Goal: Task Accomplishment & Management: Manage account settings

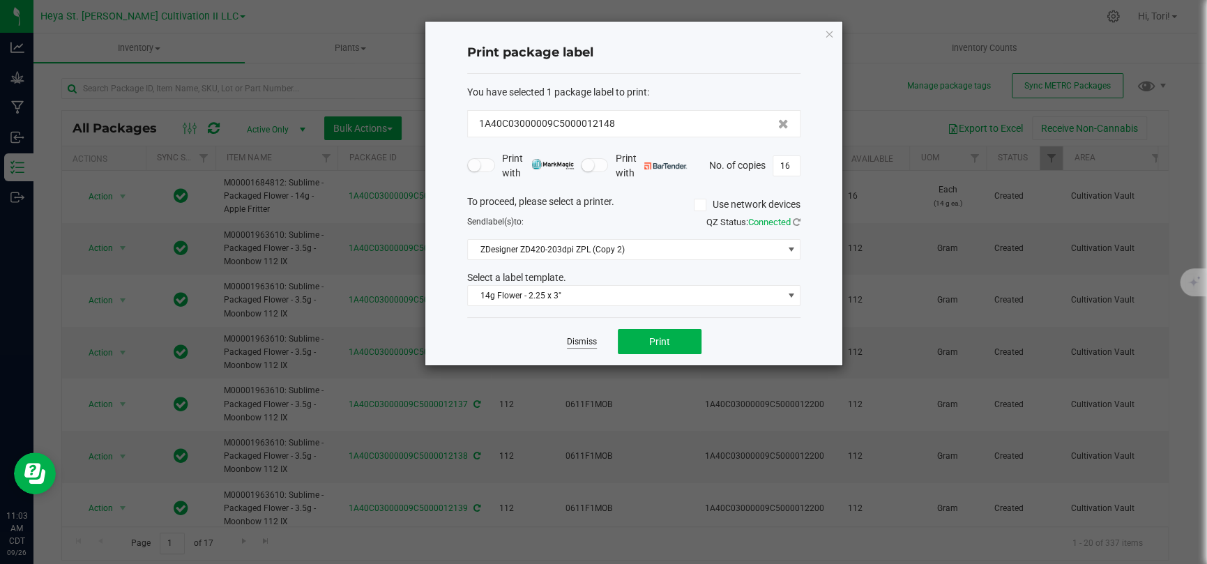
click at [580, 345] on link "Dismiss" at bounding box center [582, 342] width 30 height 12
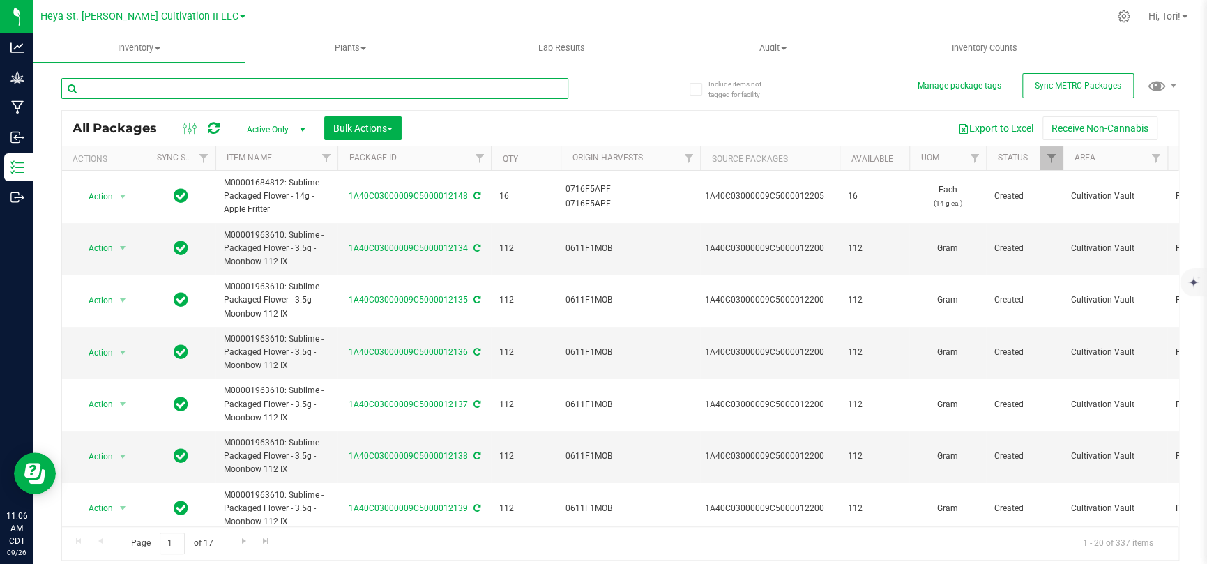
click at [233, 78] on input "text" at bounding box center [314, 88] width 507 height 21
type input "12200"
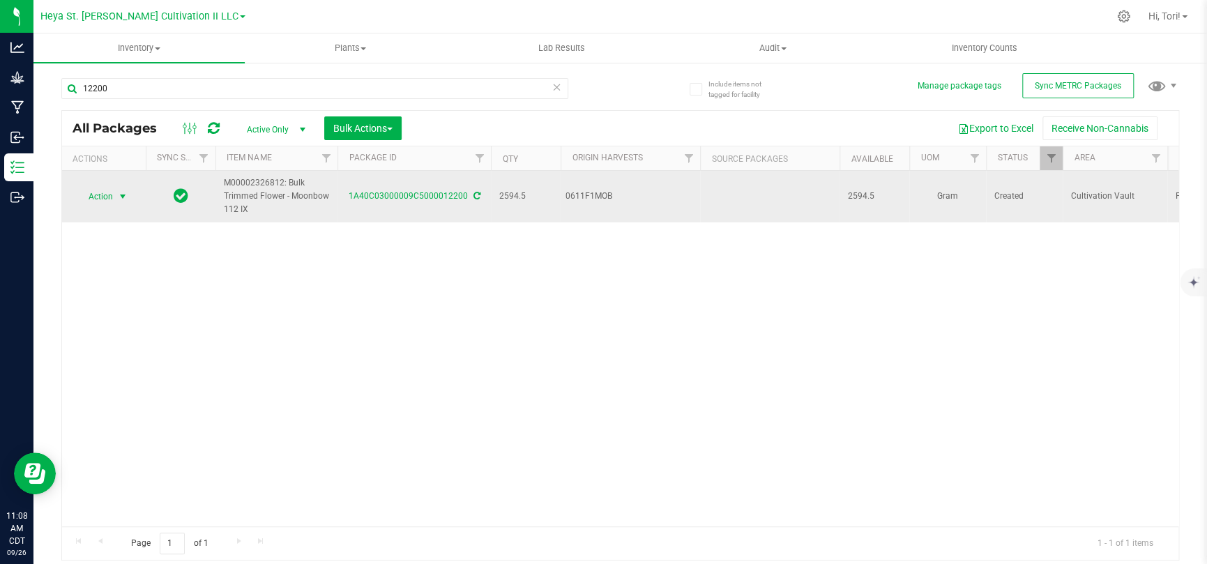
click at [89, 206] on td "Action Action Adjust qty Create package Edit attributes Global inventory Locate…" at bounding box center [104, 197] width 84 height 52
click at [91, 202] on span "Action" at bounding box center [95, 197] width 38 height 20
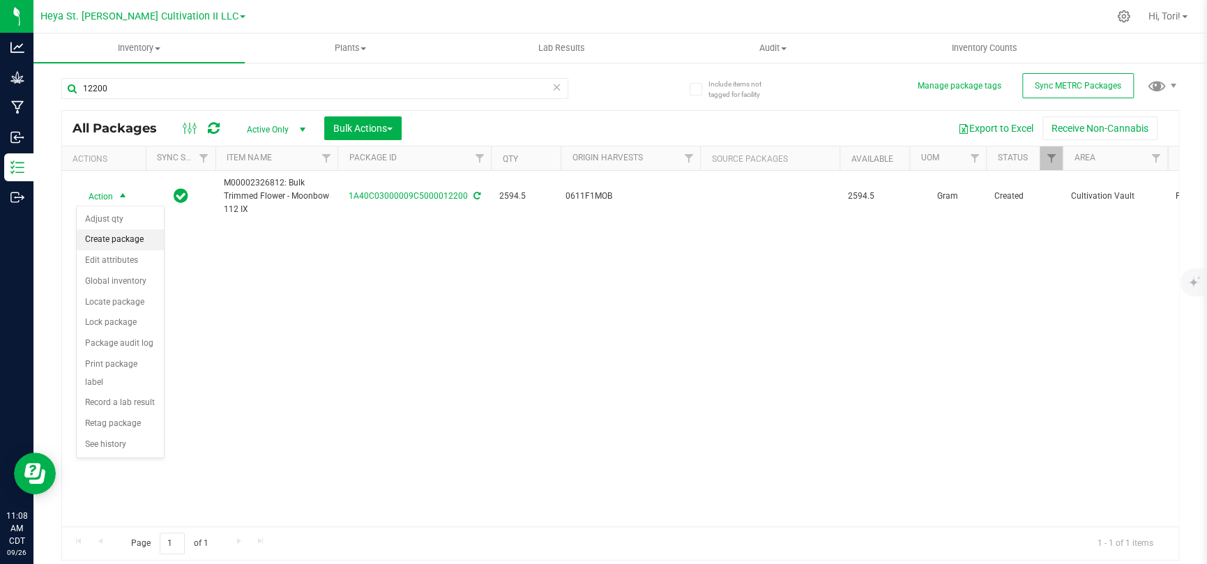
click at [108, 243] on li "Create package" at bounding box center [120, 239] width 87 height 21
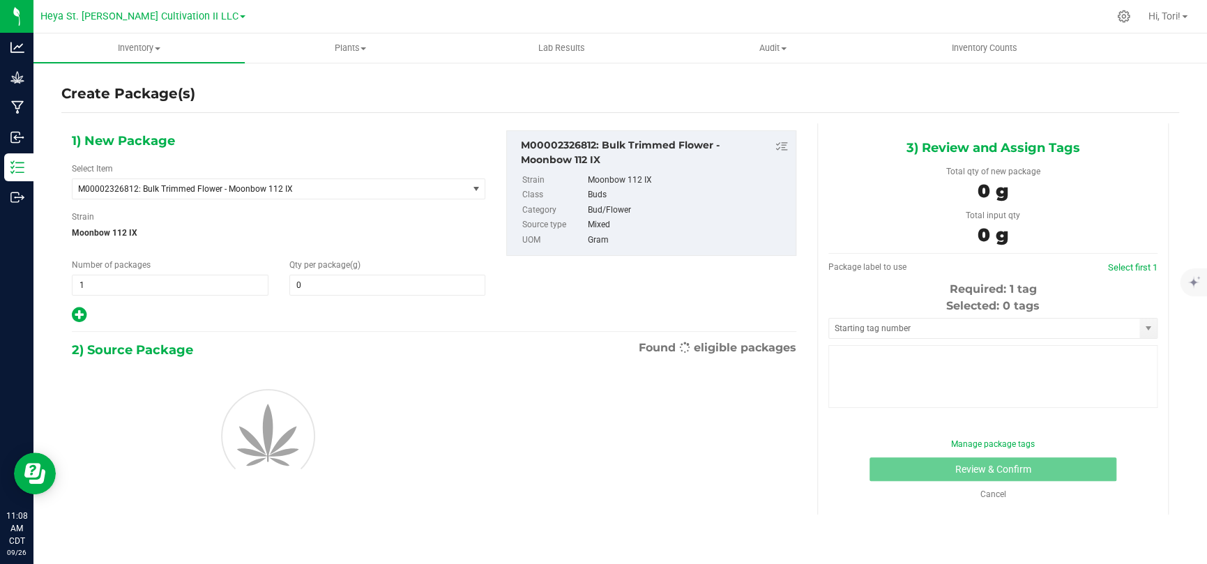
type input "0.0000"
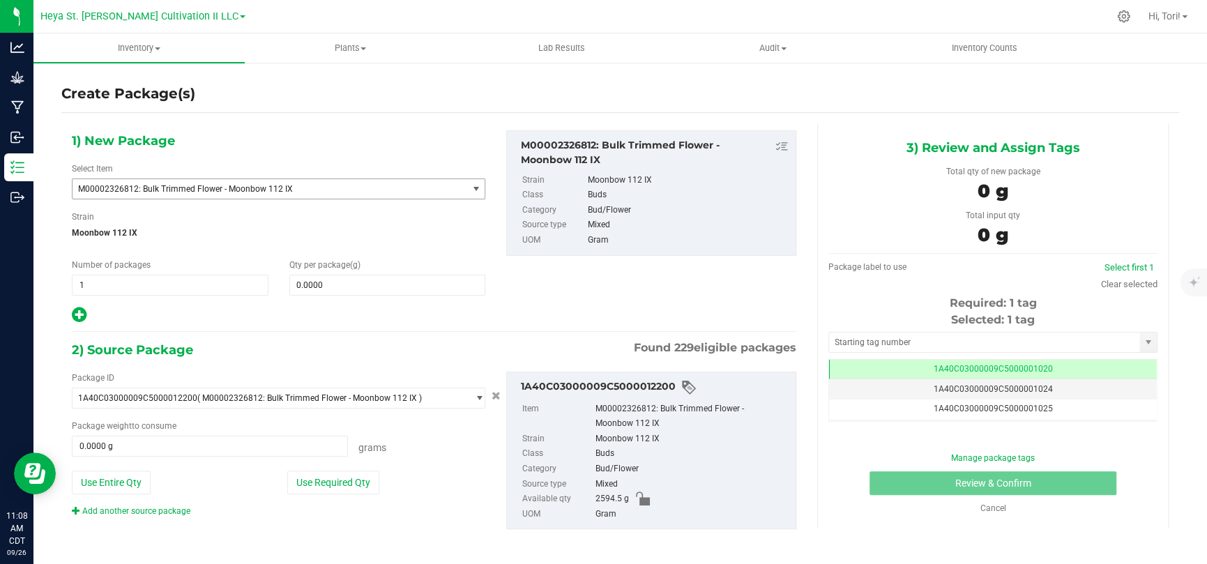
click at [387, 195] on span "M00002326812: Bulk Trimmed Flower - Moonbow 112 IX" at bounding box center [269, 189] width 395 height 20
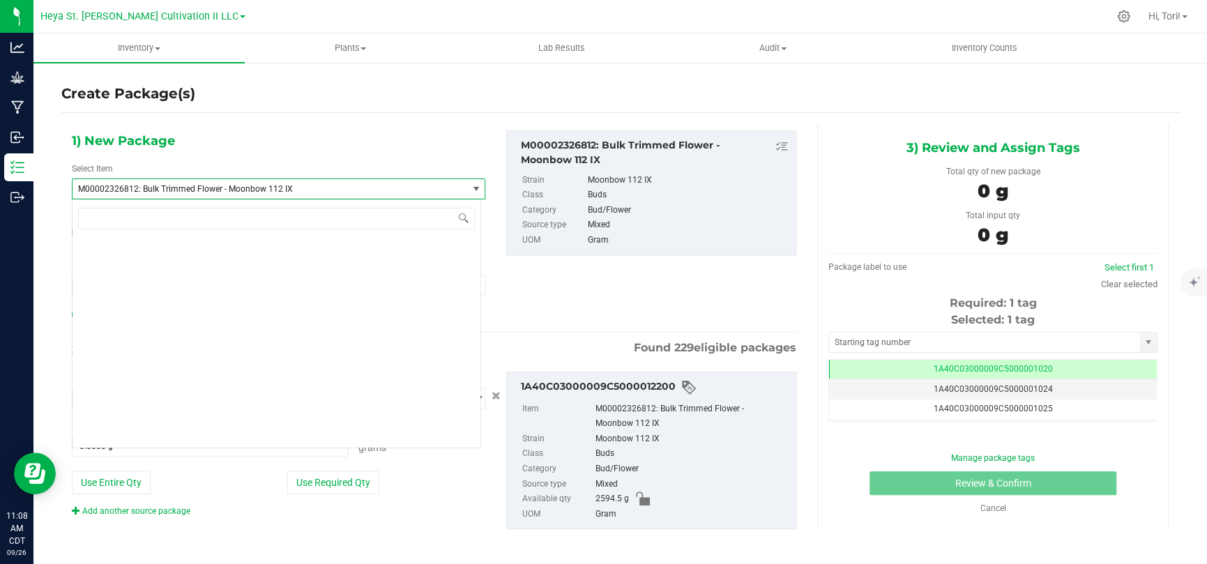
scroll to position [16473, 0]
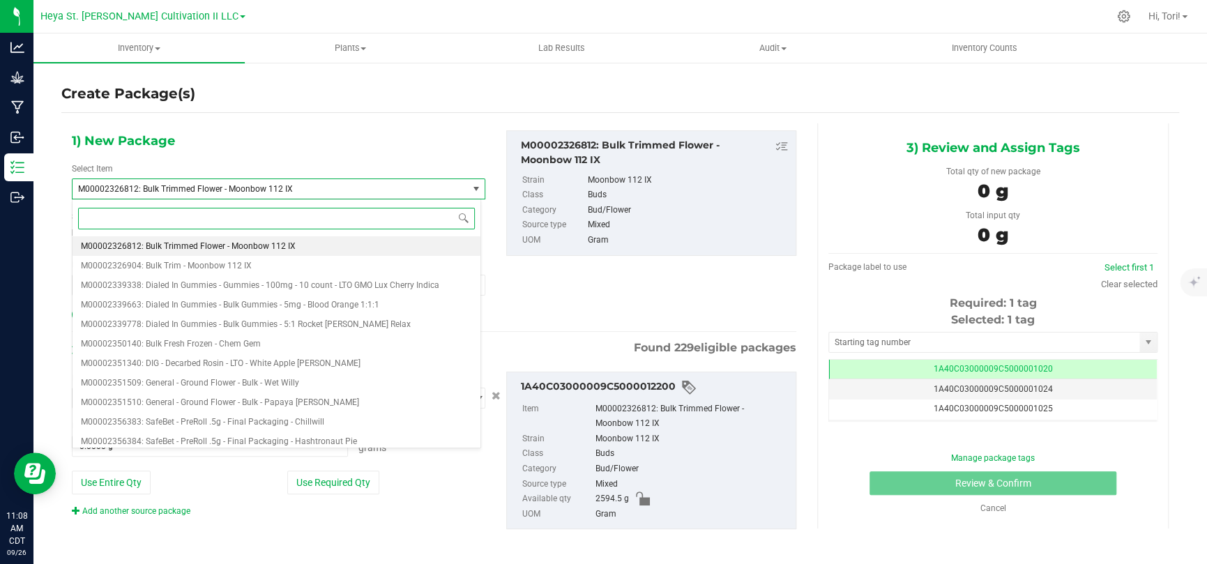
click at [376, 208] on input at bounding box center [276, 219] width 397 height 22
paste input "M00001963504"
type input "M00001963504"
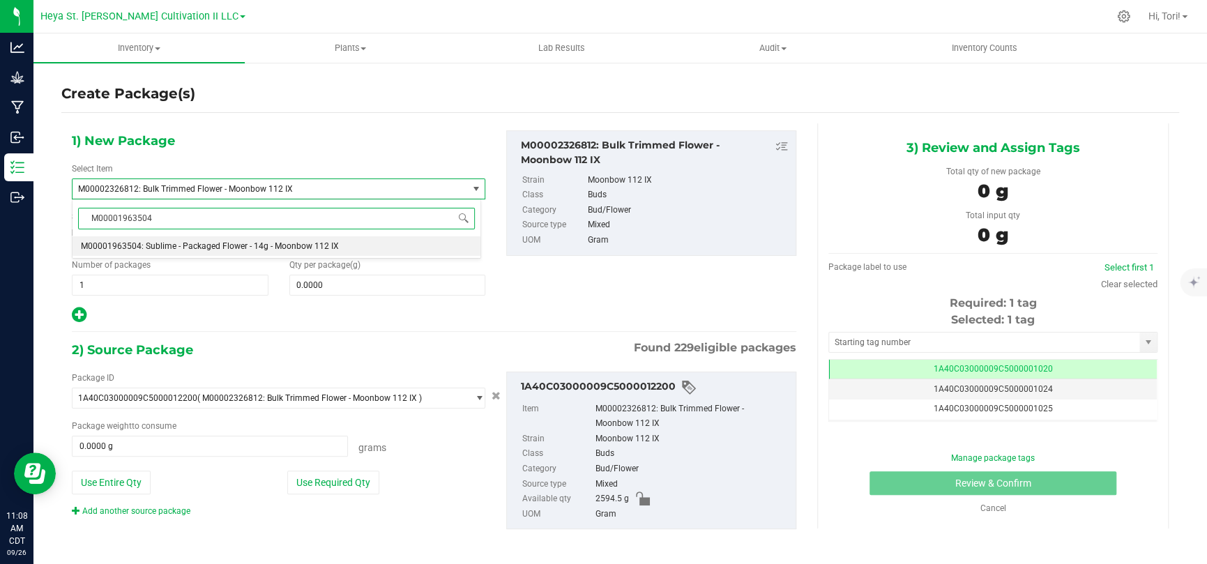
click at [365, 245] on li "M00001963504: Sublime - Packaged Flower - 14g - Moonbow 112 IX" at bounding box center [276, 246] width 408 height 20
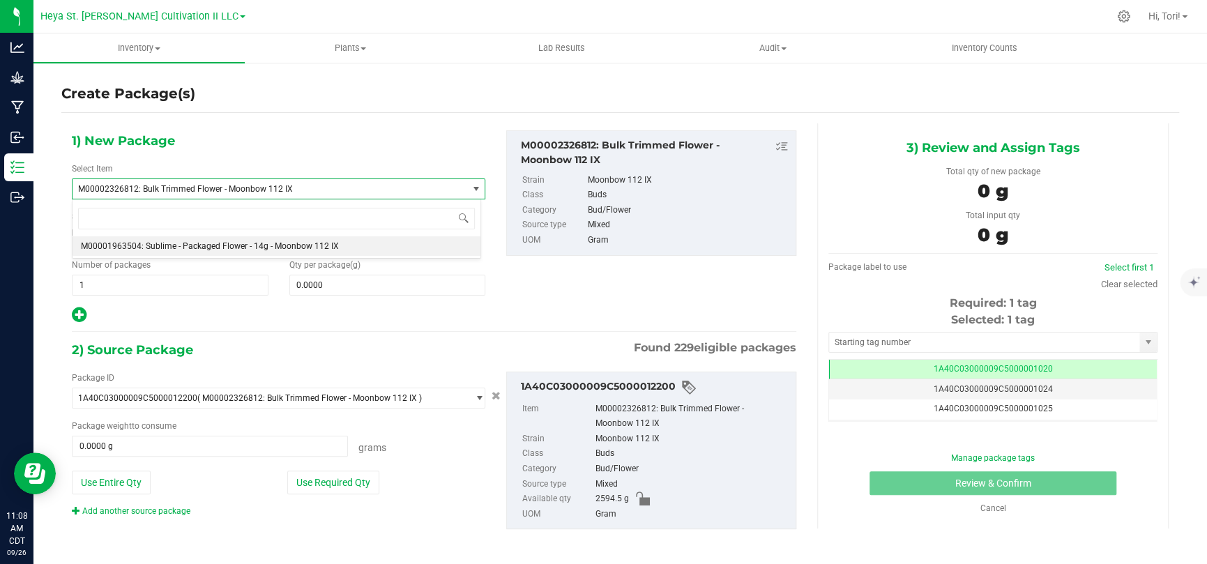
type input "0.0000"
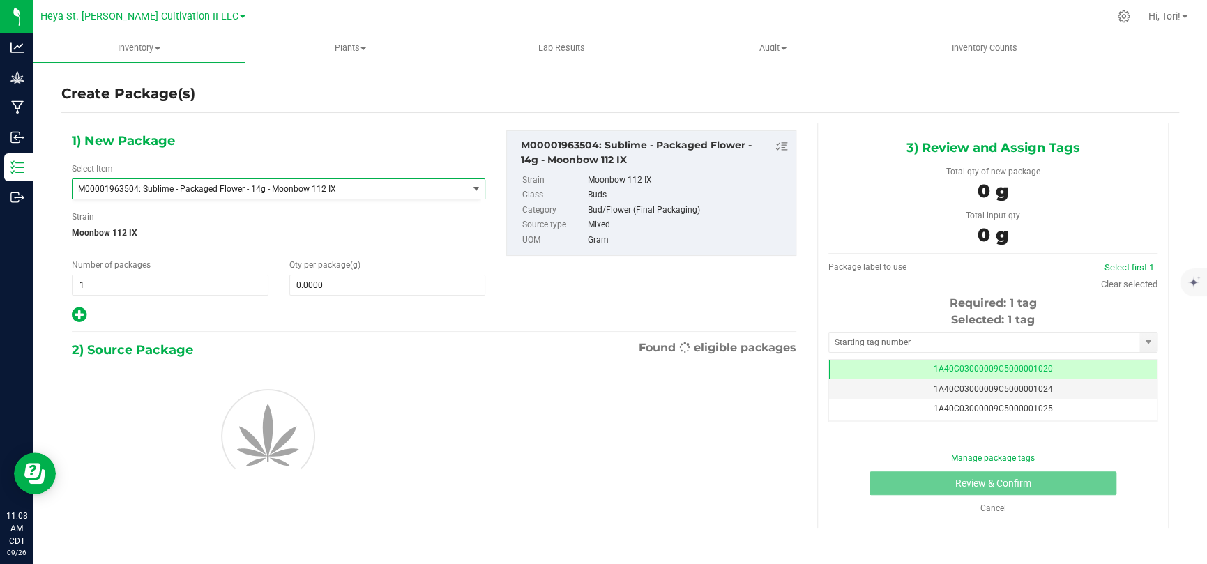
scroll to position [13974, 0]
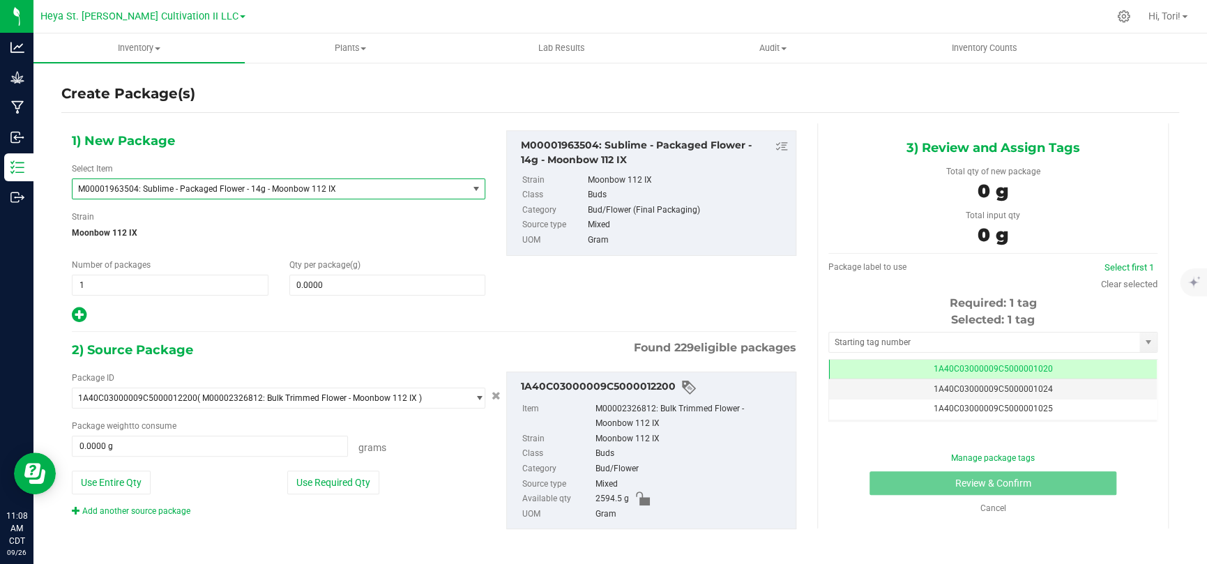
click at [261, 323] on div at bounding box center [278, 315] width 413 height 18
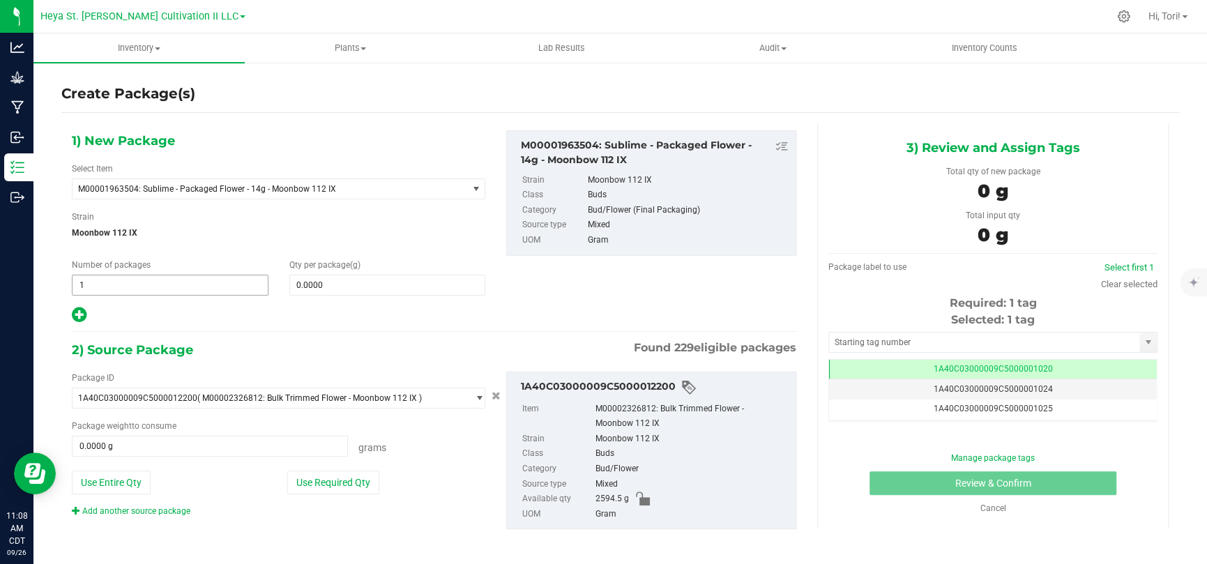
click at [205, 284] on span "1 1" at bounding box center [170, 285] width 197 height 21
click at [412, 316] on div at bounding box center [278, 315] width 413 height 18
click at [312, 282] on span "0.0000 0" at bounding box center [387, 285] width 197 height 21
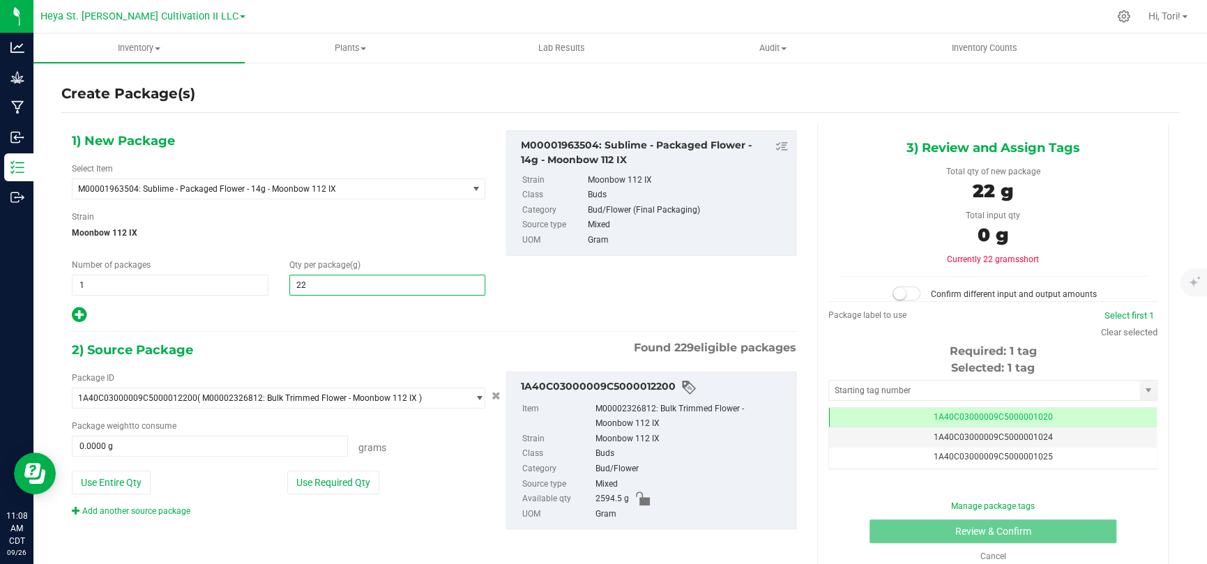
type input "224"
type input "224.0000"
click at [318, 316] on div at bounding box center [278, 315] width 413 height 18
click at [205, 289] on span "1 1" at bounding box center [170, 285] width 197 height 21
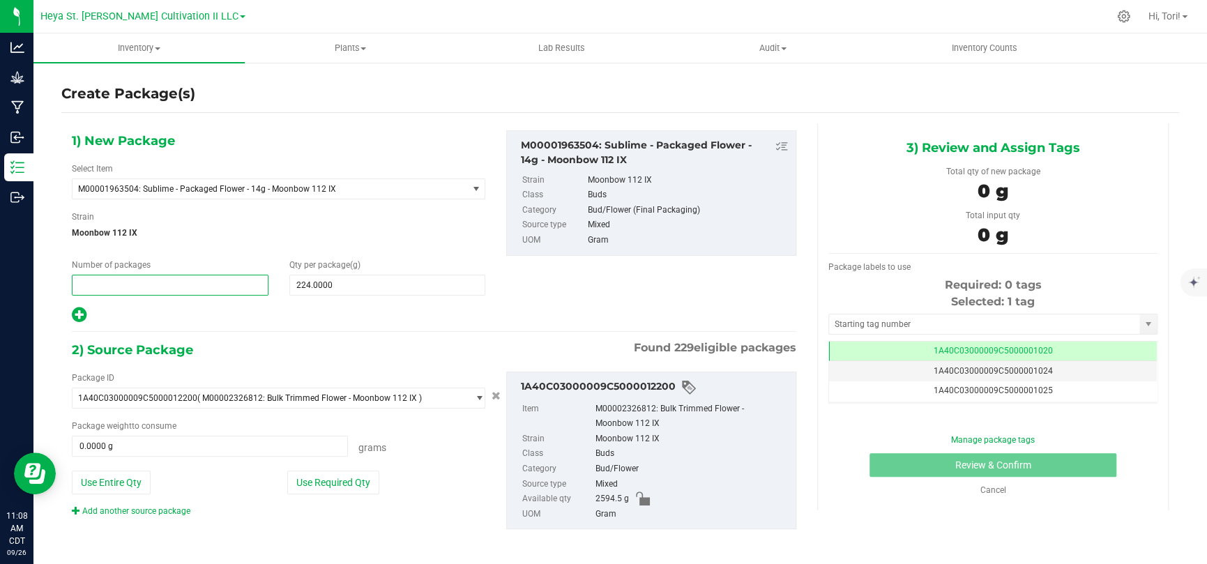
type input "4"
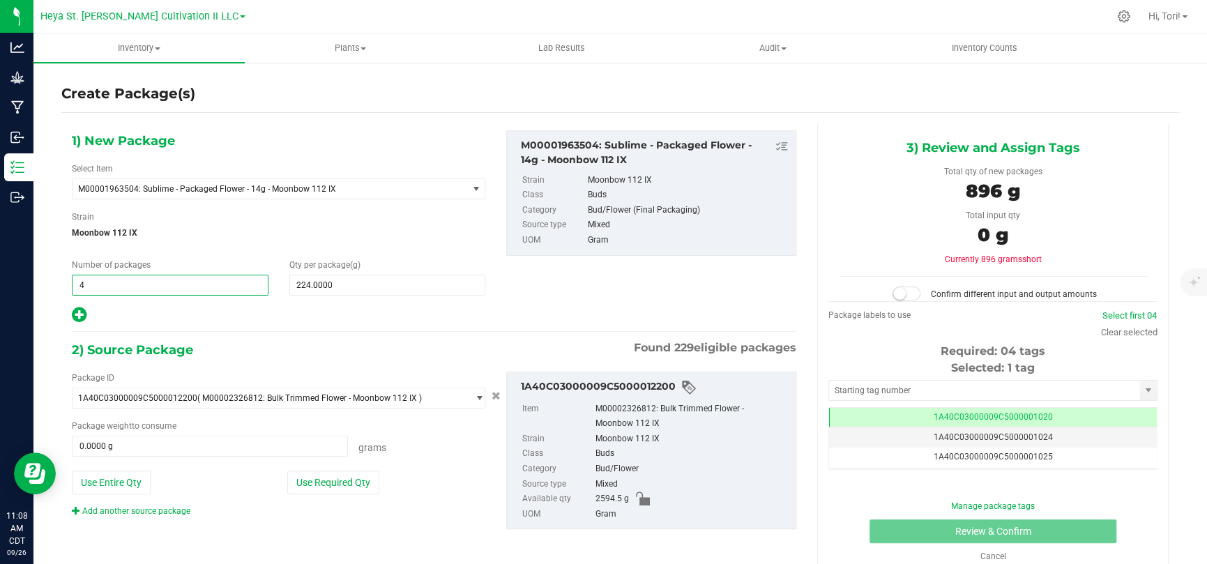
type input "4"
click at [213, 312] on div at bounding box center [278, 315] width 413 height 18
click at [360, 482] on button "Use Required Qty" at bounding box center [333, 483] width 92 height 24
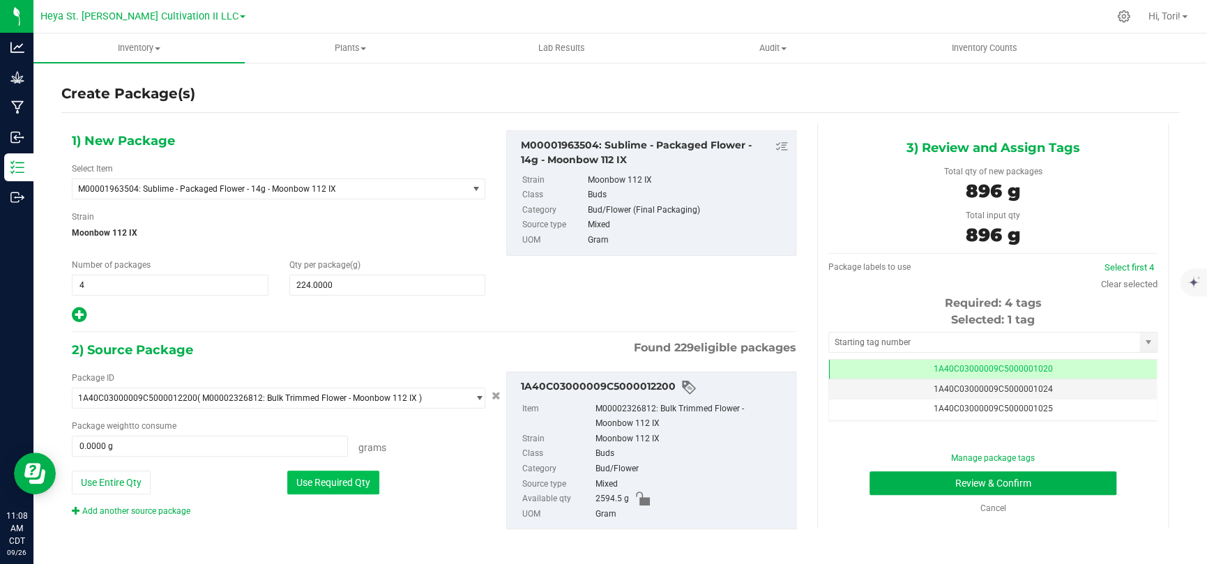
type input "896.0000 g"
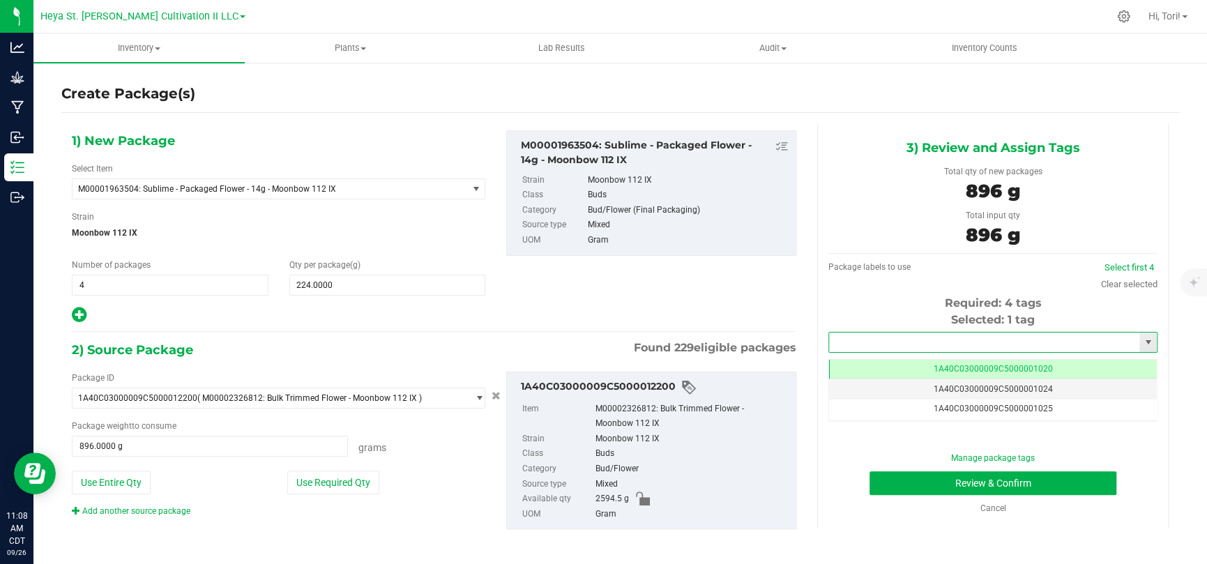
click at [940, 347] on input "text" at bounding box center [984, 342] width 310 height 20
click at [944, 362] on li "1A40C03000009C5000012149" at bounding box center [983, 365] width 324 height 21
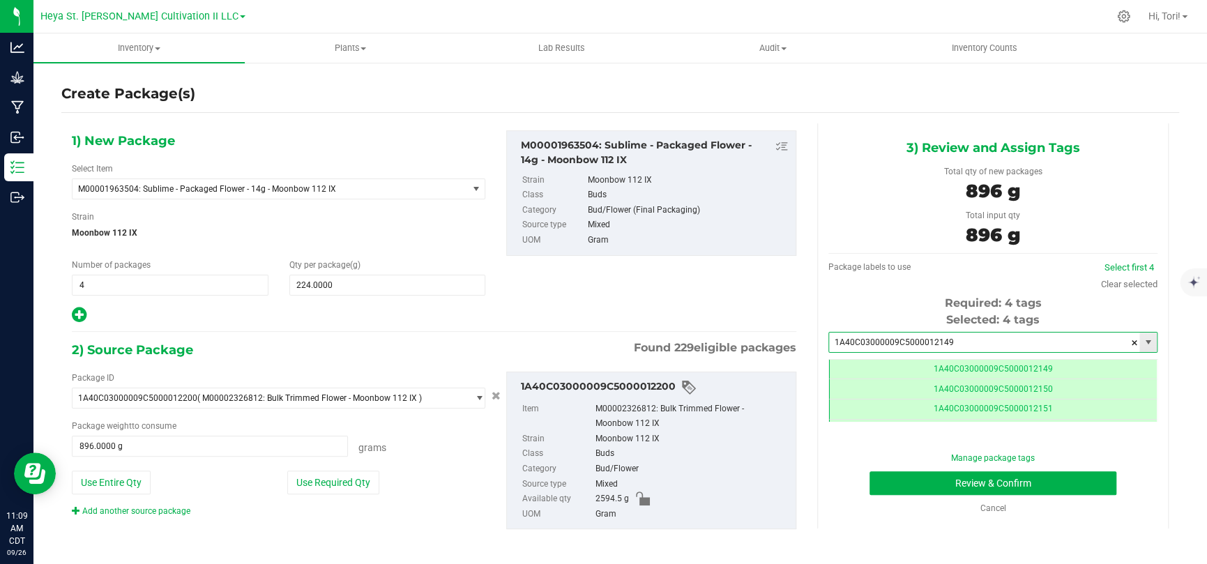
scroll to position [0, 0]
type input "1A40C03000009C5000012149"
click at [1076, 483] on button "Review & Confirm" at bounding box center [992, 483] width 247 height 24
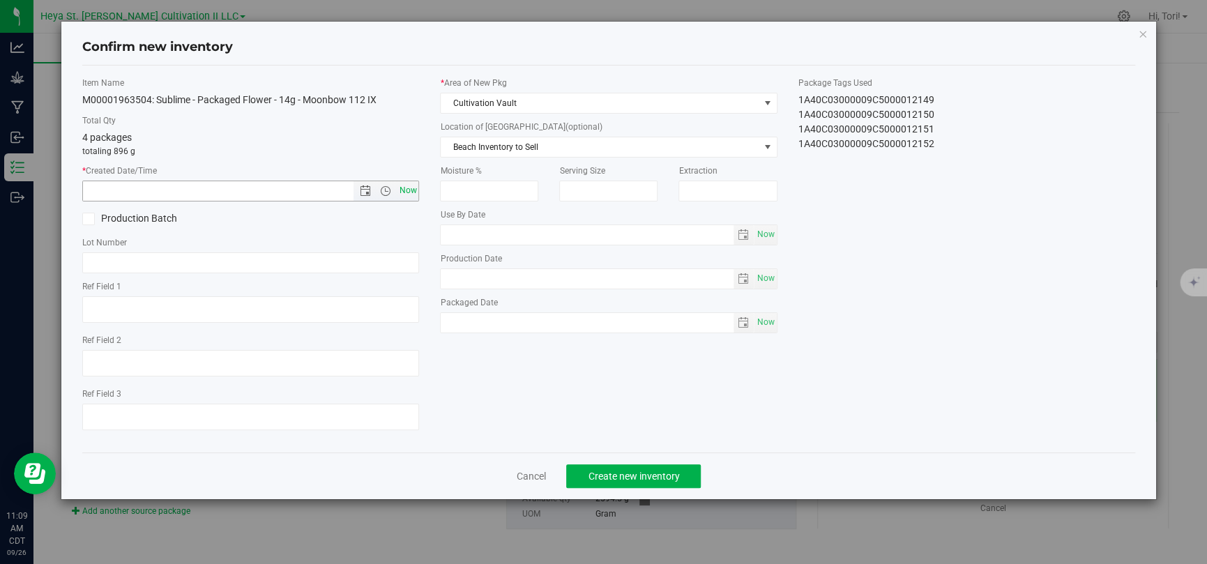
click at [401, 192] on span "Now" at bounding box center [408, 191] width 24 height 20
type input "9/26/2025 11:09 AM"
click at [674, 473] on span "Create new inventory" at bounding box center [633, 476] width 91 height 11
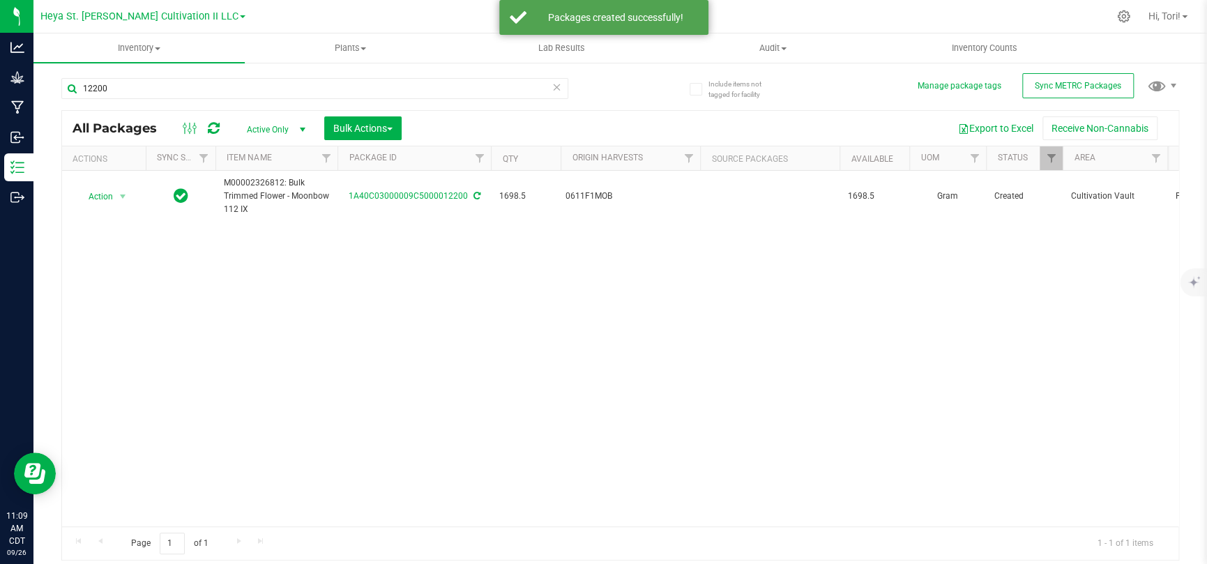
click at [558, 86] on icon at bounding box center [557, 86] width 10 height 17
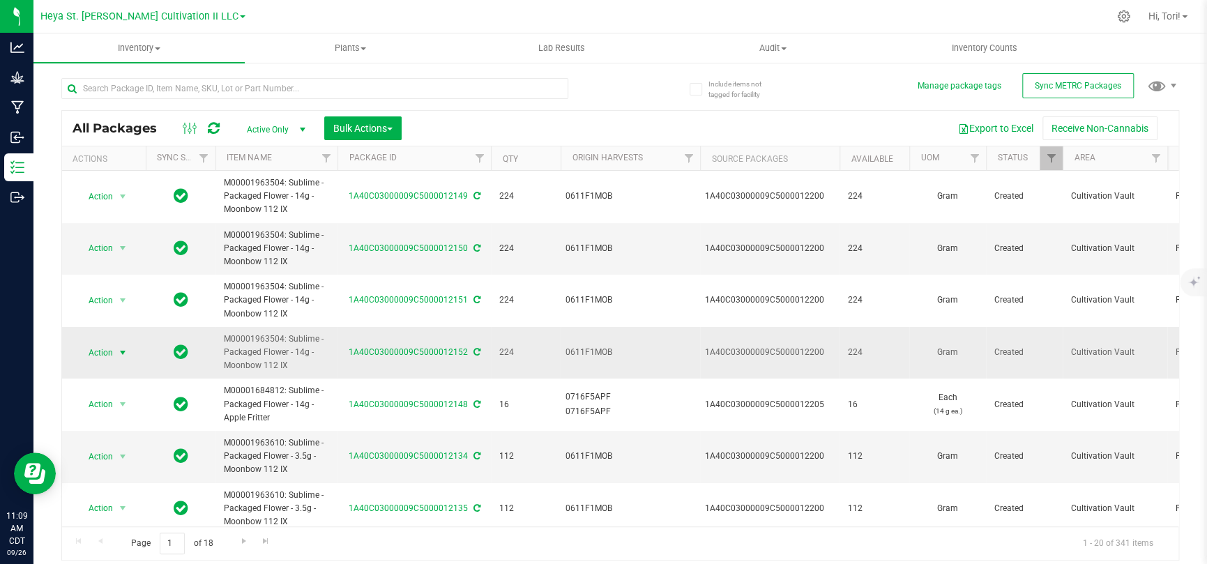
click at [112, 346] on span "Action" at bounding box center [95, 353] width 38 height 20
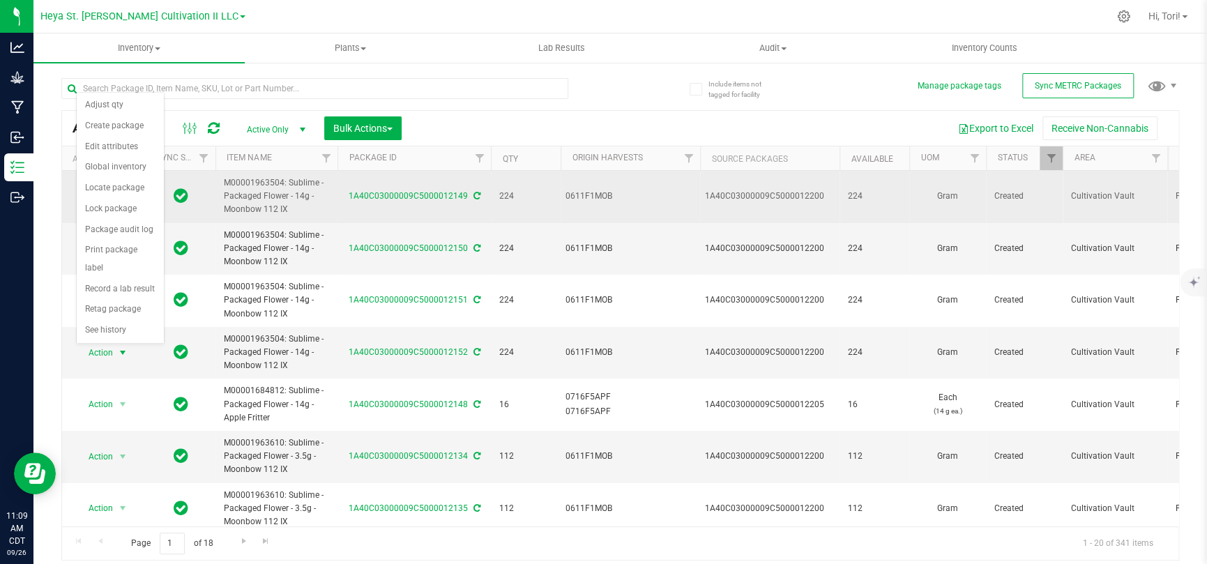
click at [542, 187] on td "224" at bounding box center [526, 197] width 70 height 52
click at [97, 193] on span "Action" at bounding box center [95, 197] width 38 height 20
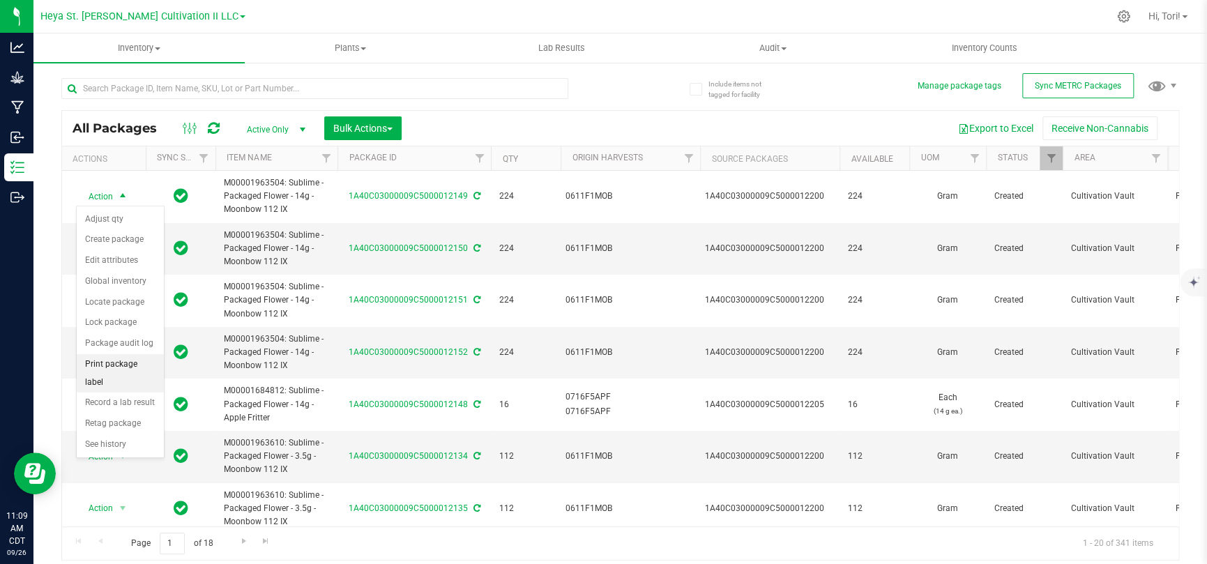
click at [123, 367] on li "Print package label" at bounding box center [120, 373] width 87 height 38
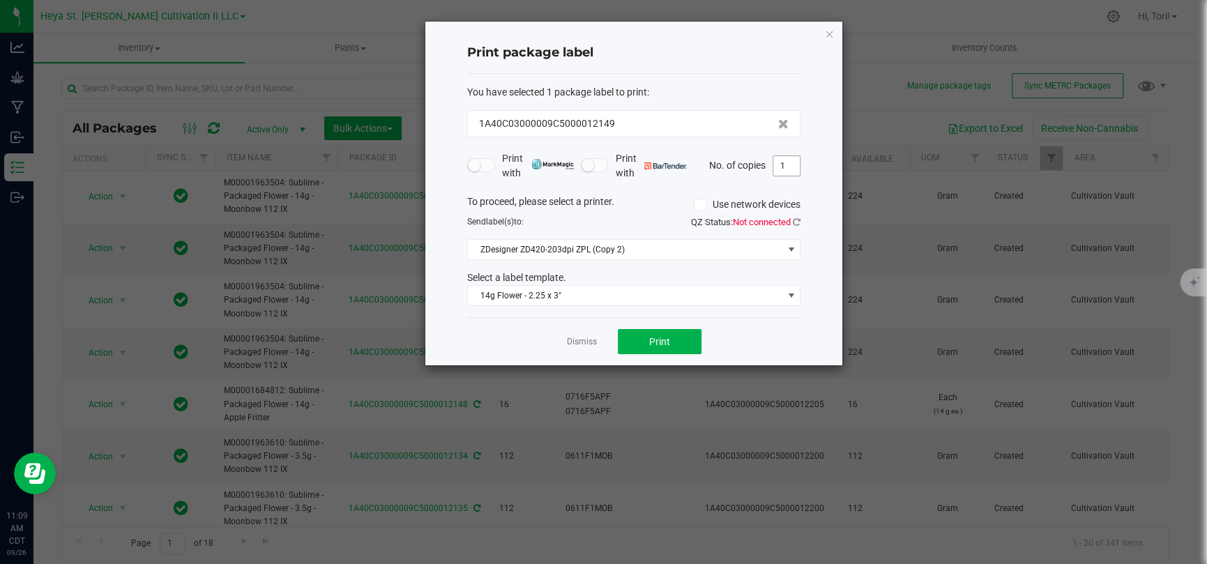
click at [781, 167] on input "1" at bounding box center [786, 166] width 26 height 20
click at [784, 286] on span at bounding box center [790, 296] width 17 height 20
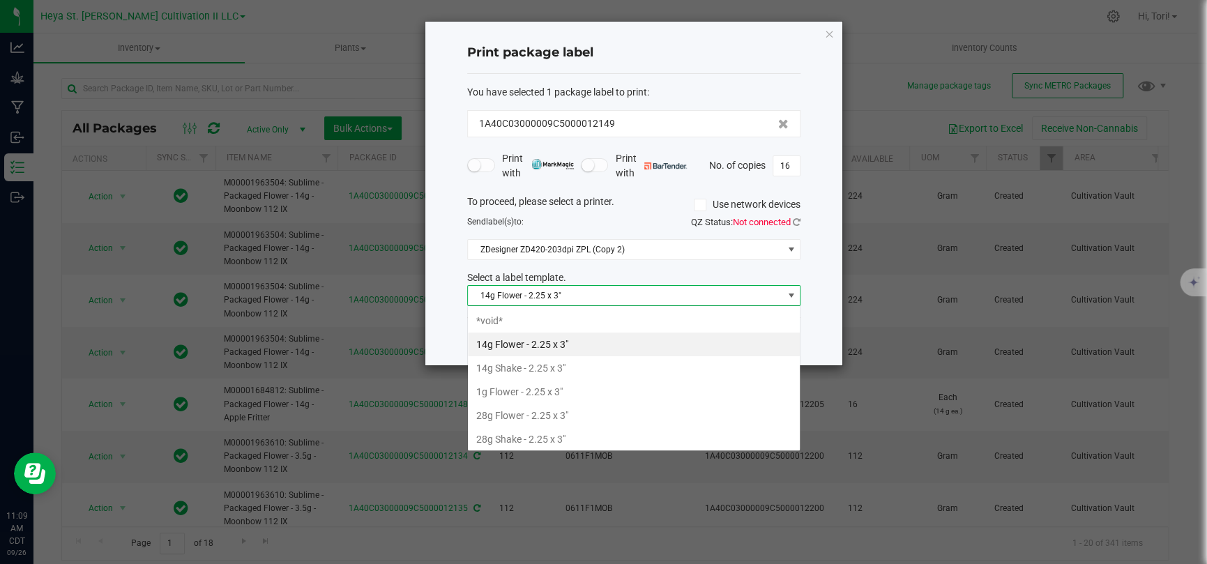
scroll to position [69683, 69370]
click at [808, 309] on div "Print package label You have selected 1 package label to print : 1A40C03000009C…" at bounding box center [633, 194] width 417 height 344
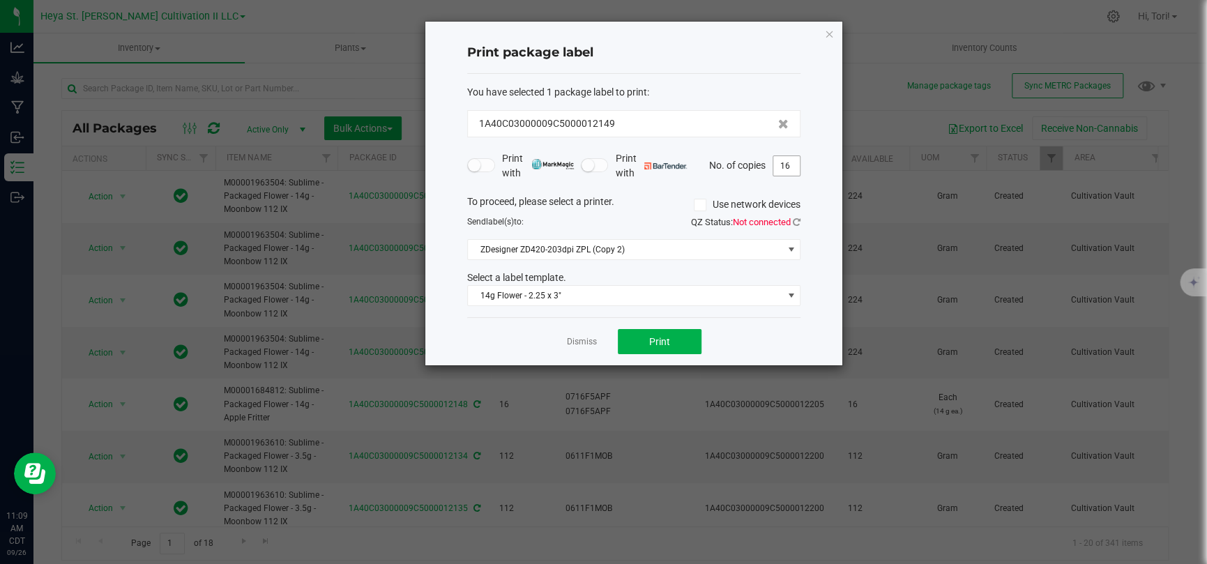
click at [788, 173] on input "16" at bounding box center [786, 166] width 26 height 20
click at [792, 178] on div "Print with Print with No. of copies 1" at bounding box center [633, 165] width 333 height 29
click at [690, 337] on button "Print" at bounding box center [660, 341] width 84 height 25
click at [788, 167] on input "1" at bounding box center [786, 166] width 26 height 20
type input "15"
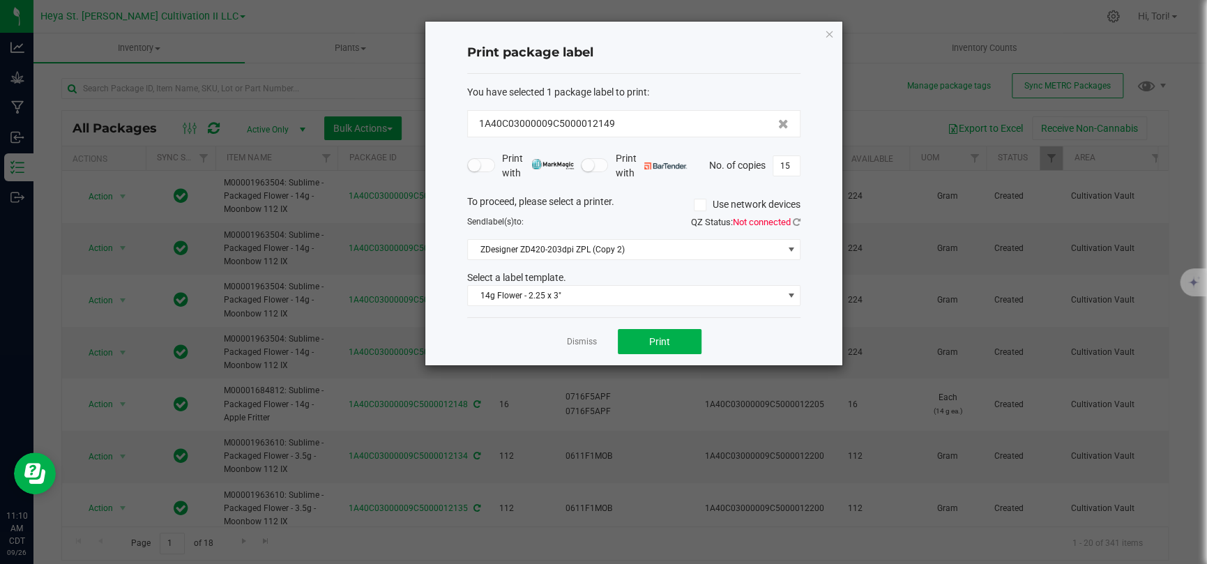
click at [813, 174] on div "Print package label You have selected 1 package label to print : 1A40C03000009C…" at bounding box center [633, 194] width 417 height 344
click at [685, 336] on button "Print" at bounding box center [660, 341] width 84 height 25
click at [829, 29] on icon "button" at bounding box center [829, 33] width 10 height 17
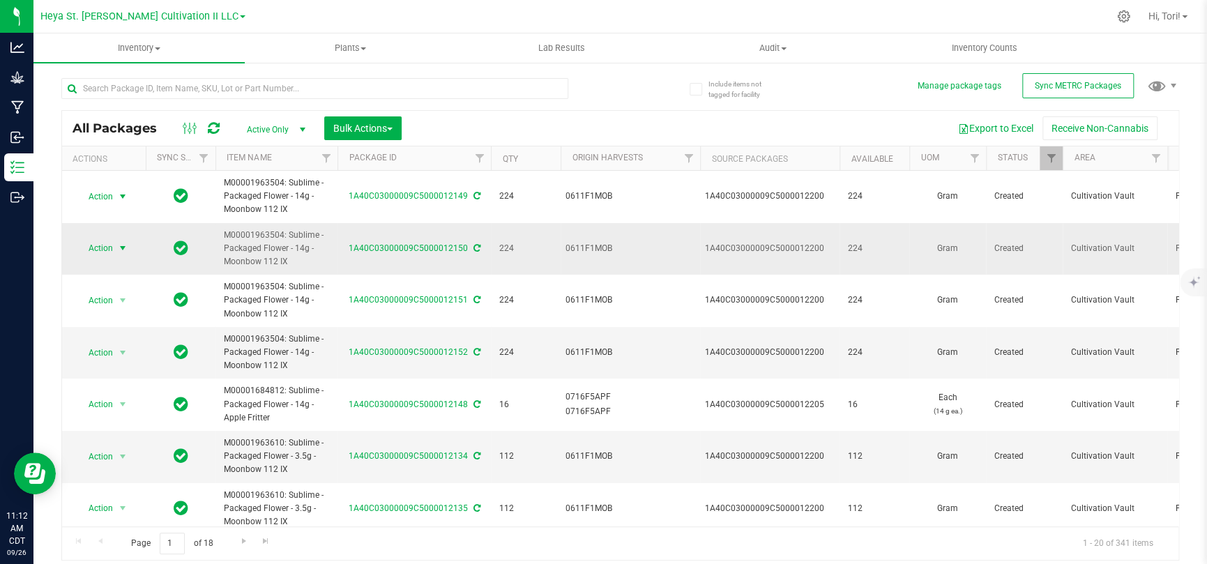
click at [127, 253] on span "select" at bounding box center [122, 248] width 11 height 11
click at [116, 421] on li "Print package label" at bounding box center [120, 425] width 87 height 38
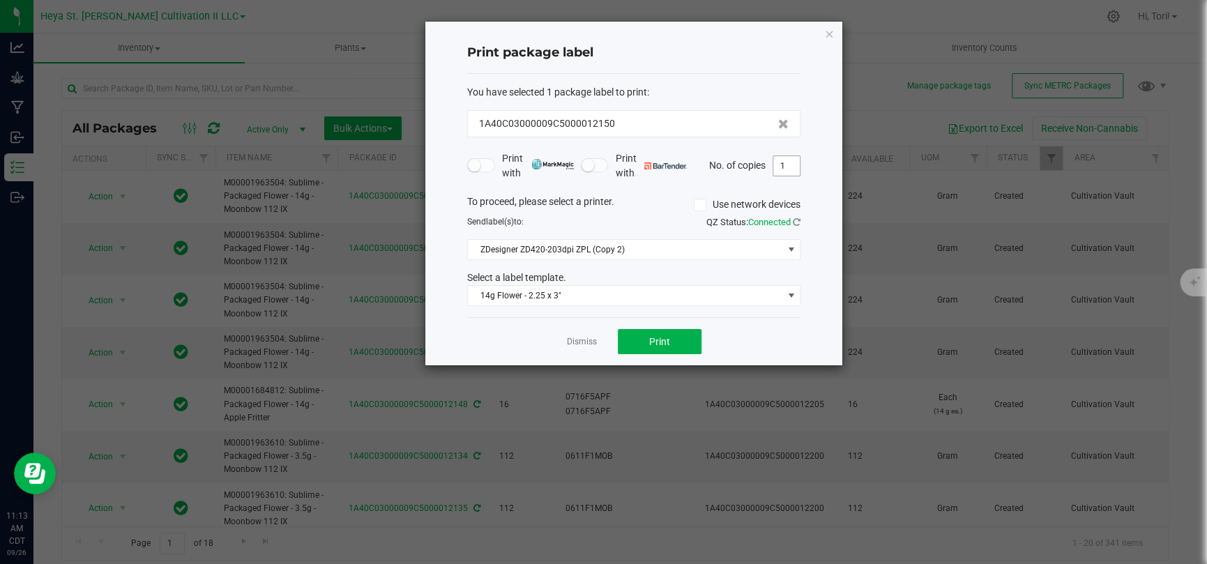
click at [794, 170] on input "1" at bounding box center [786, 166] width 26 height 20
click at [853, 185] on ngb-modal-window "Print package label You have selected 1 package label to print : 1A40C03000009C…" at bounding box center [608, 282] width 1217 height 564
click at [692, 343] on button "Print" at bounding box center [660, 341] width 84 height 25
click at [781, 164] on input "16" at bounding box center [786, 166] width 26 height 20
type input "1"
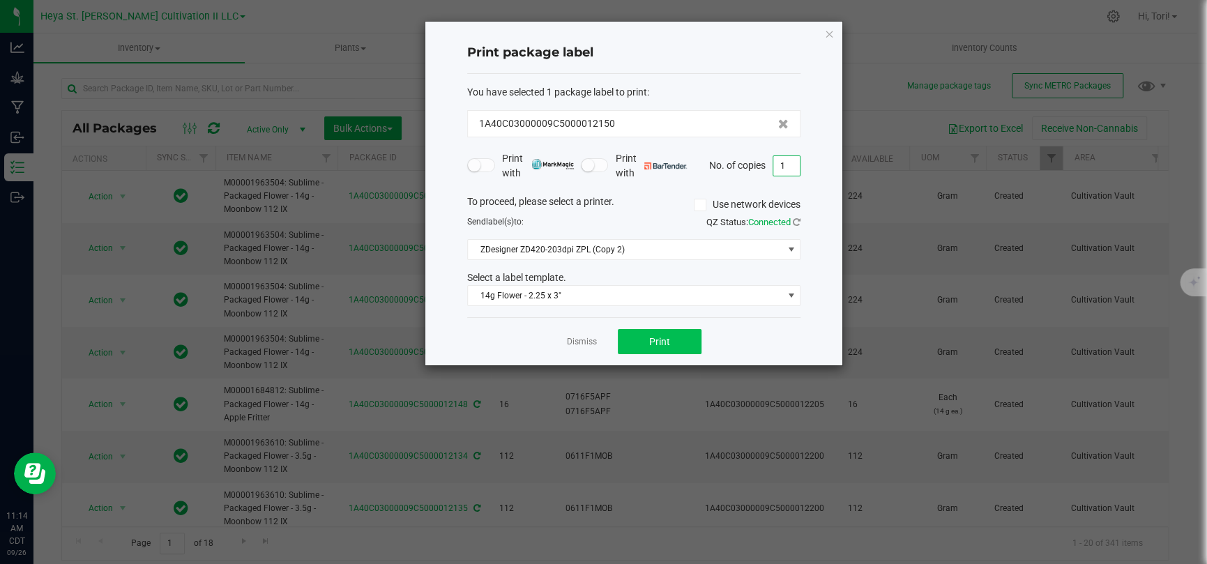
click at [690, 353] on div "Dismiss Print" at bounding box center [633, 341] width 333 height 48
click at [686, 350] on button "Print" at bounding box center [660, 341] width 84 height 25
click at [828, 33] on icon "button" at bounding box center [829, 33] width 10 height 17
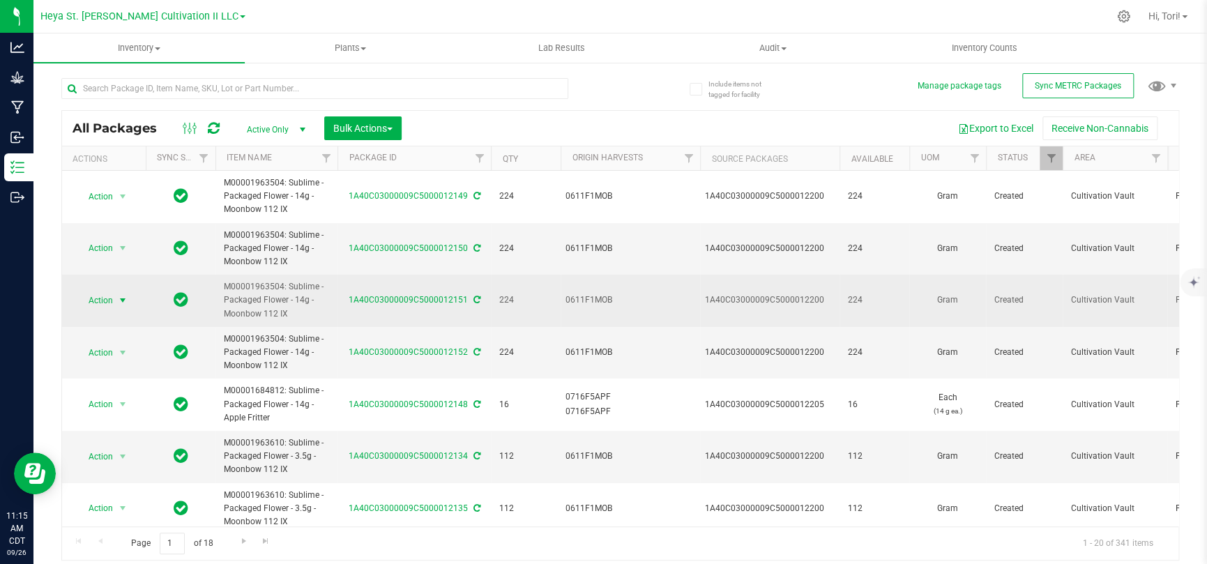
click at [95, 309] on span "Action" at bounding box center [95, 301] width 38 height 20
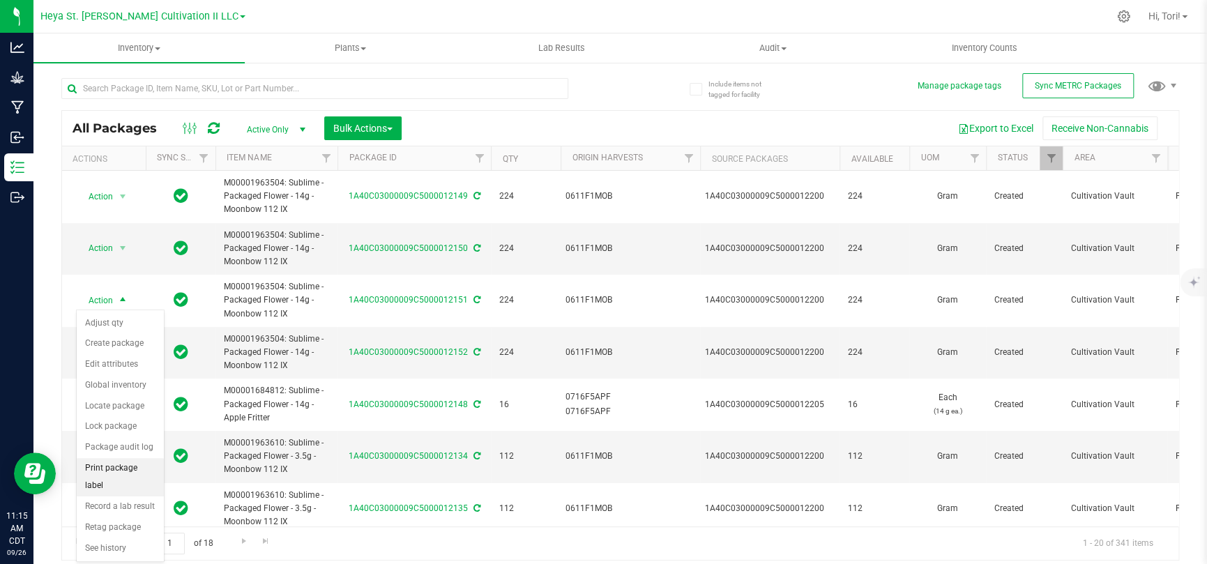
click at [143, 470] on li "Print package label" at bounding box center [120, 477] width 87 height 38
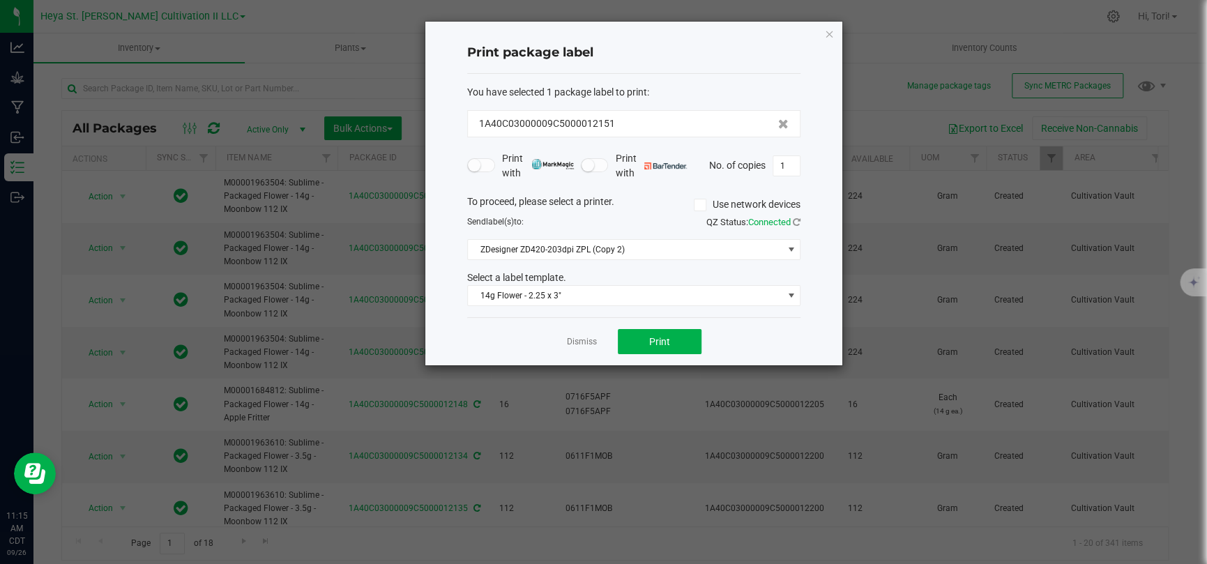
click at [802, 165] on div "Print package label You have selected 1 package label to print : 1A40C03000009C…" at bounding box center [633, 194] width 417 height 344
click at [792, 161] on input "1" at bounding box center [786, 166] width 26 height 20
type input "16"
click at [804, 180] on div "Print package label You have selected 1 package label to print : 1A40C03000009C…" at bounding box center [633, 194] width 417 height 344
click at [681, 346] on button "Print" at bounding box center [660, 341] width 84 height 25
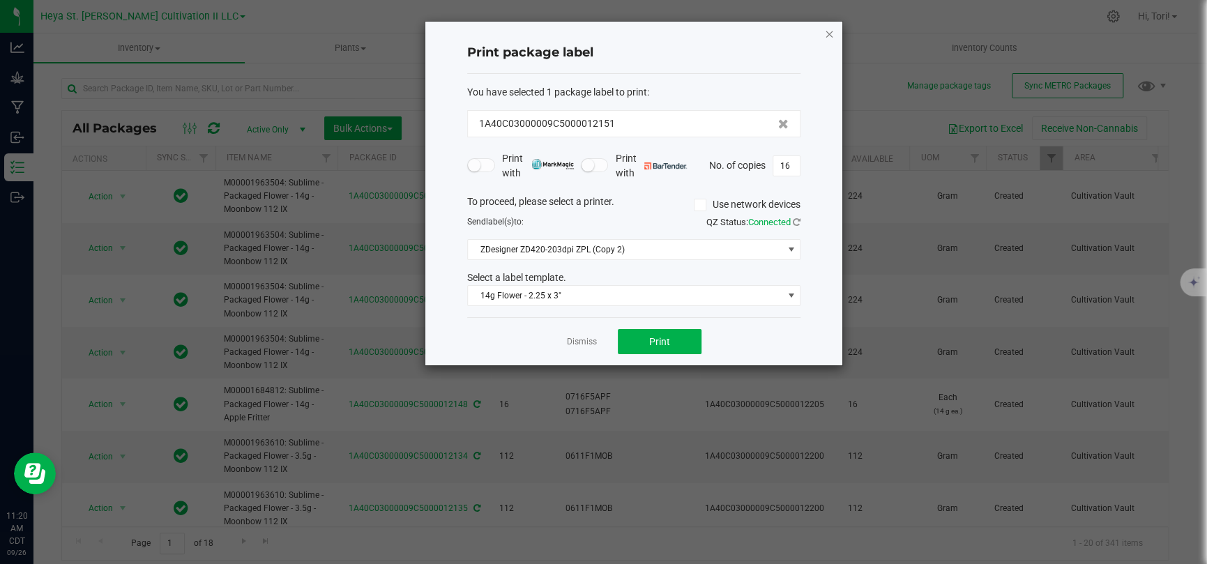
click at [828, 29] on icon "button" at bounding box center [829, 33] width 10 height 17
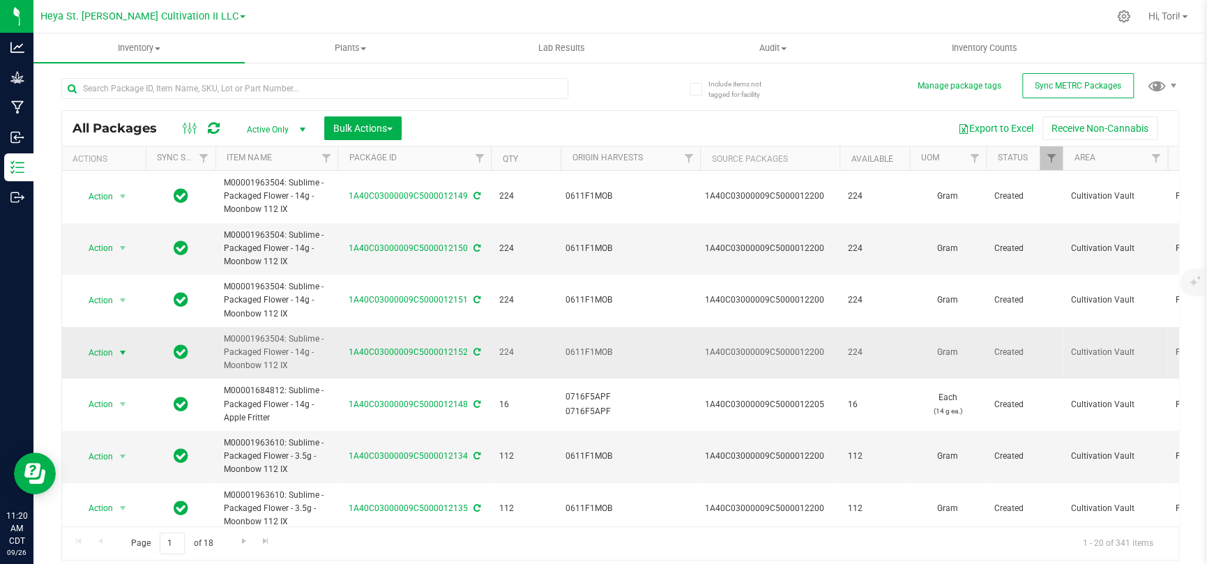
click at [125, 348] on span "select" at bounding box center [122, 352] width 11 height 11
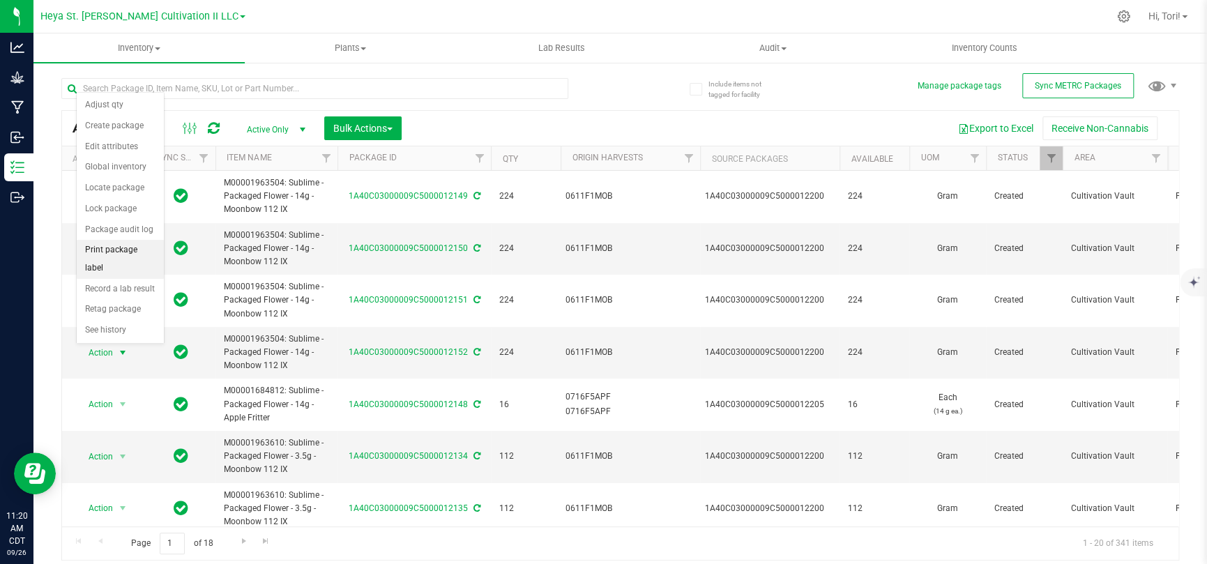
click at [130, 261] on li "Print package label" at bounding box center [120, 259] width 87 height 38
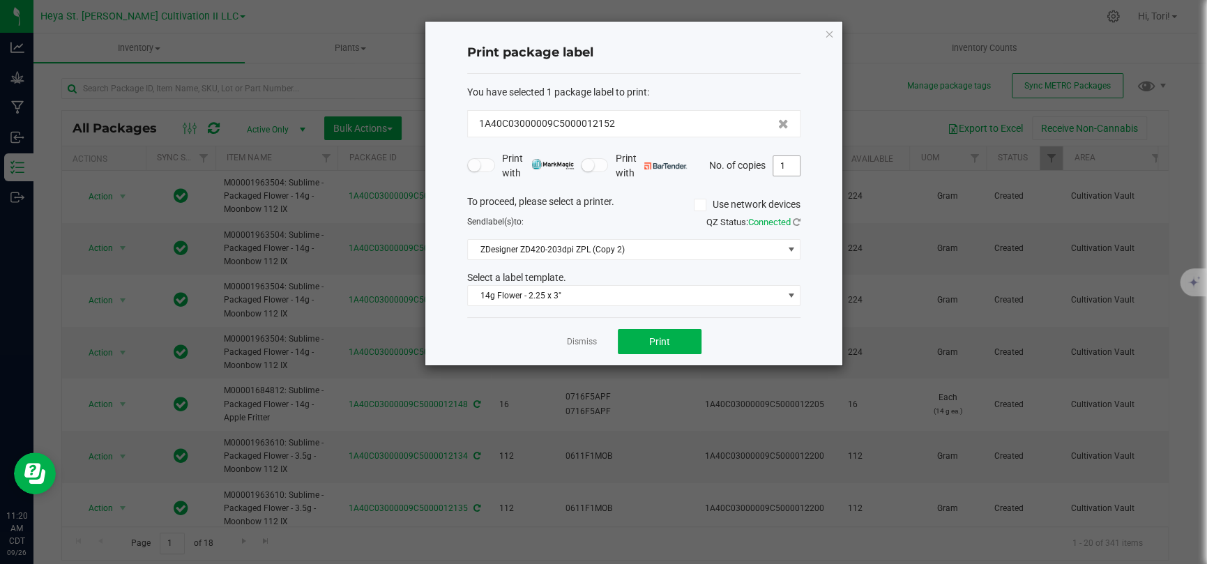
click at [793, 162] on input "1" at bounding box center [786, 166] width 26 height 20
type input "16"
click at [655, 337] on span "Print" at bounding box center [659, 341] width 21 height 11
click at [832, 34] on icon "button" at bounding box center [829, 33] width 10 height 17
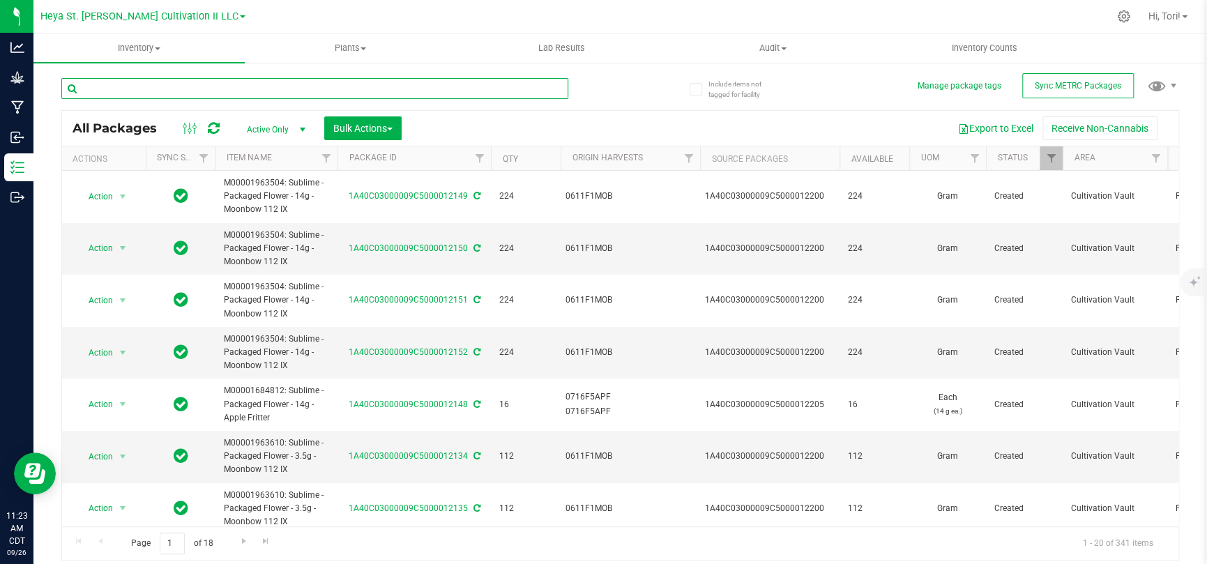
click at [219, 89] on input "text" at bounding box center [314, 88] width 507 height 21
type input "12200"
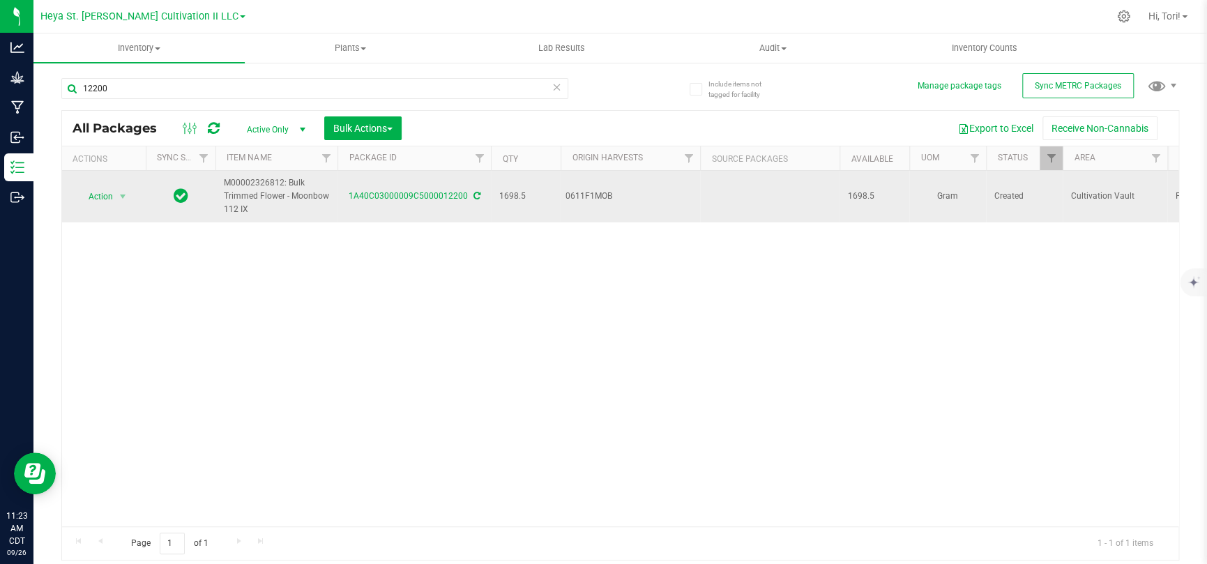
click at [105, 191] on span "Action" at bounding box center [95, 197] width 38 height 20
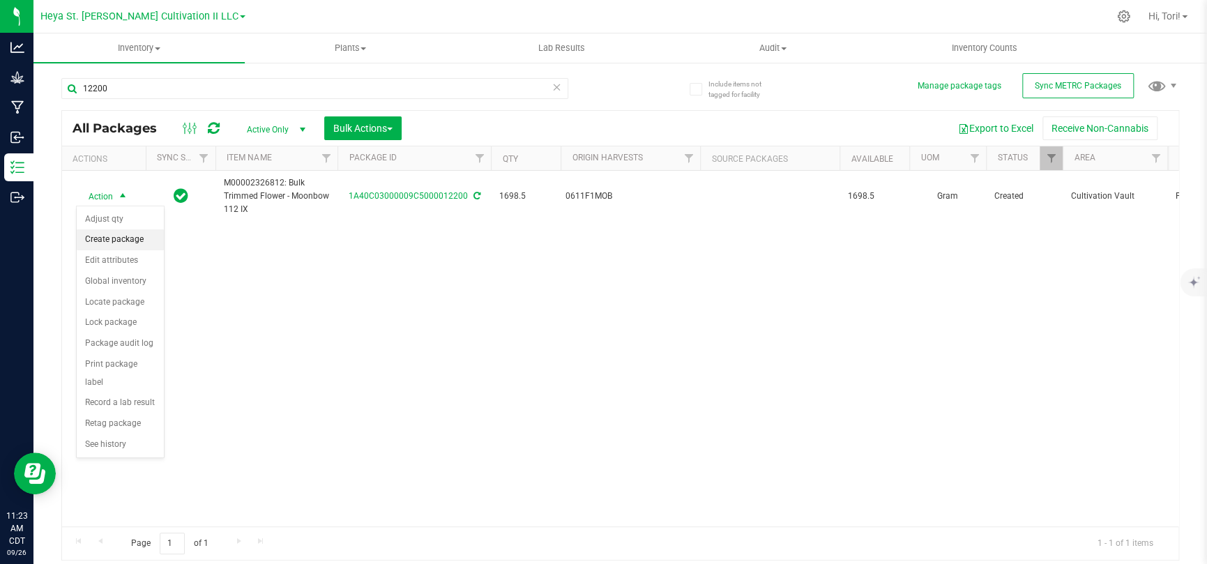
click at [118, 240] on li "Create package" at bounding box center [120, 239] width 87 height 21
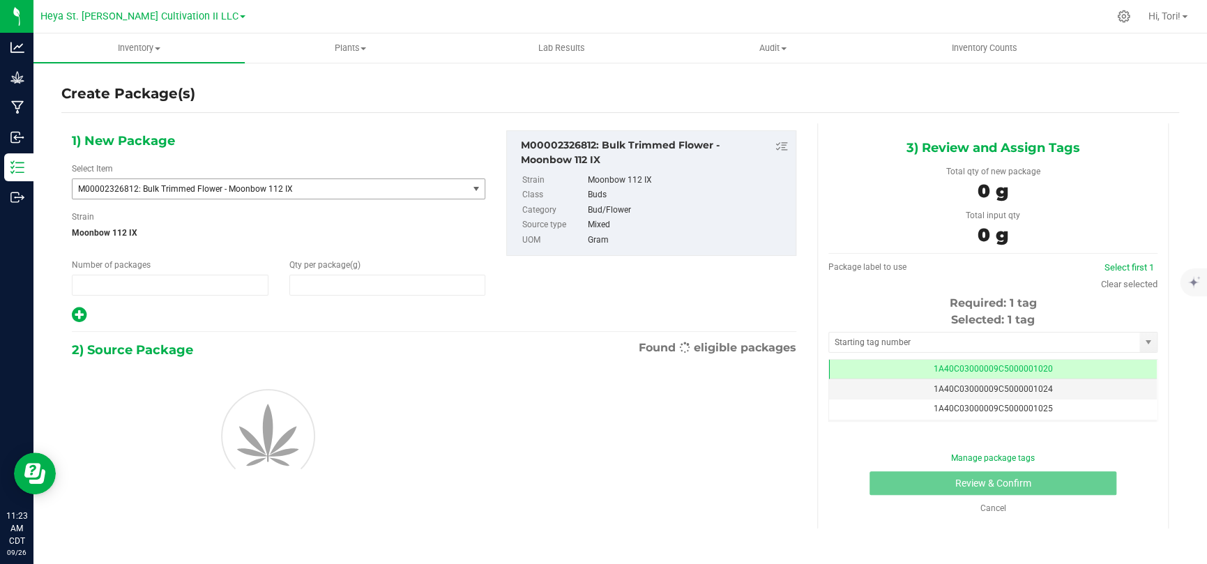
type input "1"
type input "0.0000"
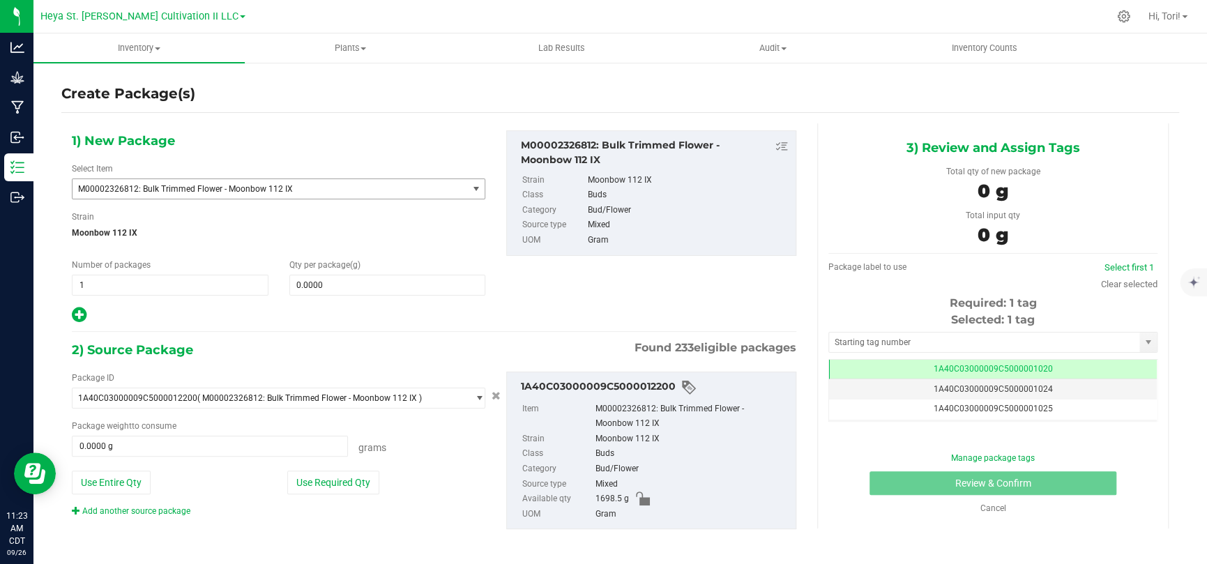
click at [202, 185] on span "M00002326812: Bulk Trimmed Flower - Moonbow 112 IX" at bounding box center [262, 189] width 368 height 10
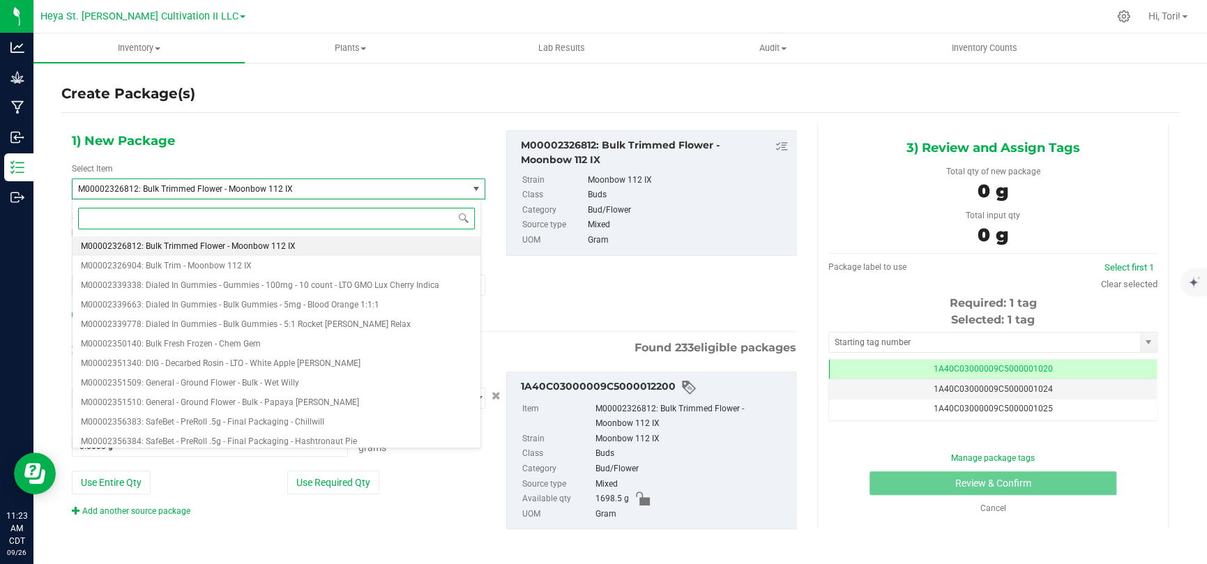
click at [206, 213] on input at bounding box center [276, 219] width 397 height 22
paste input "M00001963504"
type input "M00001963504"
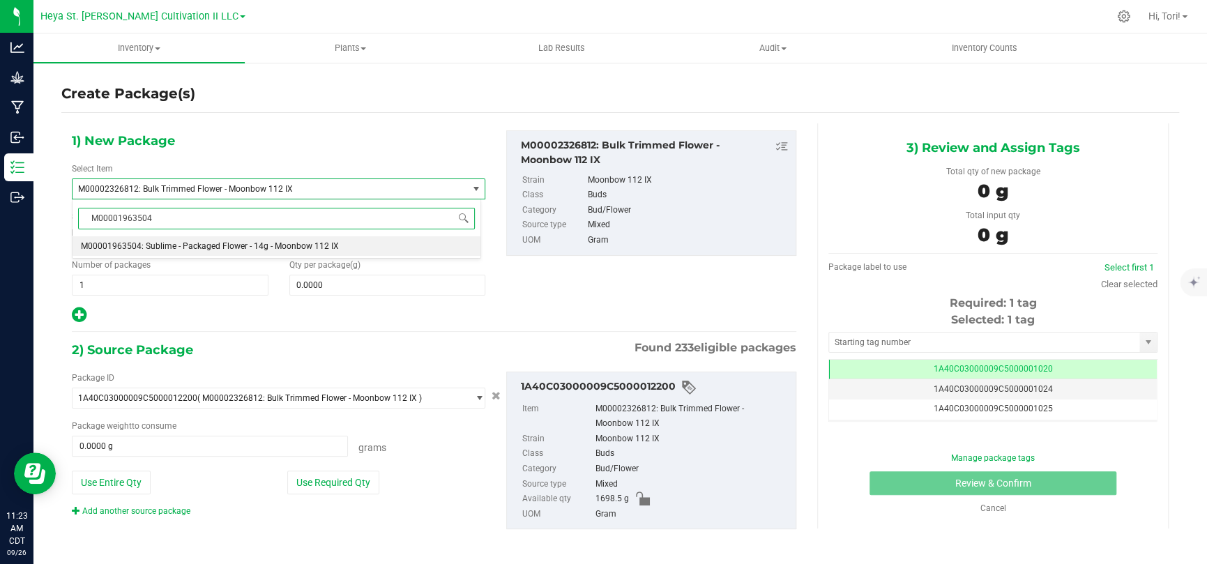
click at [240, 241] on span "M00001963504: Sublime - Packaged Flower - 14g - Moonbow 112 IX" at bounding box center [210, 246] width 258 height 10
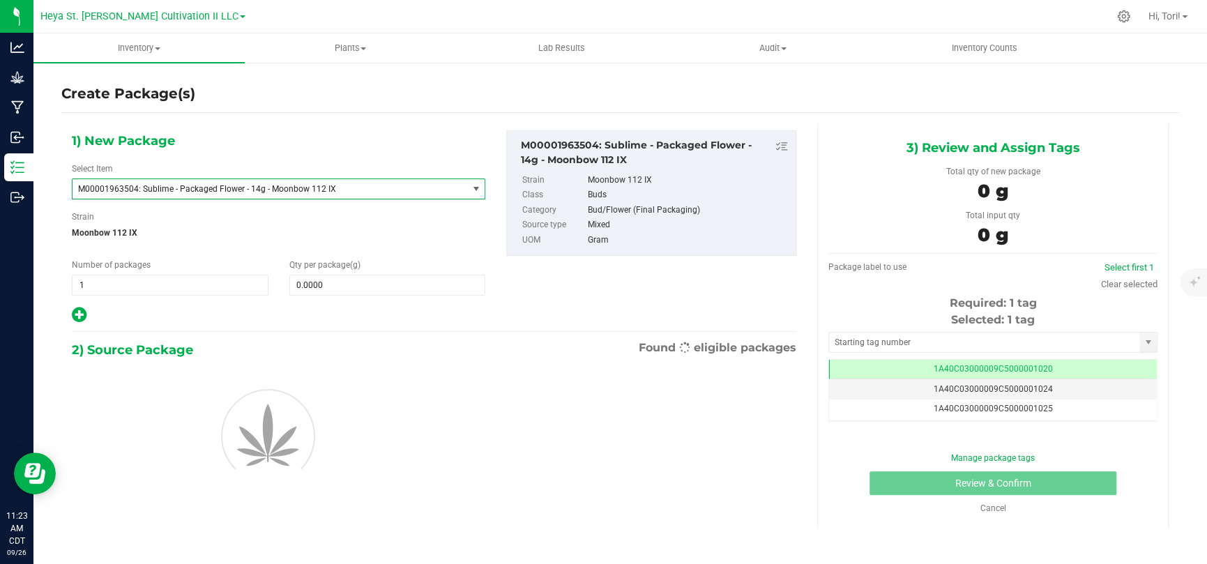
type input "0.0000"
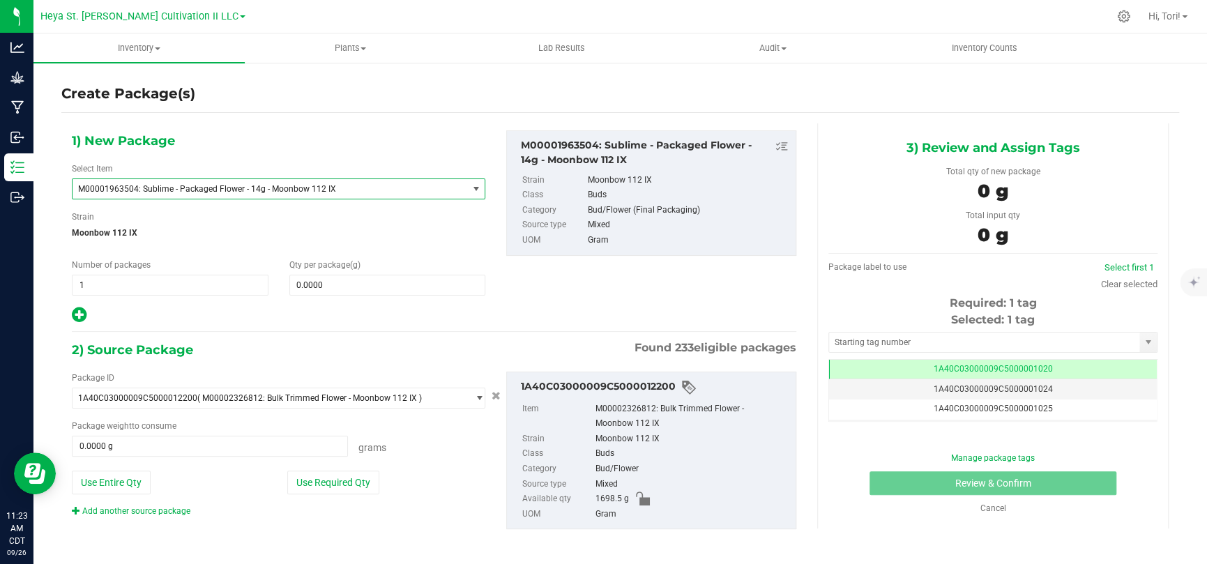
click at [43, 276] on div "Create Package(s) 1) New Package Select Item M00001963504: Sublime - Packaged F…" at bounding box center [619, 279] width 1173 height 436
click at [111, 282] on span "1 1" at bounding box center [170, 285] width 197 height 21
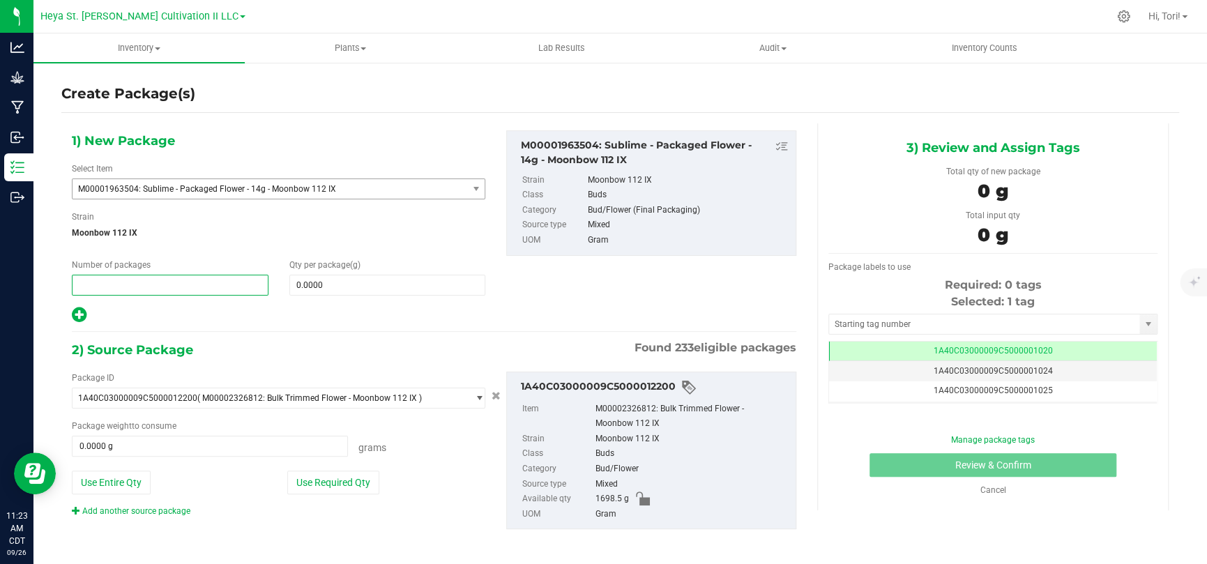
type input "2"
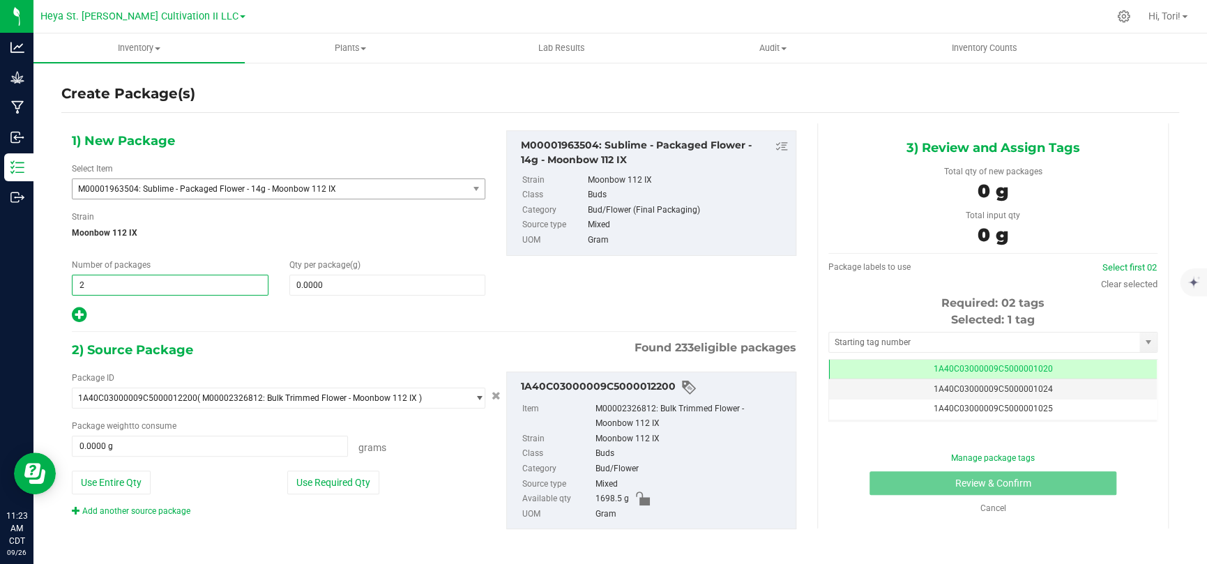
type input "2"
click at [395, 319] on div at bounding box center [278, 315] width 413 height 18
click at [373, 294] on span "0.0000 0" at bounding box center [387, 285] width 197 height 21
click at [366, 283] on span "0.0000 0" at bounding box center [387, 285] width 197 height 21
type input "0.0000"
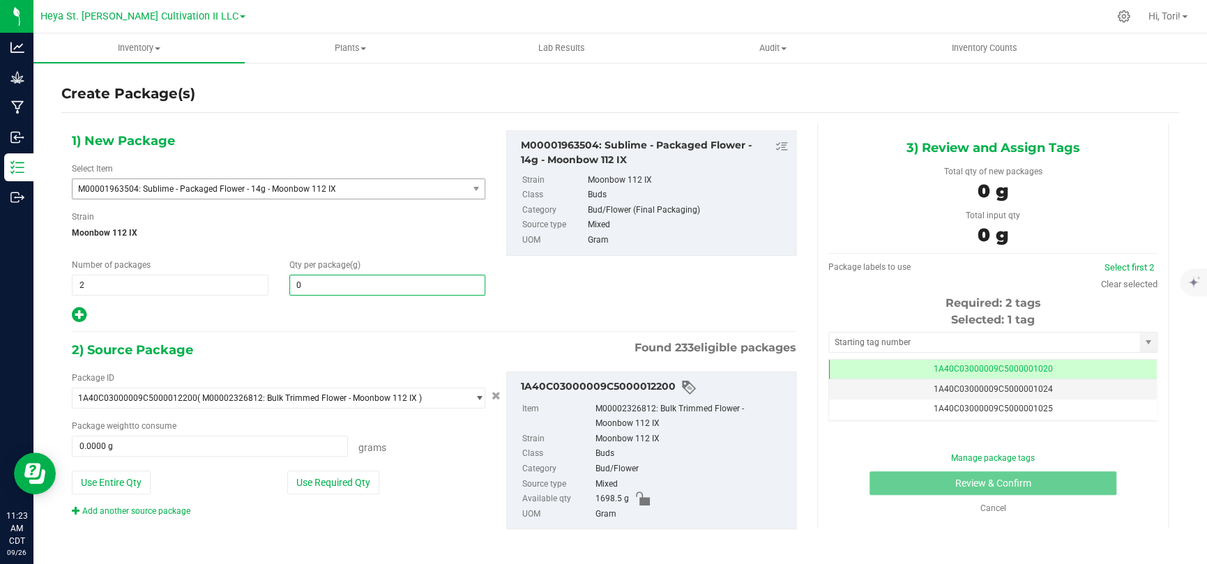
click at [377, 347] on div "2) Source Package Found 233 eligible packages" at bounding box center [434, 349] width 724 height 21
click at [360, 339] on div "2) Source Package Found 233 eligible packages" at bounding box center [434, 349] width 724 height 21
click at [335, 293] on span "0.0000 0" at bounding box center [387, 285] width 197 height 21
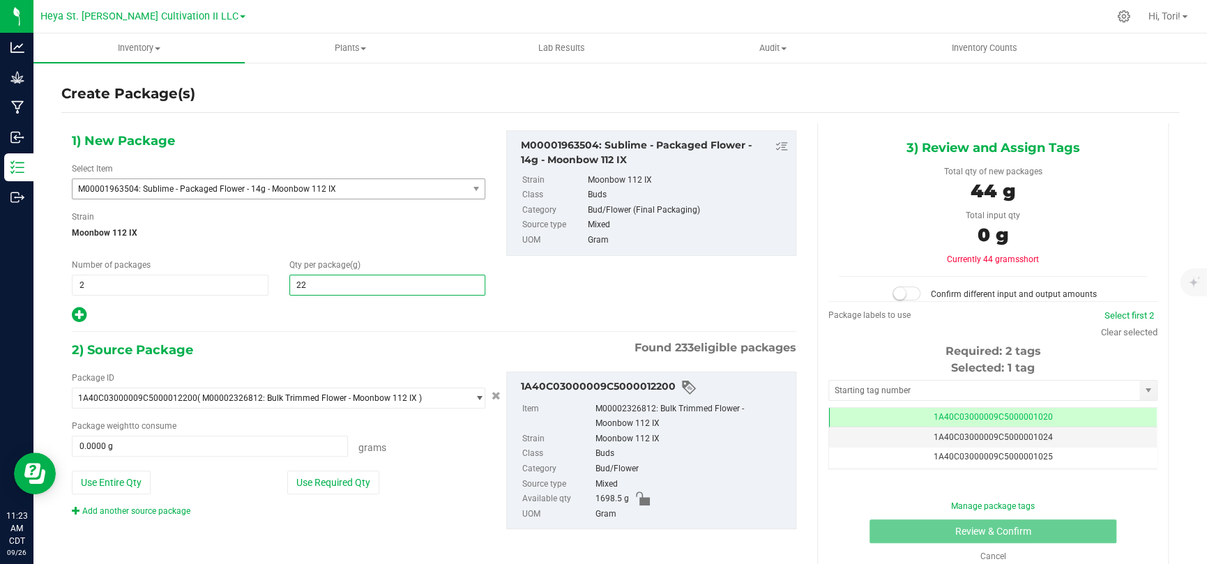
type input "224"
type input "224.0000"
click at [335, 307] on div at bounding box center [278, 315] width 413 height 18
click at [361, 478] on button "Use Required Qty" at bounding box center [333, 483] width 92 height 24
type input "448.0000 g"
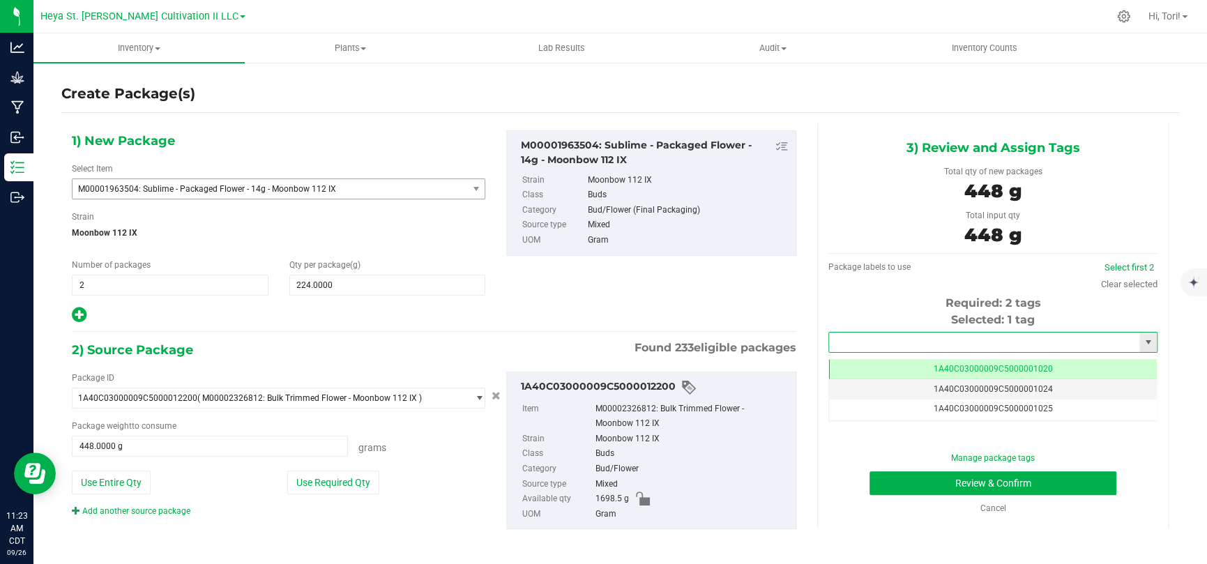
click at [933, 340] on input "text" at bounding box center [984, 342] width 310 height 20
click at [1074, 342] on input "text" at bounding box center [984, 342] width 310 height 20
click at [1074, 361] on li "1A40C03000009C5000012153" at bounding box center [983, 365] width 324 height 21
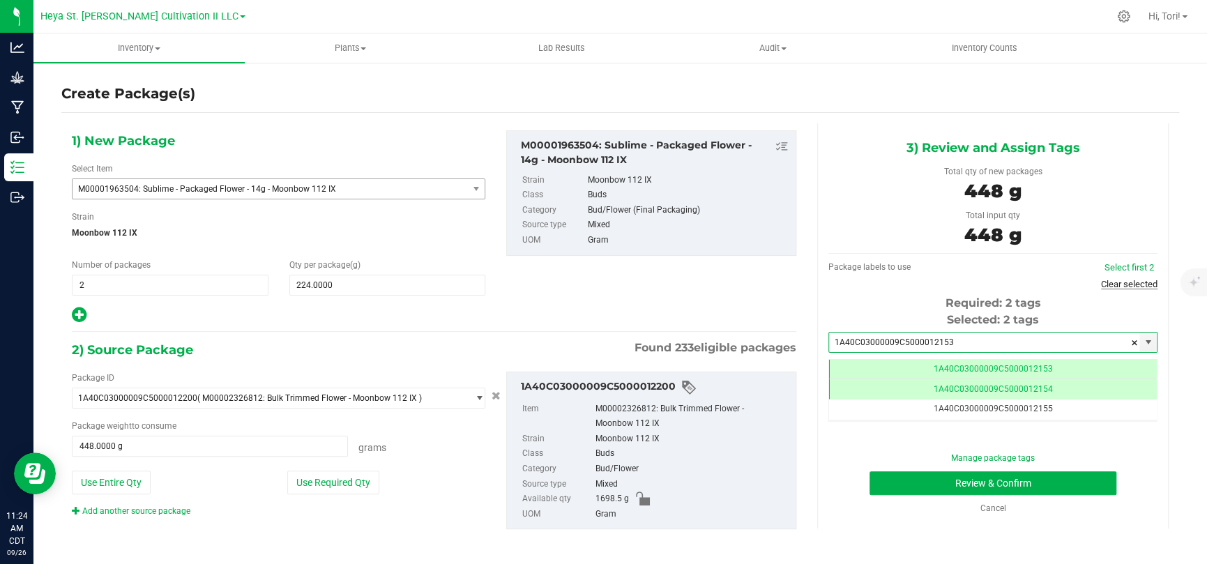
scroll to position [0, 0]
type input "1A40C03000009C5000012153"
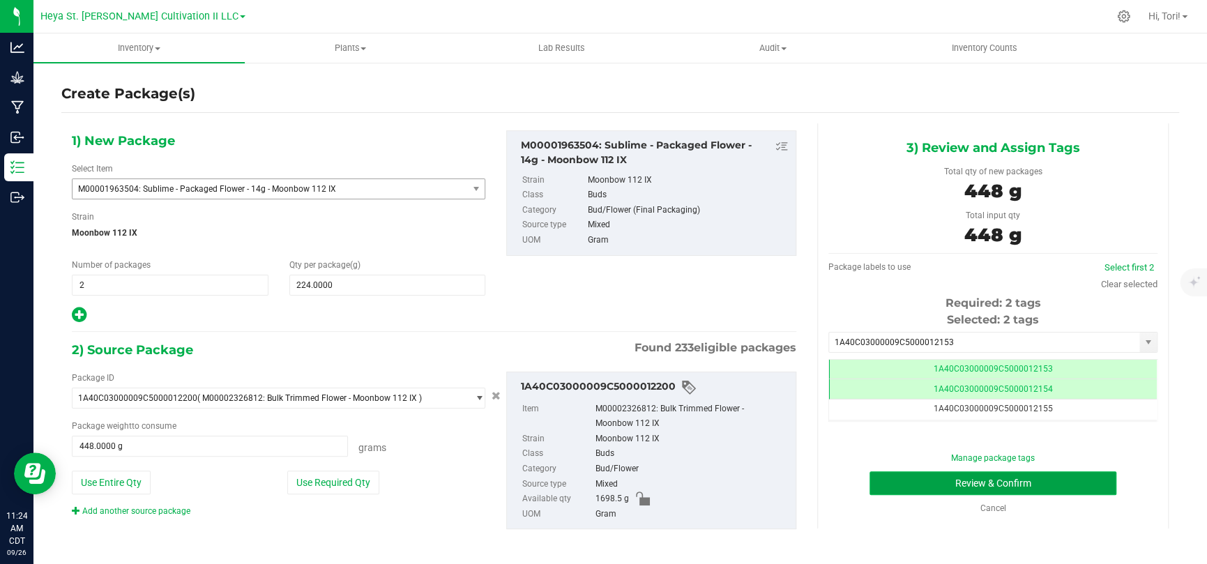
click at [1077, 484] on button "Review & Confirm" at bounding box center [992, 483] width 247 height 24
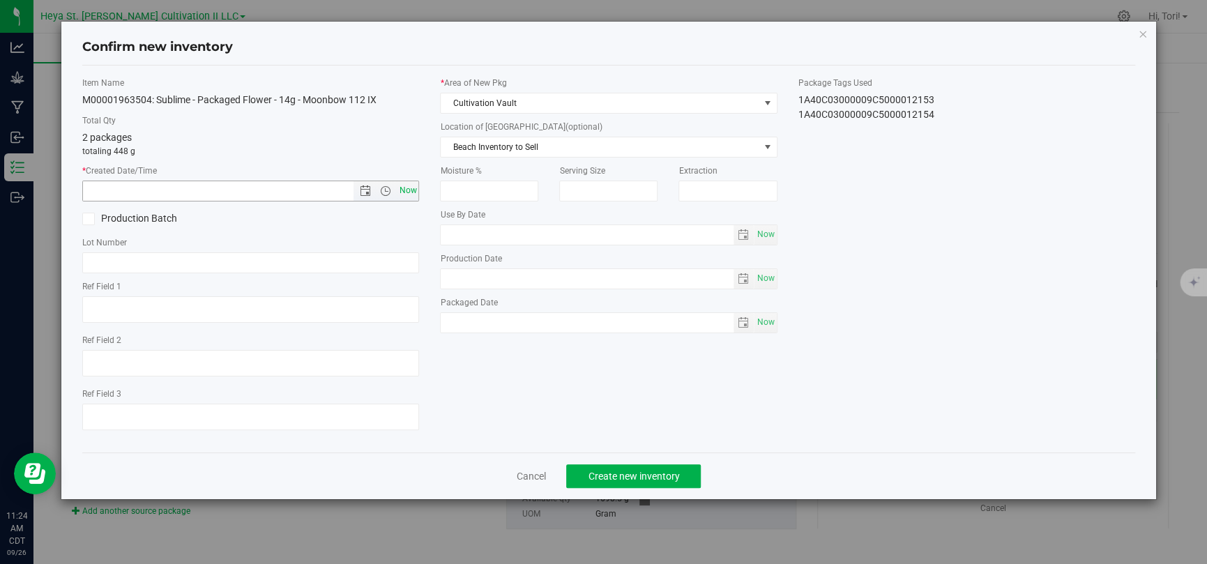
click at [400, 189] on span "Now" at bounding box center [408, 191] width 24 height 20
type input "9/26/2025 11:24 AM"
click at [641, 480] on span "Create new inventory" at bounding box center [633, 476] width 91 height 11
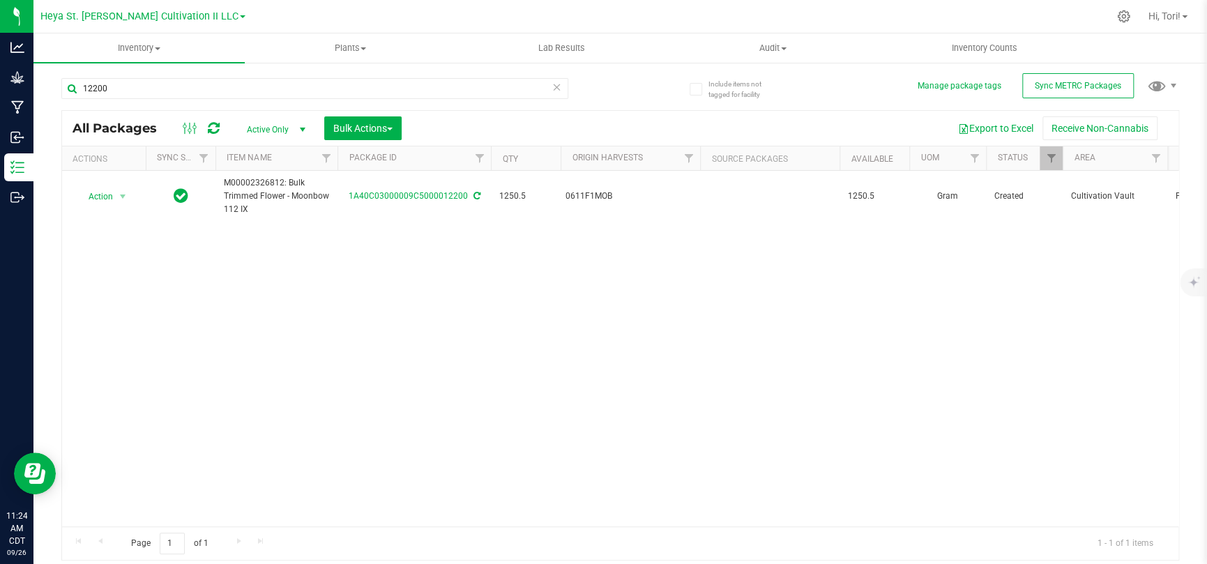
click at [556, 80] on icon at bounding box center [557, 86] width 10 height 17
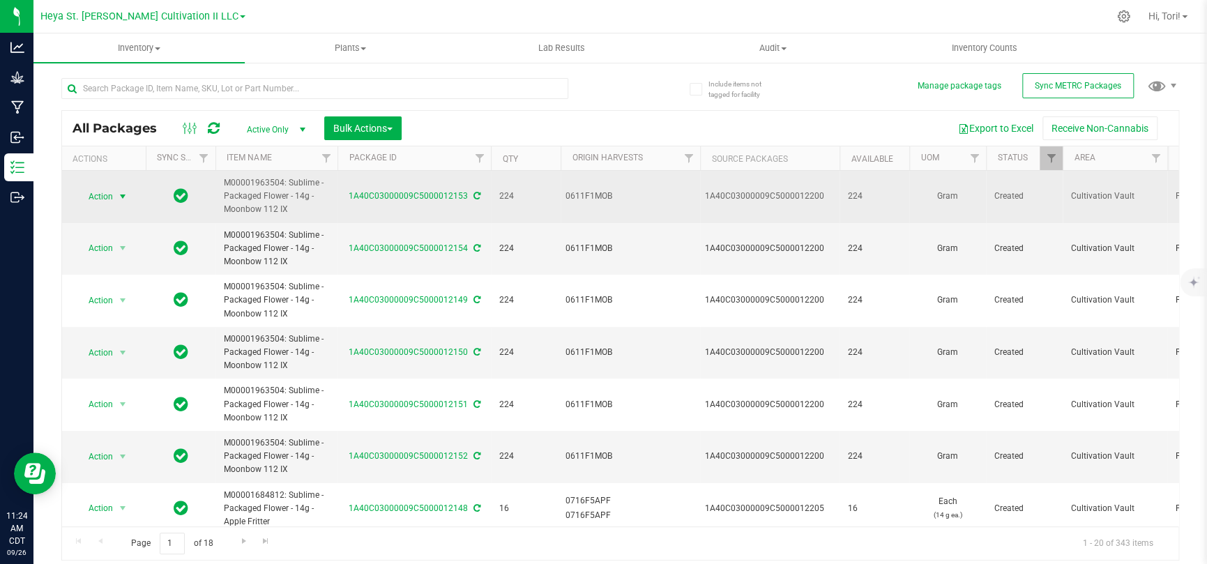
click at [118, 200] on span "select" at bounding box center [122, 196] width 11 height 11
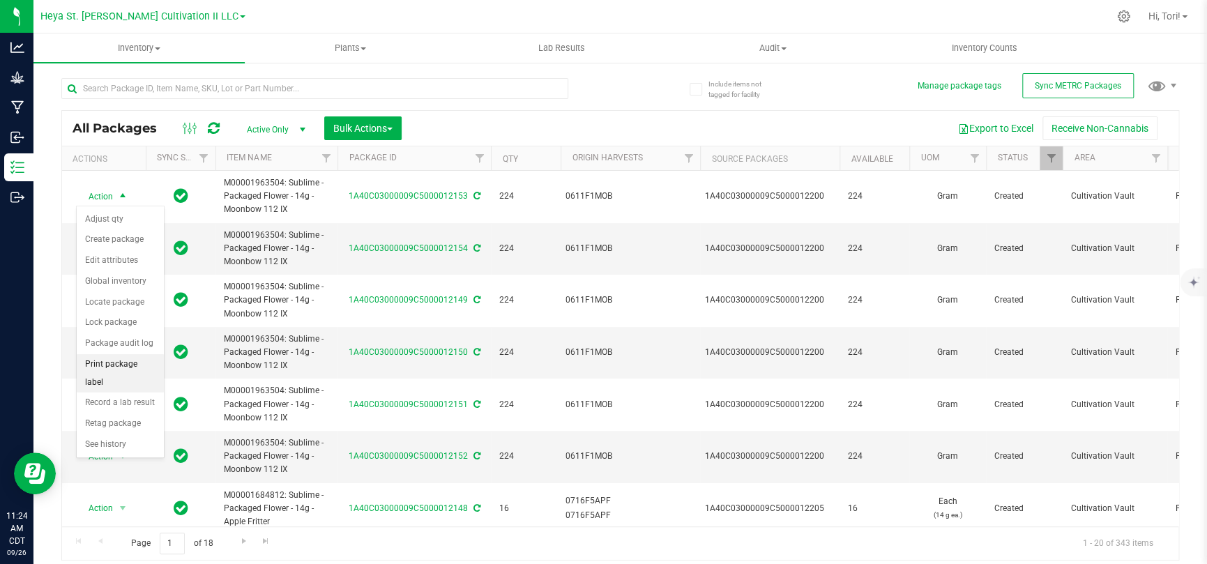
click at [114, 364] on li "Print package label" at bounding box center [120, 373] width 87 height 38
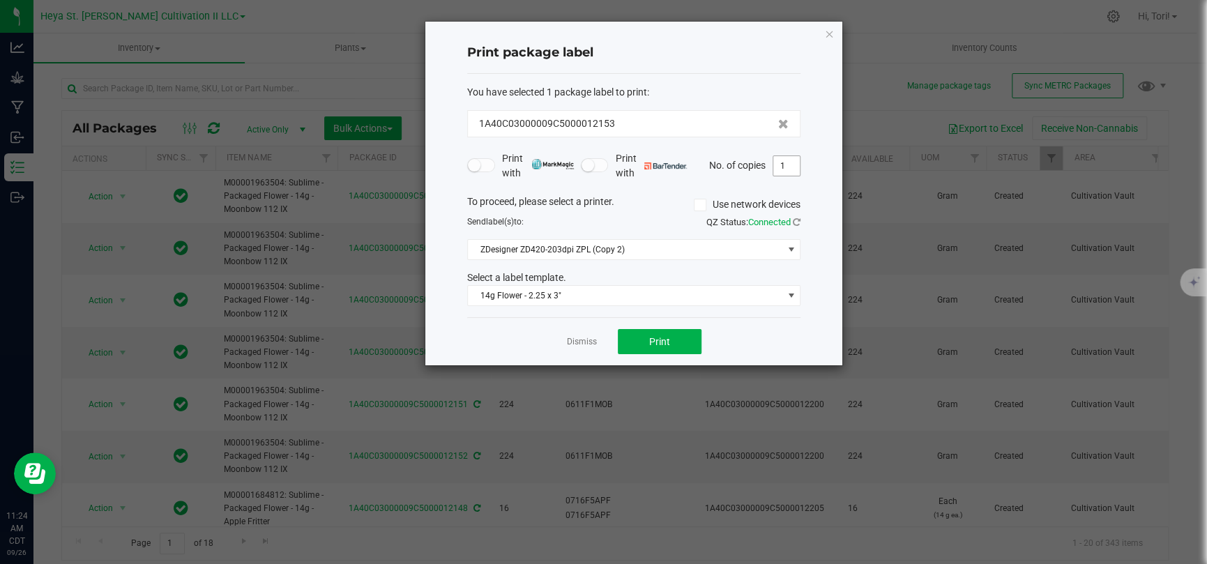
click at [789, 168] on input "1" at bounding box center [786, 166] width 26 height 20
type input "16"
click at [687, 332] on button "Print" at bounding box center [660, 341] width 84 height 25
click at [579, 342] on link "Dismiss" at bounding box center [582, 342] width 30 height 12
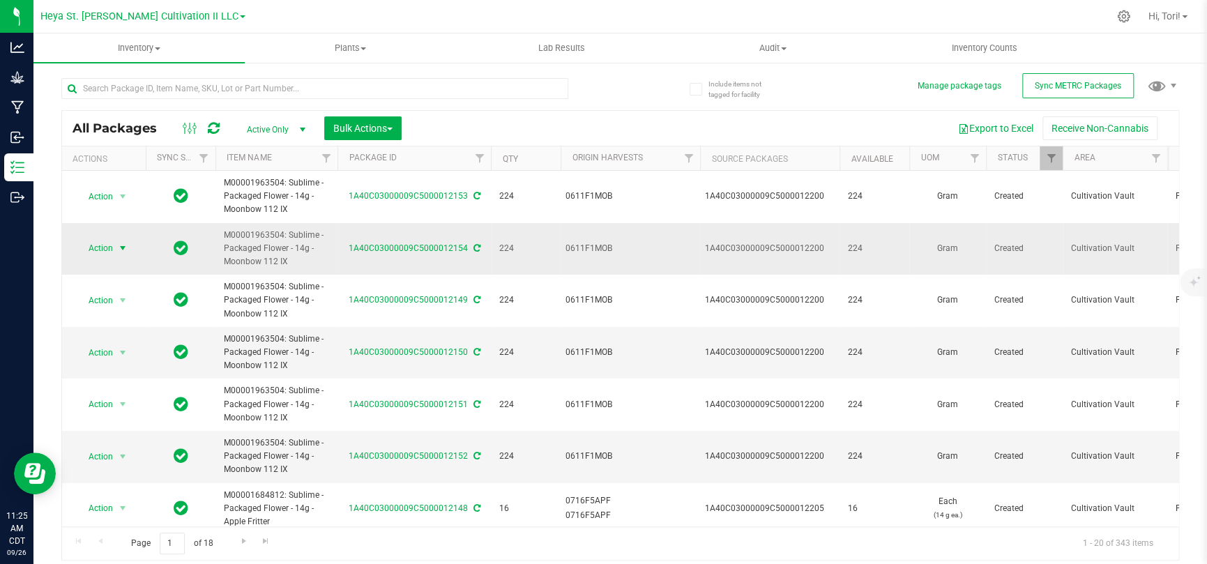
click at [110, 247] on span "Action" at bounding box center [95, 248] width 38 height 20
click at [129, 429] on li "Print package label" at bounding box center [120, 425] width 87 height 38
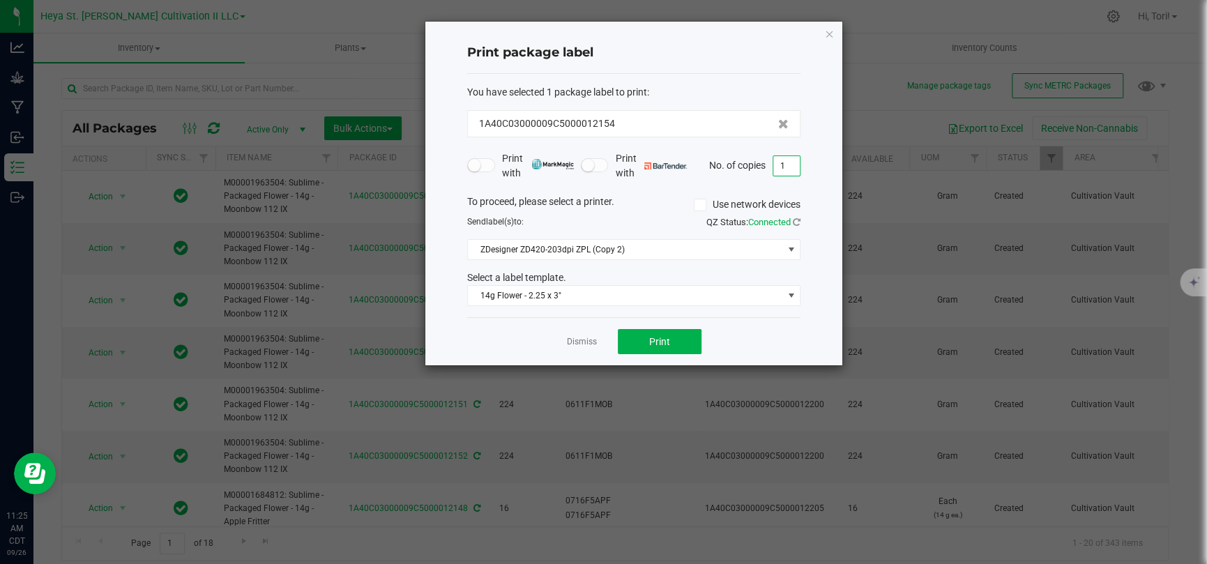
click at [779, 165] on input "1" at bounding box center [786, 166] width 26 height 20
type input "16"
click at [680, 340] on button "Print" at bounding box center [660, 341] width 84 height 25
click at [830, 31] on icon "button" at bounding box center [829, 33] width 10 height 17
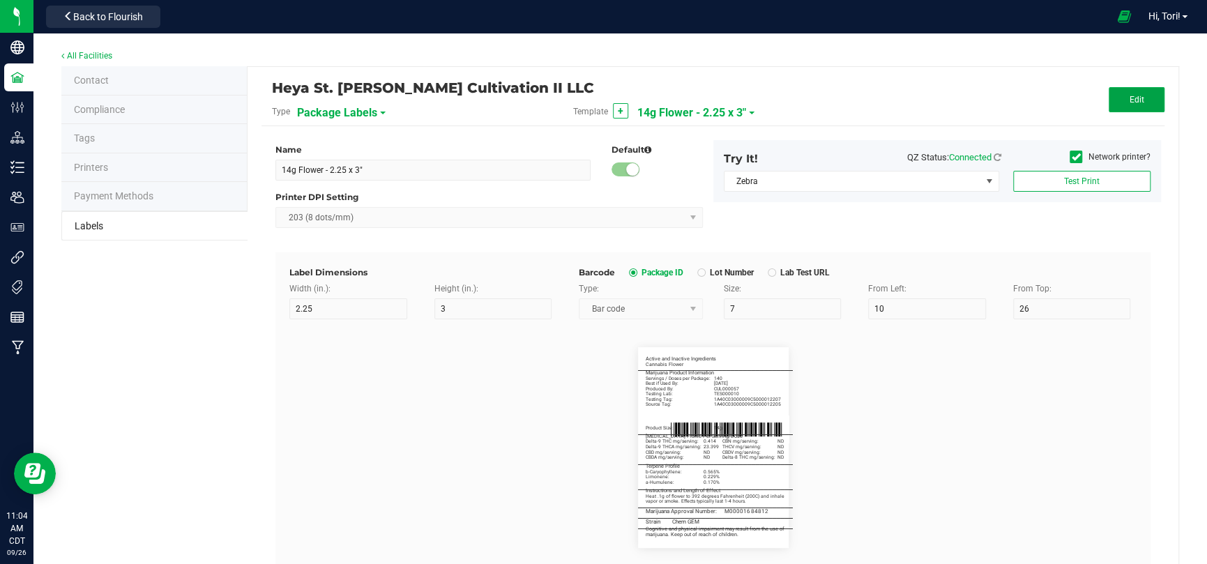
click at [1129, 104] on span "Edit" at bounding box center [1136, 100] width 15 height 10
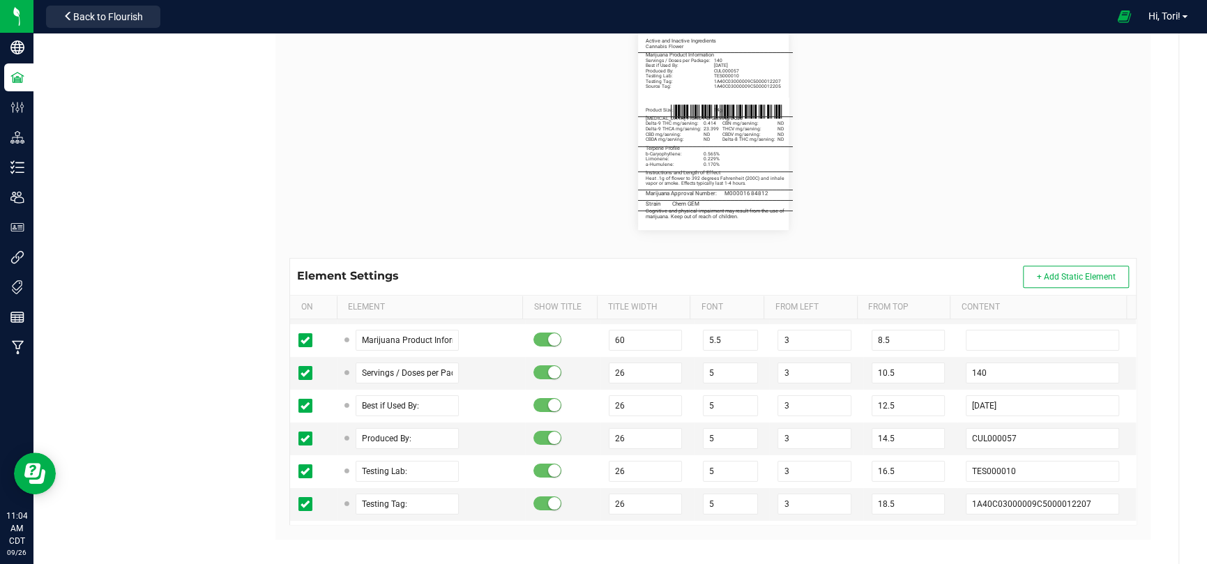
scroll to position [335, 0]
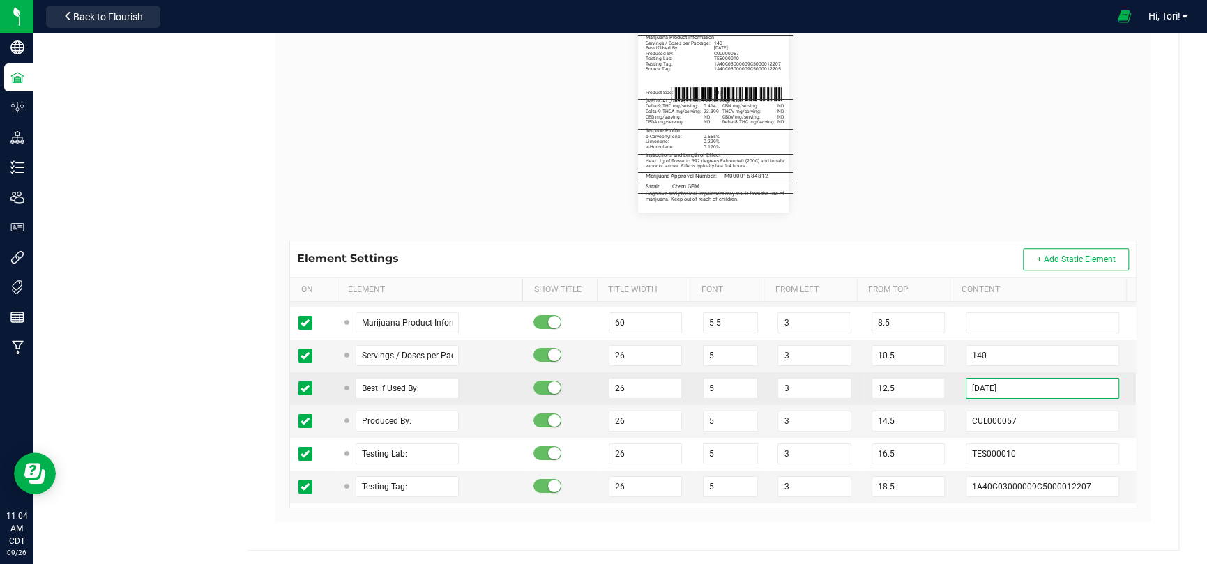
click at [974, 389] on input "[DATE]" at bounding box center [1041, 388] width 153 height 21
type input "[DATE]"
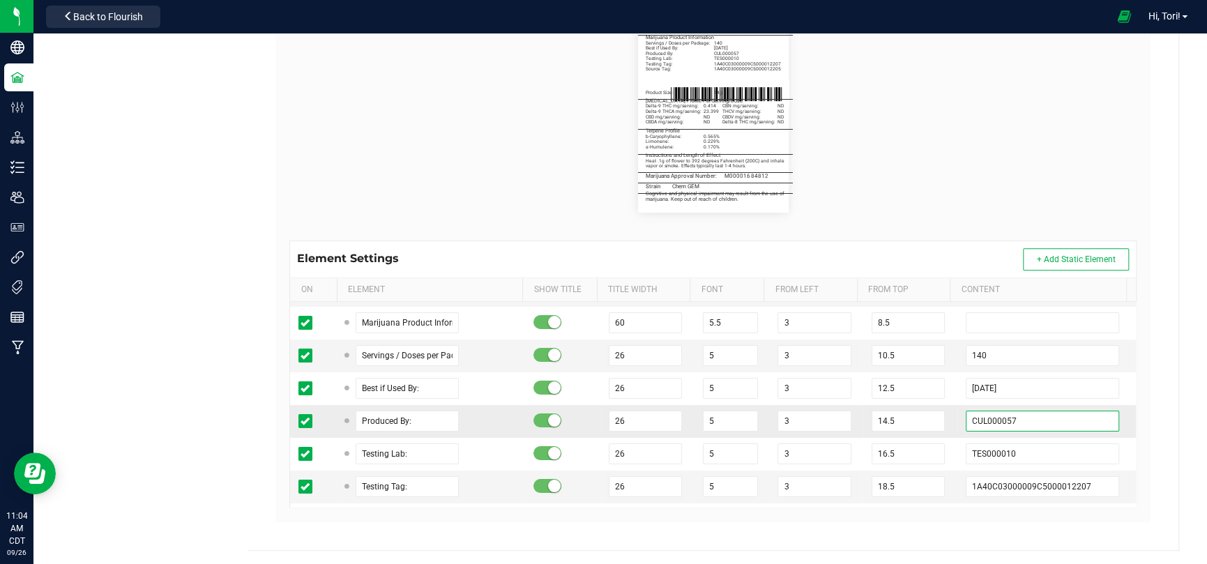
click at [1007, 426] on input "CUL000057" at bounding box center [1041, 421] width 153 height 21
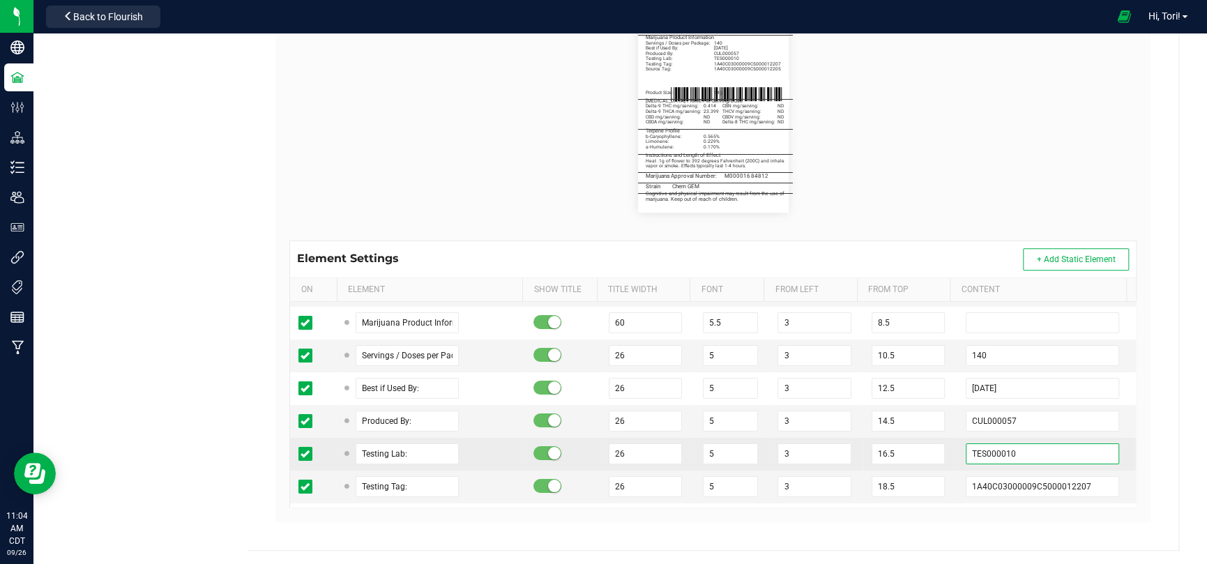
click at [1032, 450] on input "TES000010" at bounding box center [1041, 453] width 153 height 21
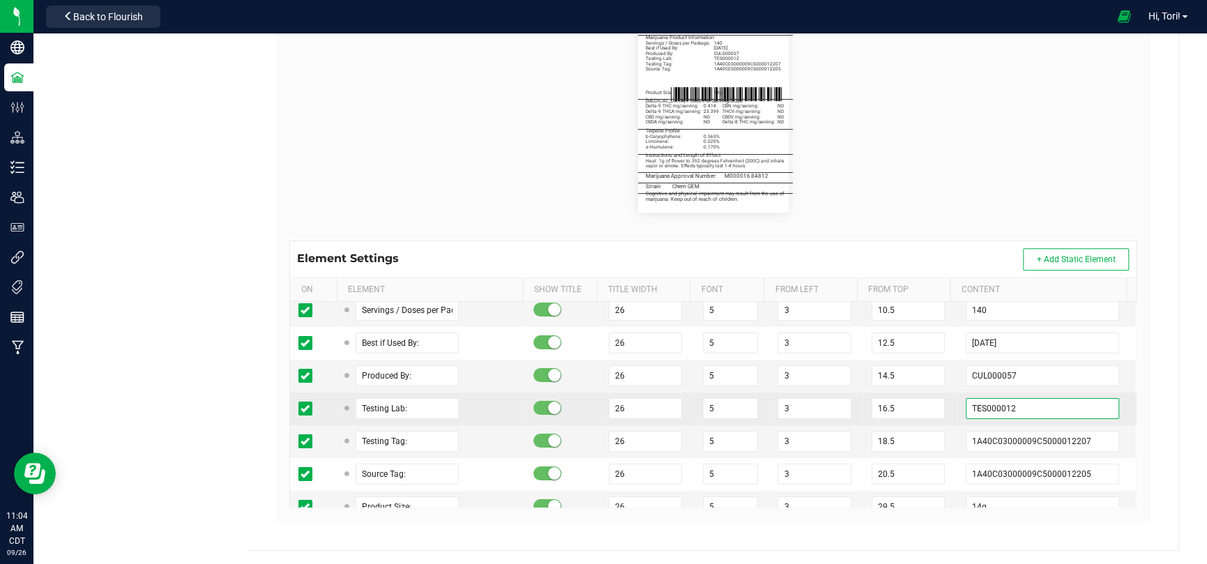
scroll to position [209, 0]
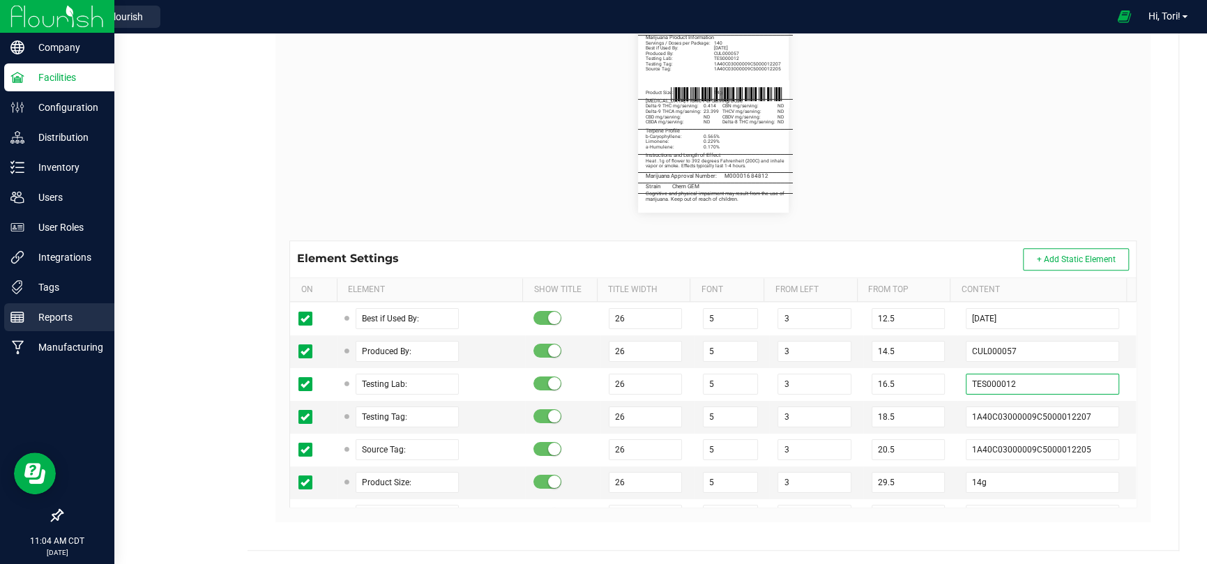
type input "TES000012"
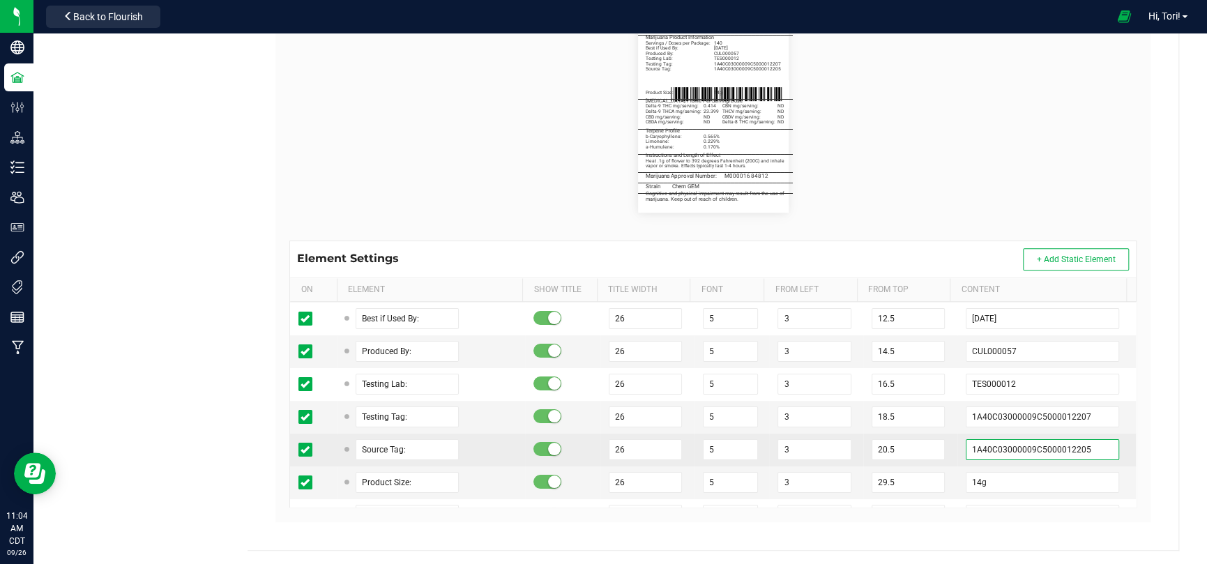
click at [1043, 449] on input "1A40C03000009C5000012205" at bounding box center [1041, 449] width 153 height 21
paste input "0"
type input "1A40C03000009C5000012200"
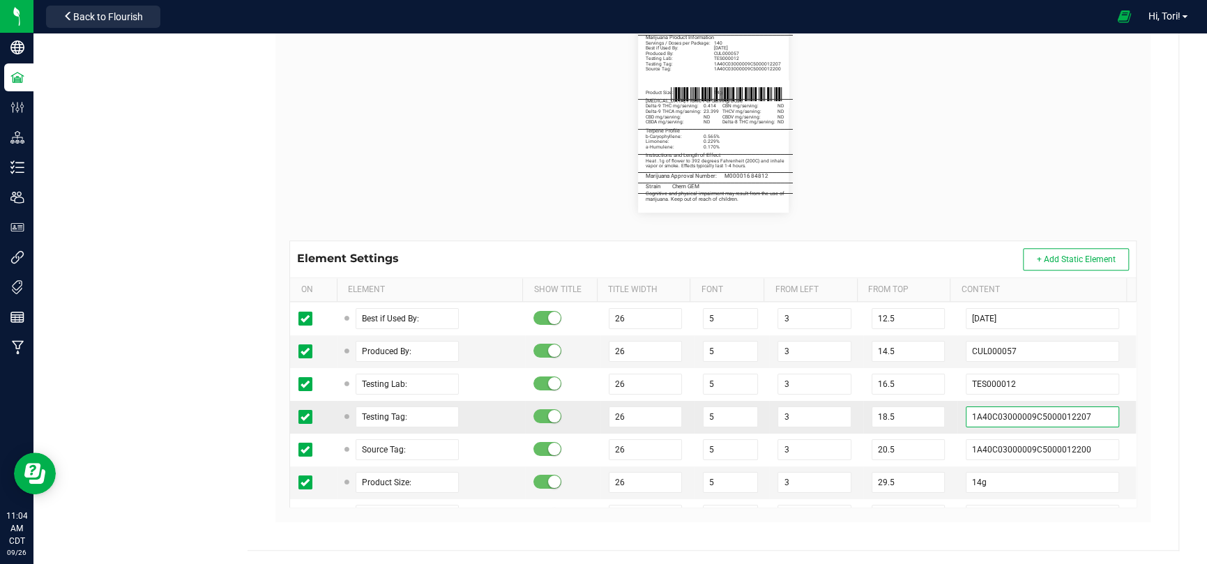
click at [1085, 417] on input "1A40C03000009C5000012207" at bounding box center [1041, 416] width 153 height 21
paste input "45"
type input "1A40C03000009C5000012245"
click at [1137, 406] on div "Label Dimensions Width (in.): 2.25 Height (in.): 3 Barcode Package ID Lot Numbe…" at bounding box center [712, 219] width 875 height 605
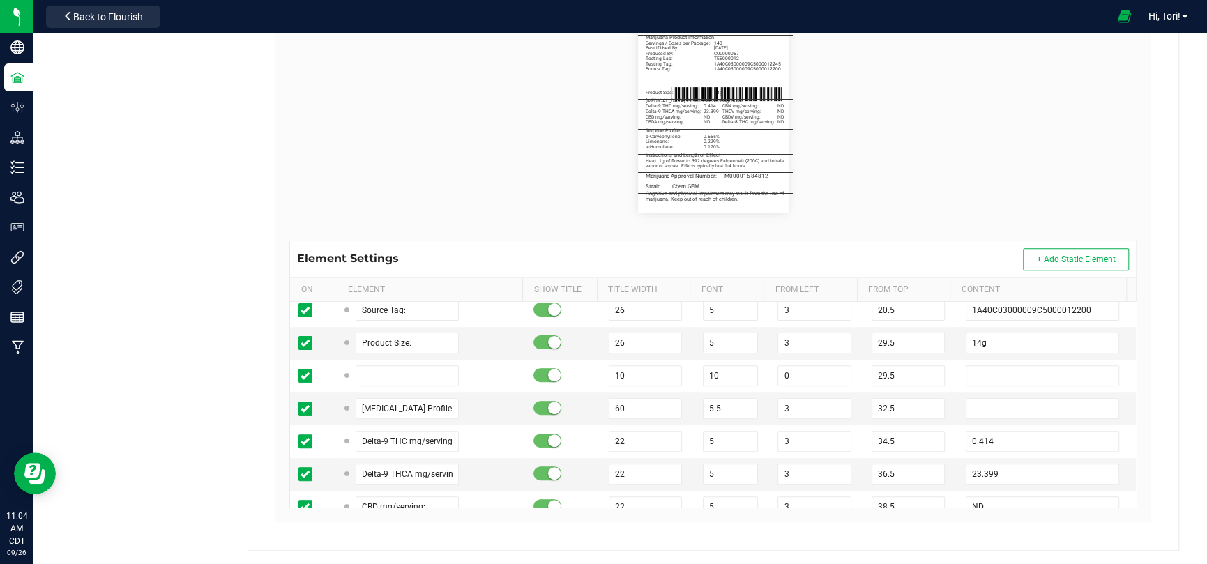
scroll to position [418, 0]
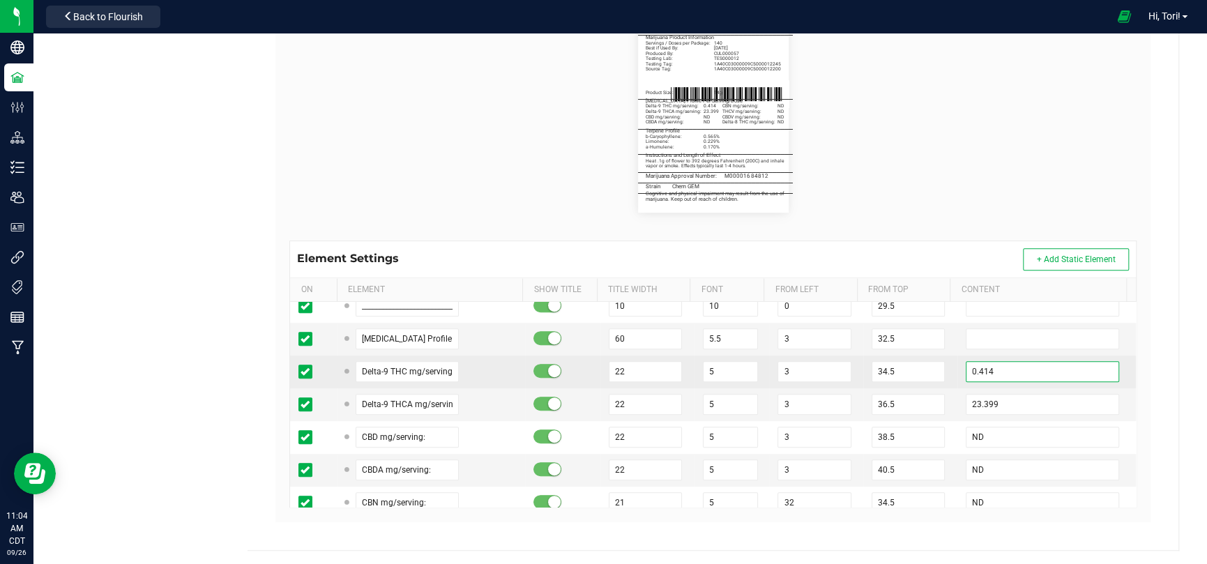
click at [1024, 373] on input "0.414" at bounding box center [1041, 371] width 153 height 21
type input "0"
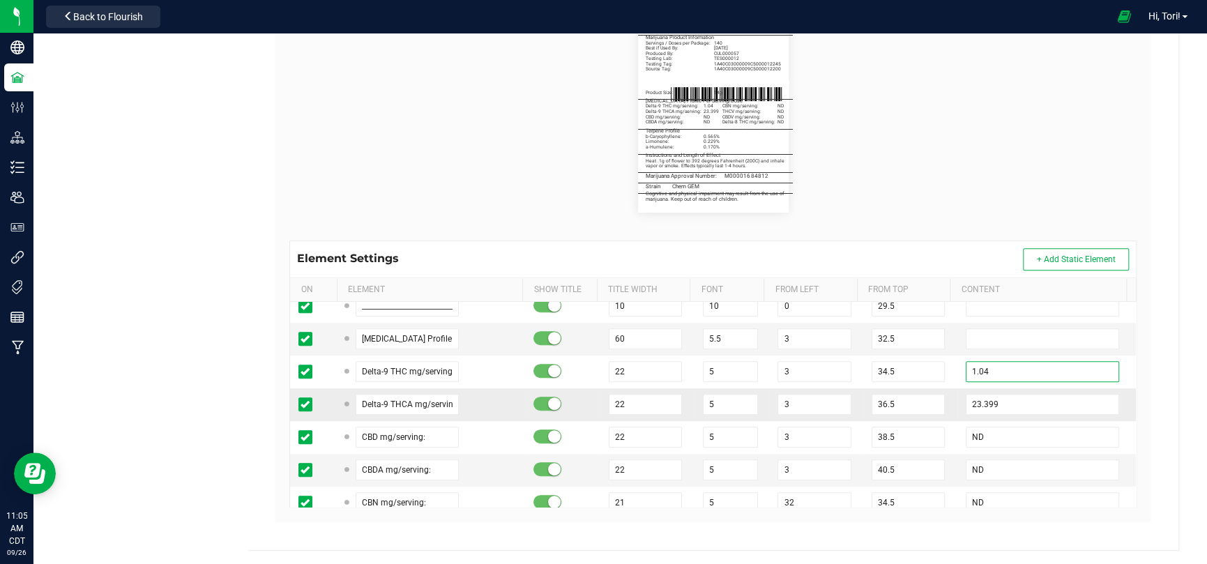
type input "1.04"
click at [1016, 415] on td "23.399" at bounding box center [1046, 404] width 178 height 33
click at [1014, 411] on input "23.399" at bounding box center [1041, 404] width 153 height 21
click at [1013, 410] on input "23.399" at bounding box center [1041, 404] width 153 height 21
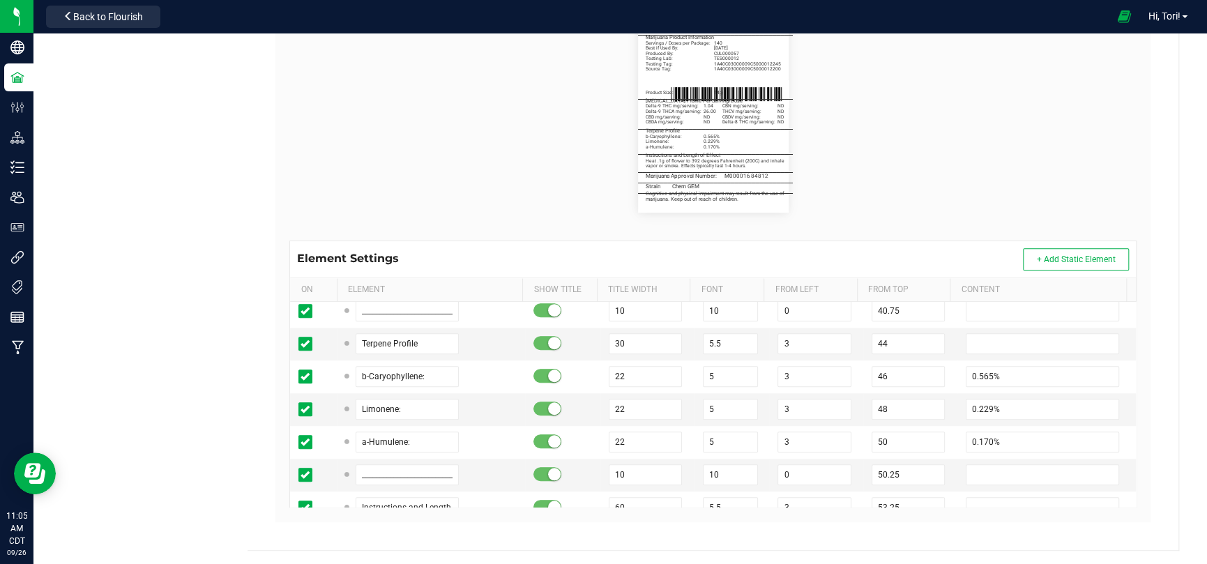
scroll to position [767, 0]
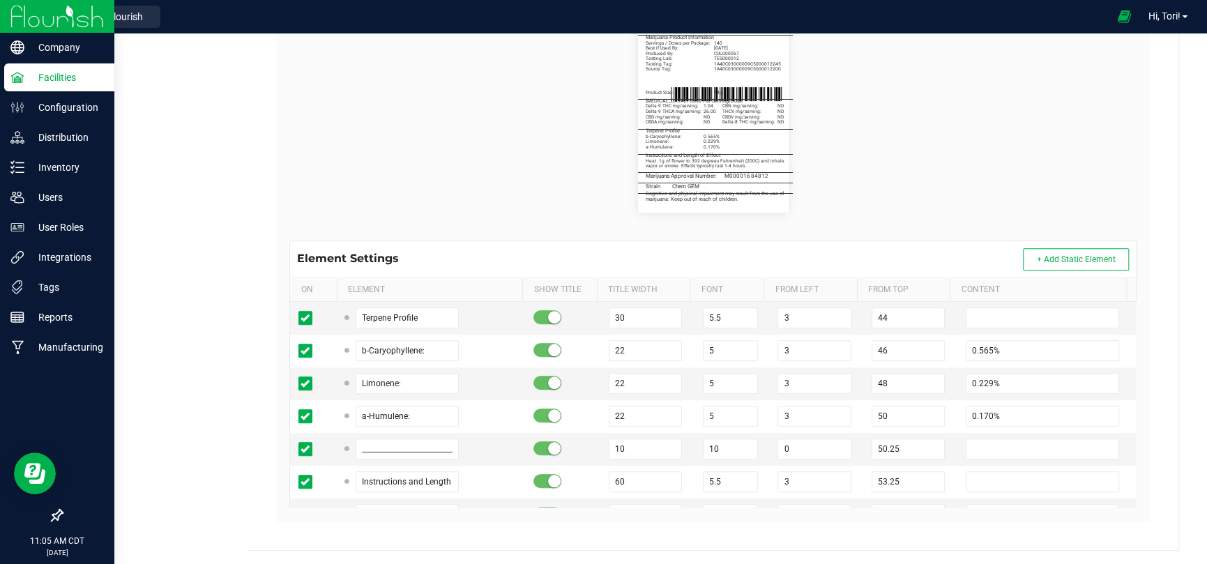
type input "26.00"
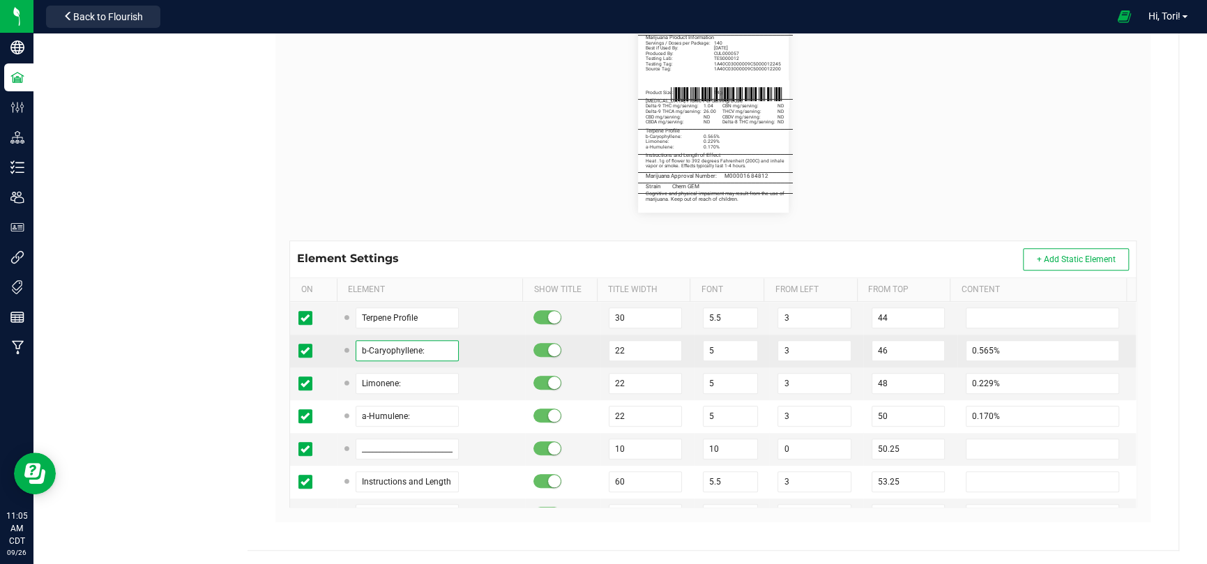
click at [337, 344] on td "b-Caryophyllene:" at bounding box center [431, 351] width 188 height 33
type input "Limonene:"
click at [1039, 340] on input "0.565%" at bounding box center [1041, 350] width 153 height 21
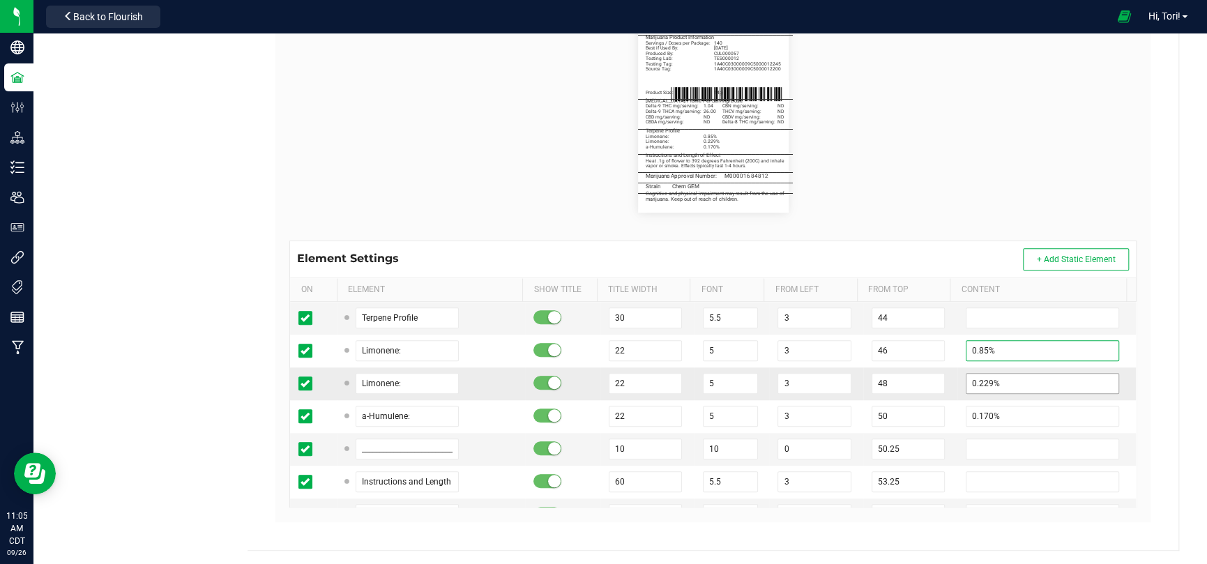
type input "0.85%"
click at [1018, 382] on input "0.229%" at bounding box center [1041, 383] width 153 height 21
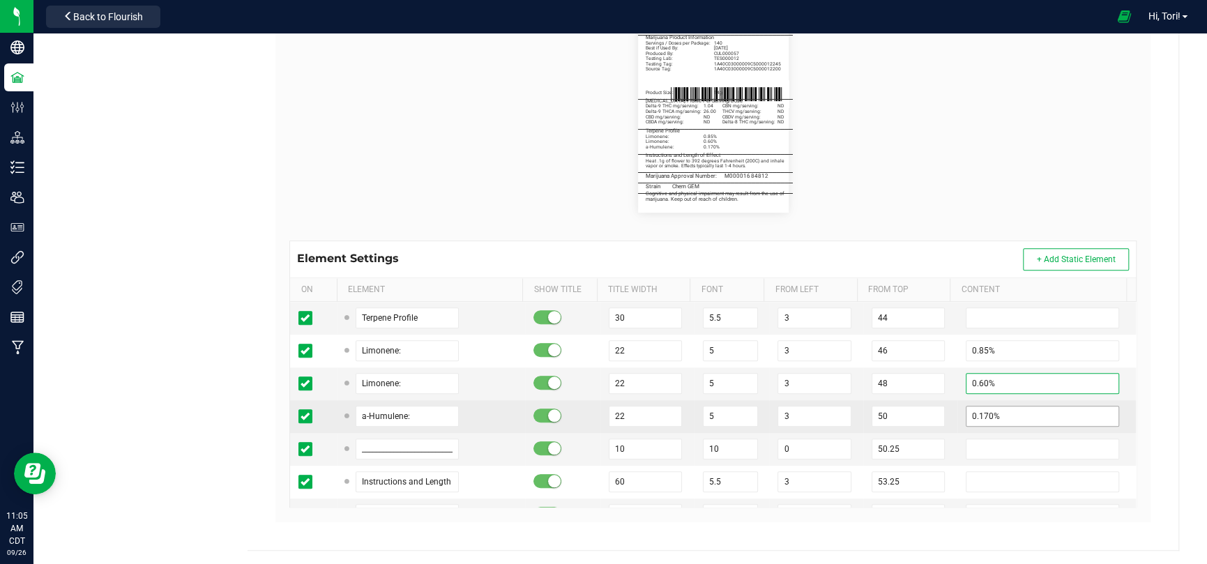
type input "0.60%"
click at [1007, 411] on input "0.170%" at bounding box center [1041, 416] width 153 height 21
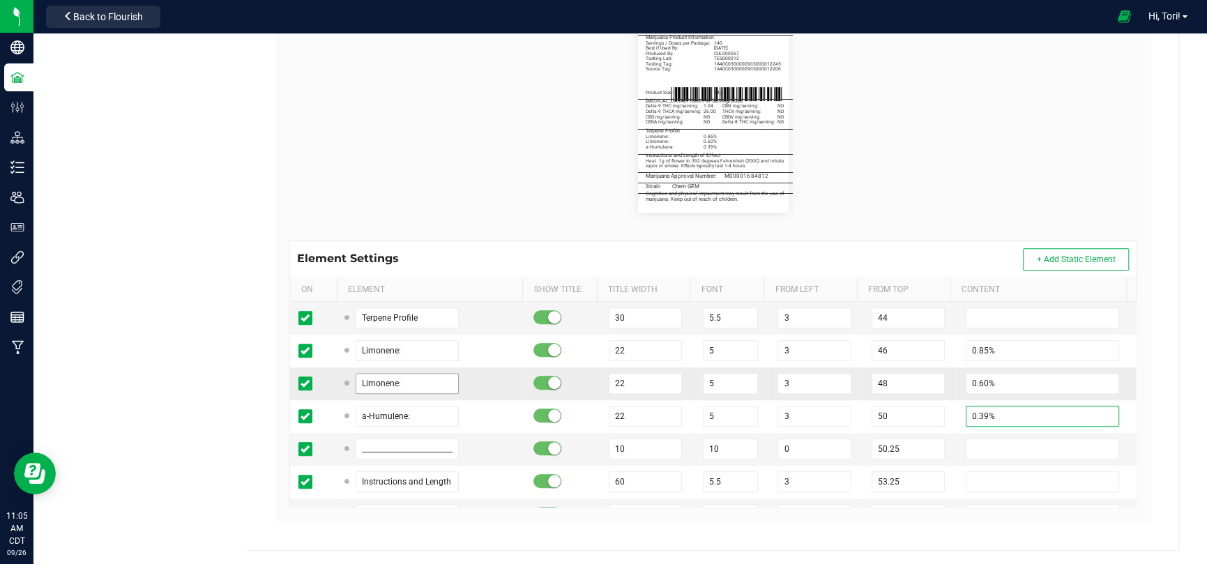
type input "0.39%"
click at [427, 385] on input "Limonene:" at bounding box center [406, 383] width 103 height 21
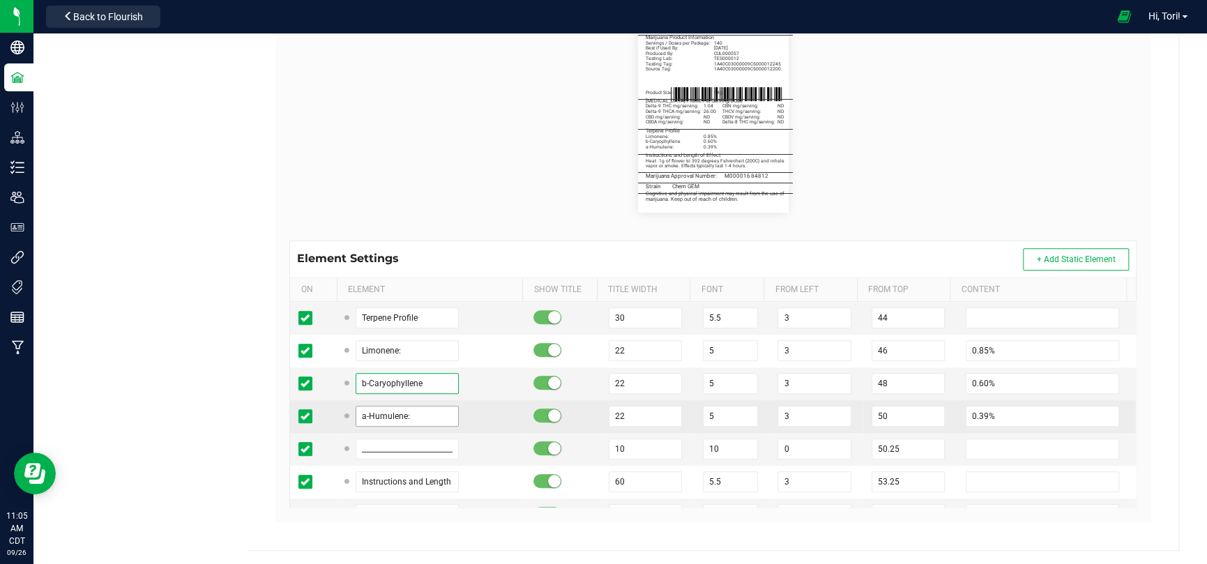
drag, startPoint x: 427, startPoint y: 385, endPoint x: 427, endPoint y: 413, distance: 27.9
type input "b-Caryophyllene"
click at [427, 413] on input "a-Humulene:" at bounding box center [406, 416] width 103 height 21
click at [422, 412] on input "a-Humulene:" at bounding box center [406, 416] width 103 height 21
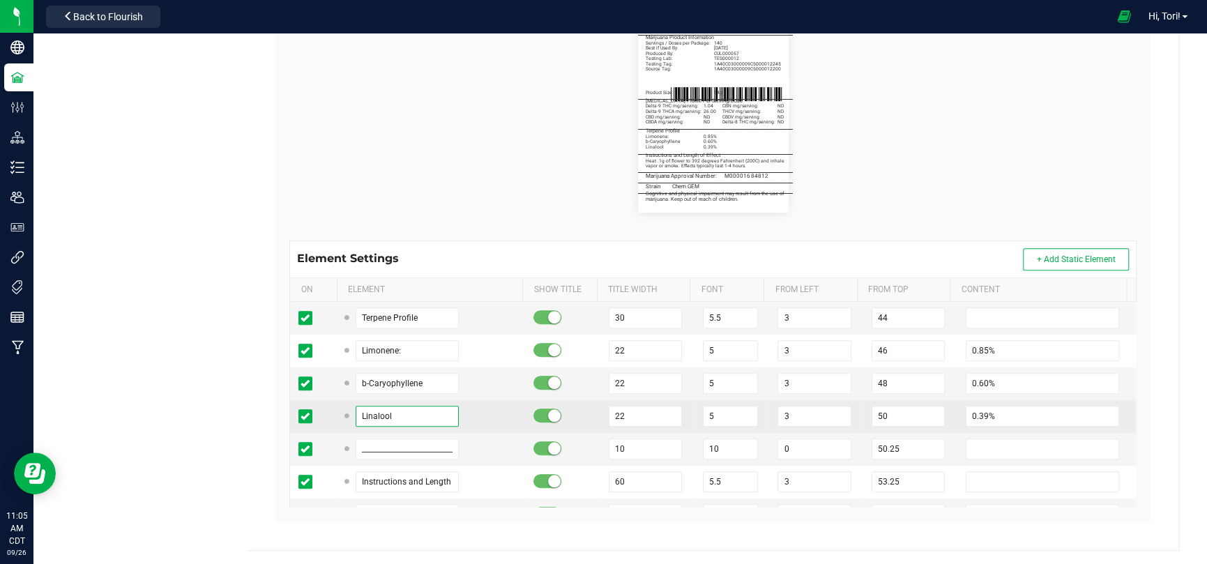
click at [422, 412] on input "Linalool" at bounding box center [406, 416] width 103 height 21
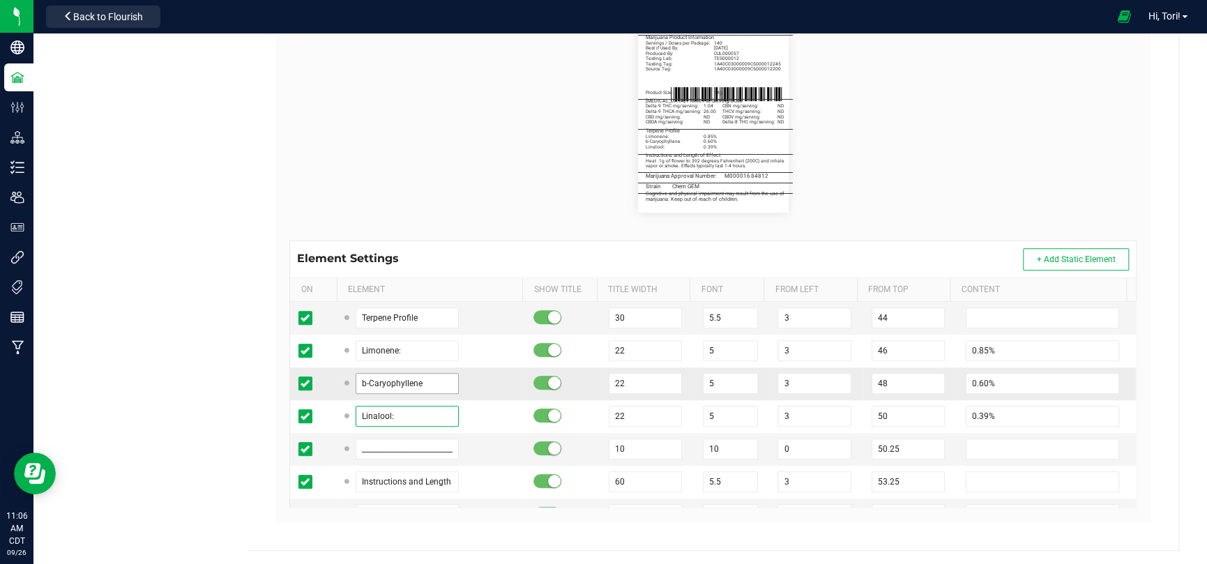
type input "Linalool:"
click at [428, 383] on input "b-Caryophyllene" at bounding box center [406, 383] width 103 height 21
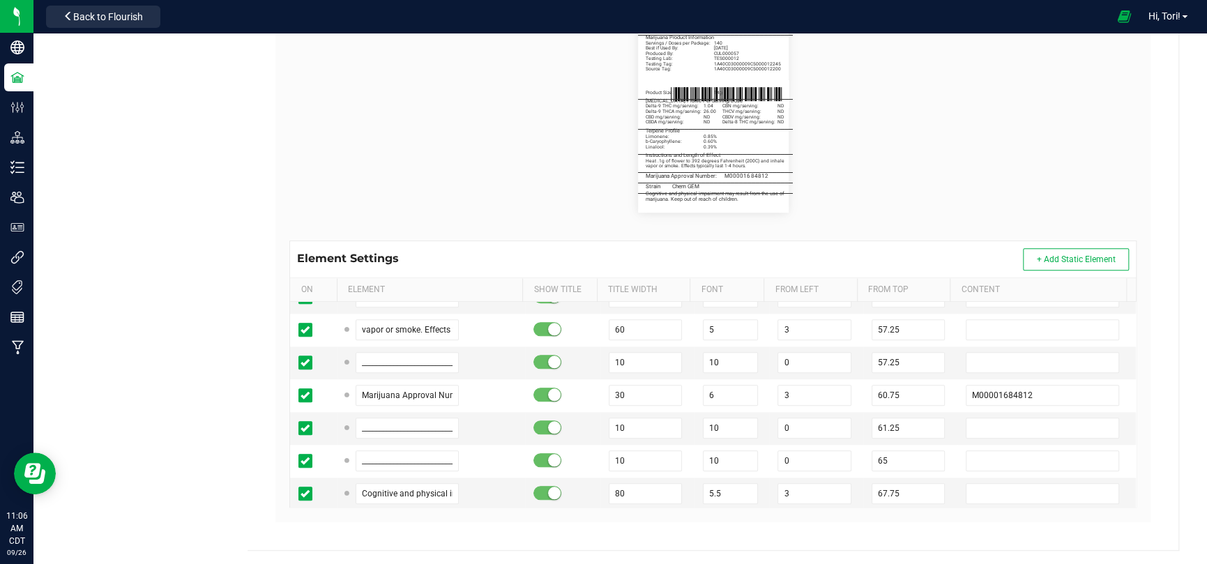
scroll to position [1046, 0]
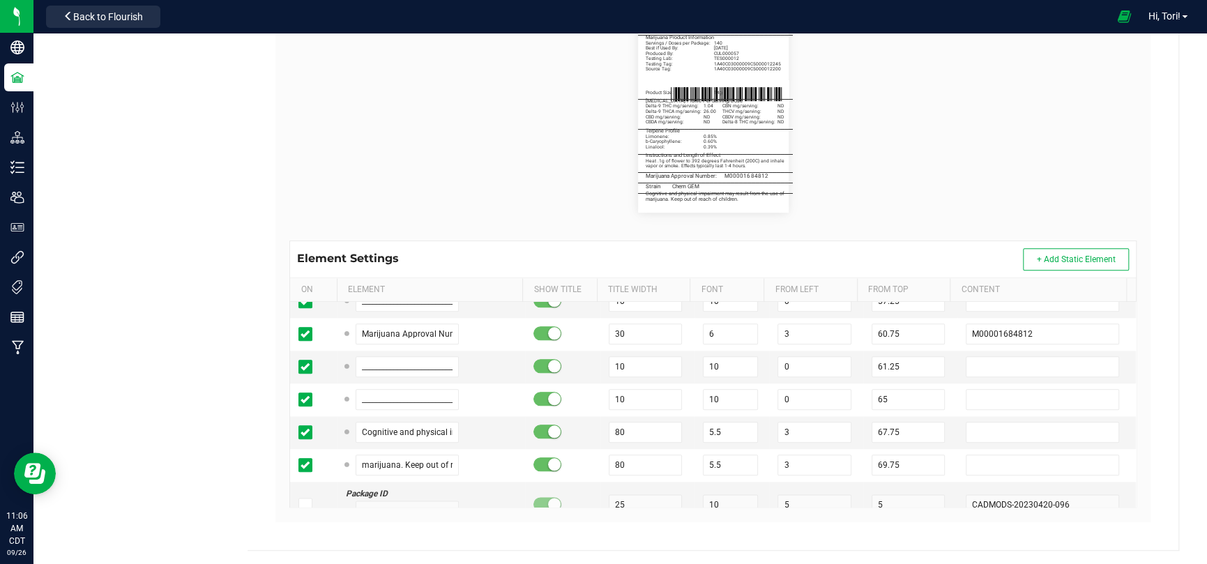
type input "b-Caryophyllene:"
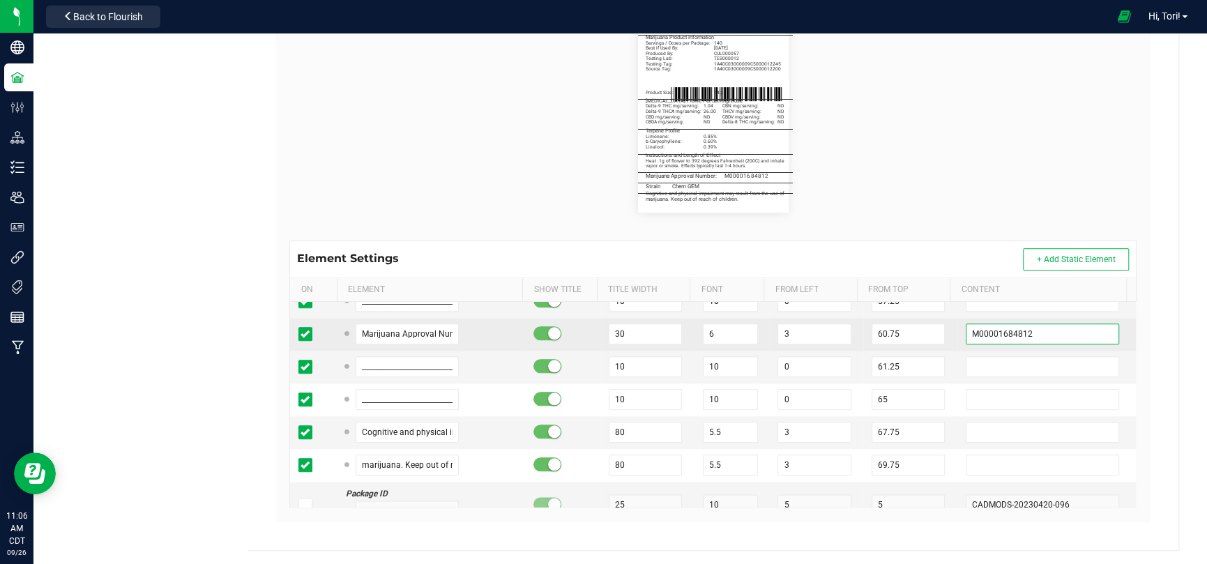
click at [1009, 329] on input "M00001684812" at bounding box center [1041, 333] width 153 height 21
paste input "963504"
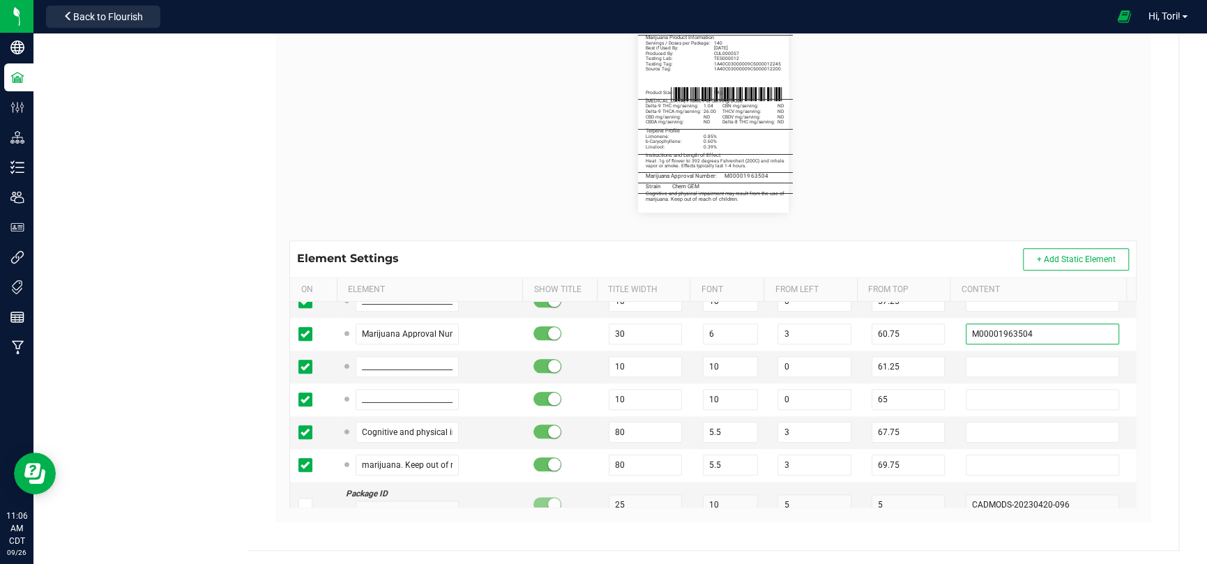
type input "M00001963504"
click at [1139, 362] on div "Label Dimensions Width (in.): 2.25 Height (in.): 3 Barcode Package ID Lot Numbe…" at bounding box center [712, 219] width 875 height 605
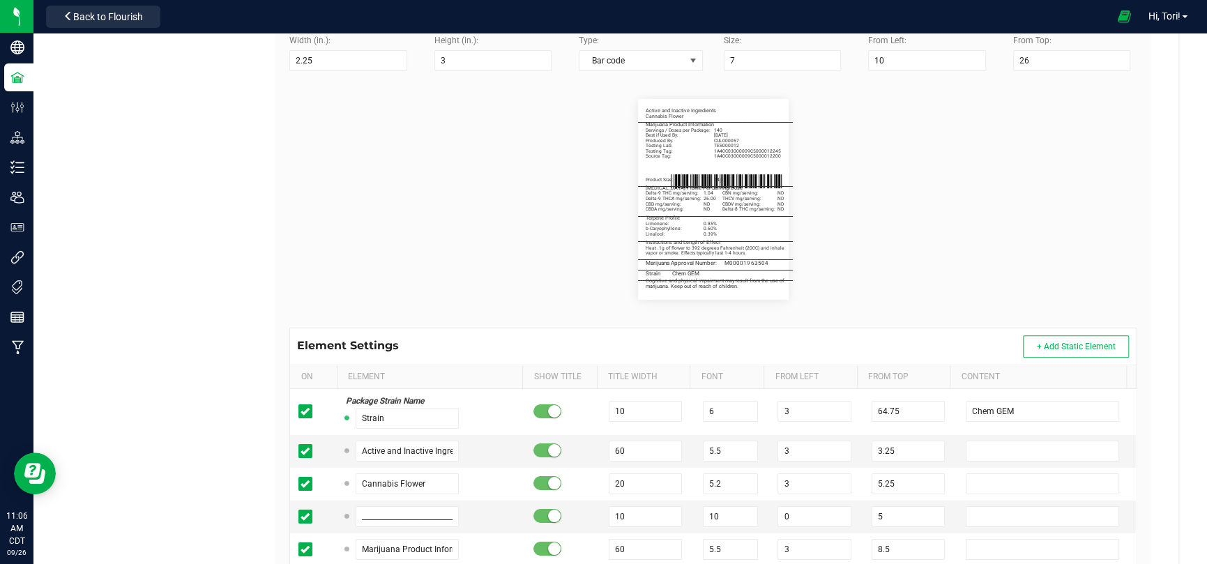
scroll to position [0, 0]
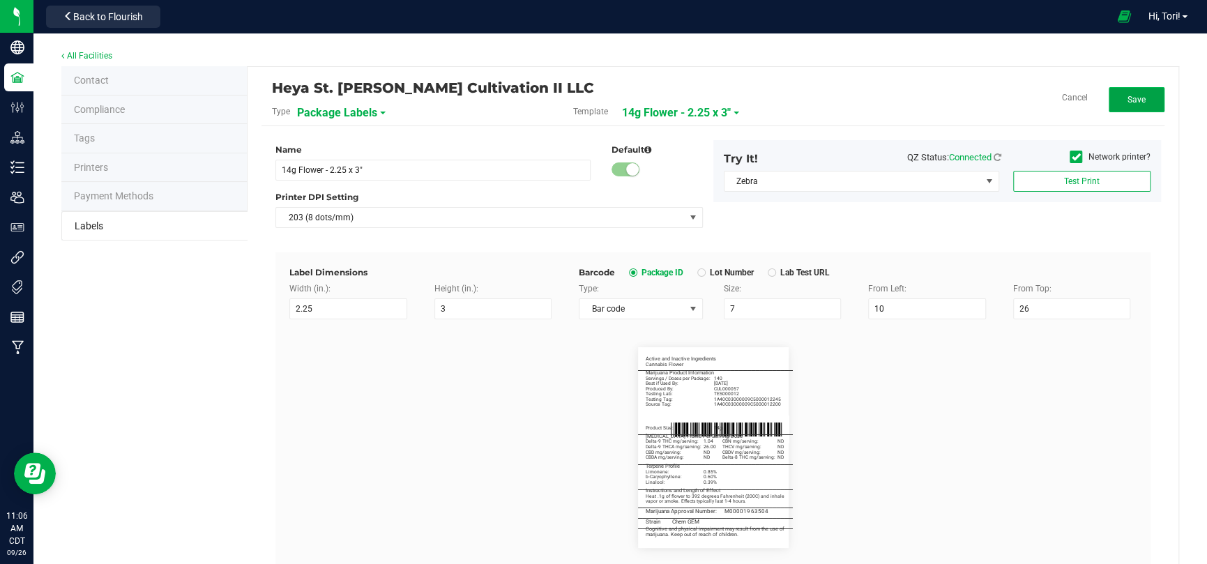
click at [1128, 105] on button "Save" at bounding box center [1136, 99] width 56 height 25
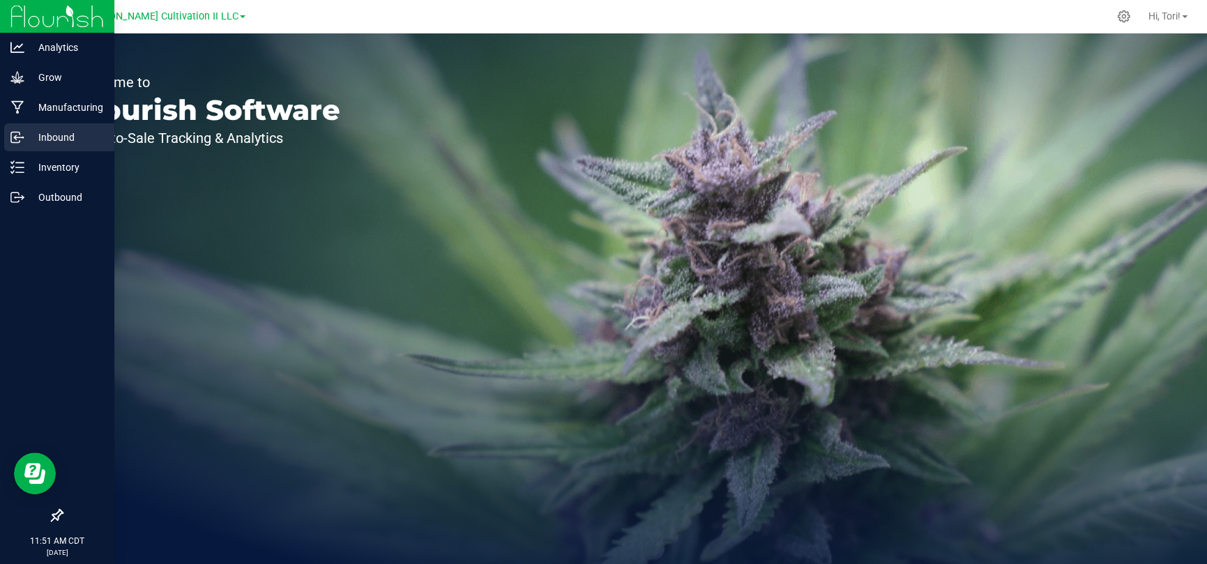
click at [35, 139] on p "Inbound" at bounding box center [66, 137] width 84 height 17
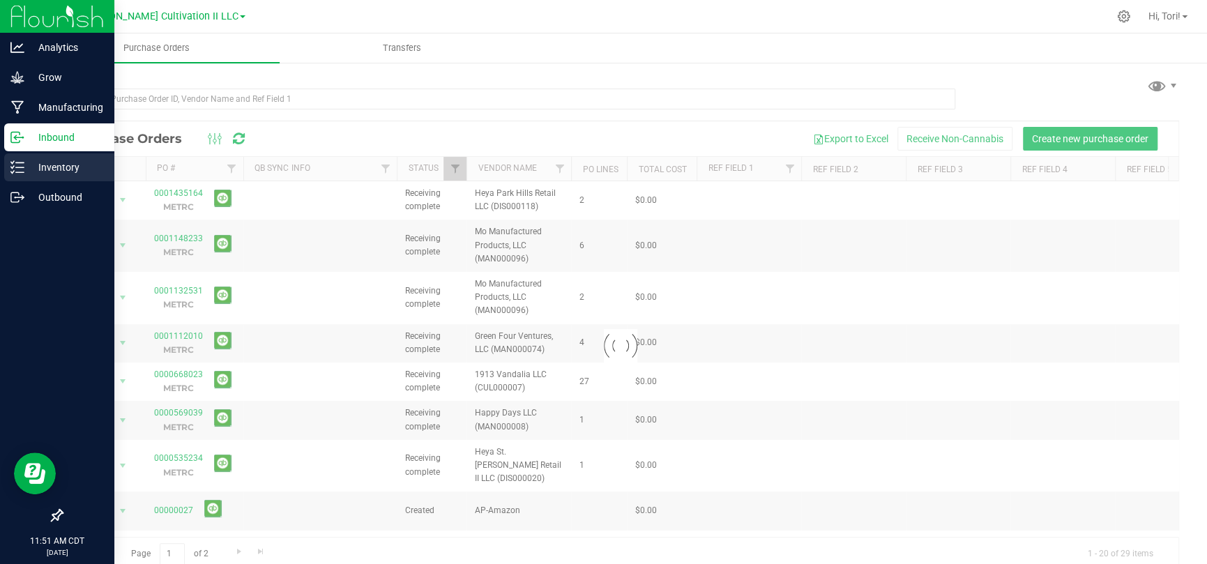
click at [45, 171] on p "Inventory" at bounding box center [66, 167] width 84 height 17
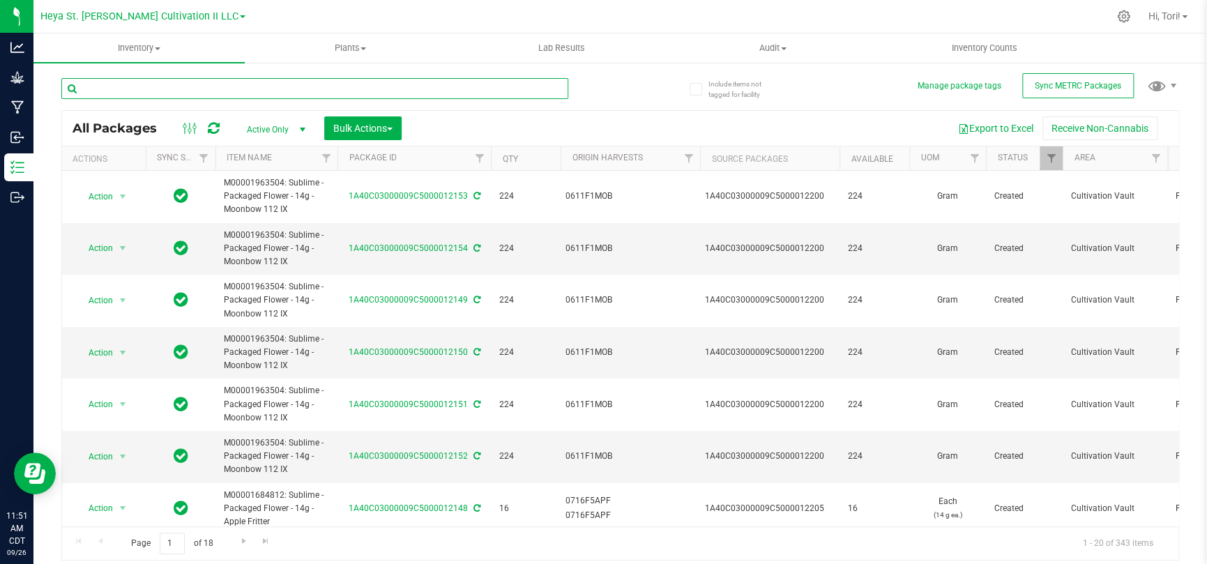
click at [298, 93] on input "text" at bounding box center [314, 88] width 507 height 21
type input "12200"
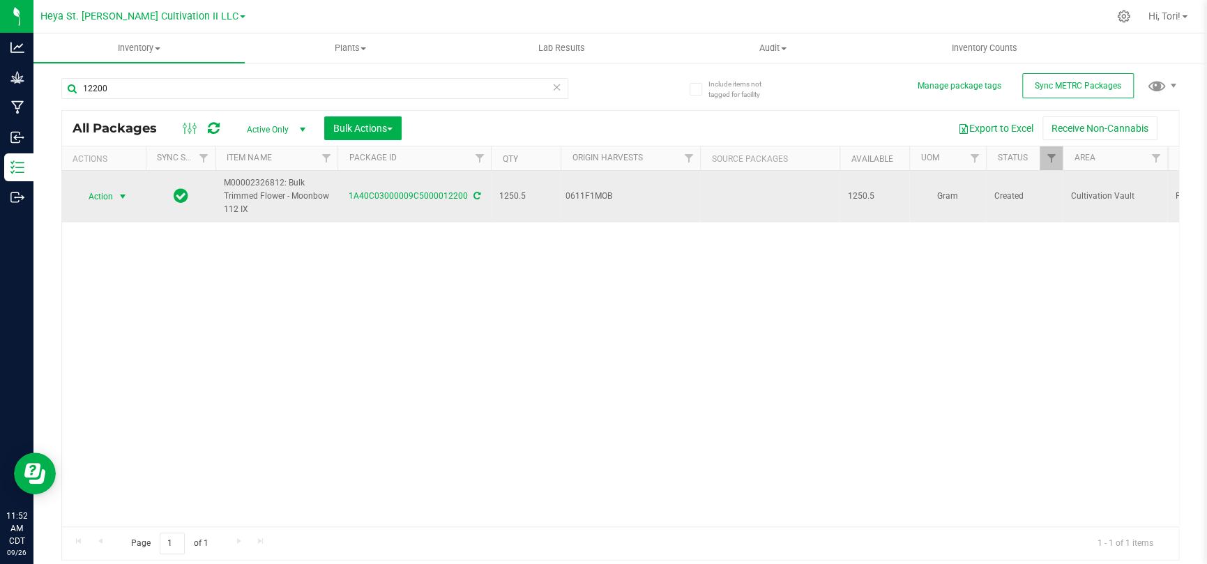
click at [105, 194] on span "Action" at bounding box center [95, 197] width 38 height 20
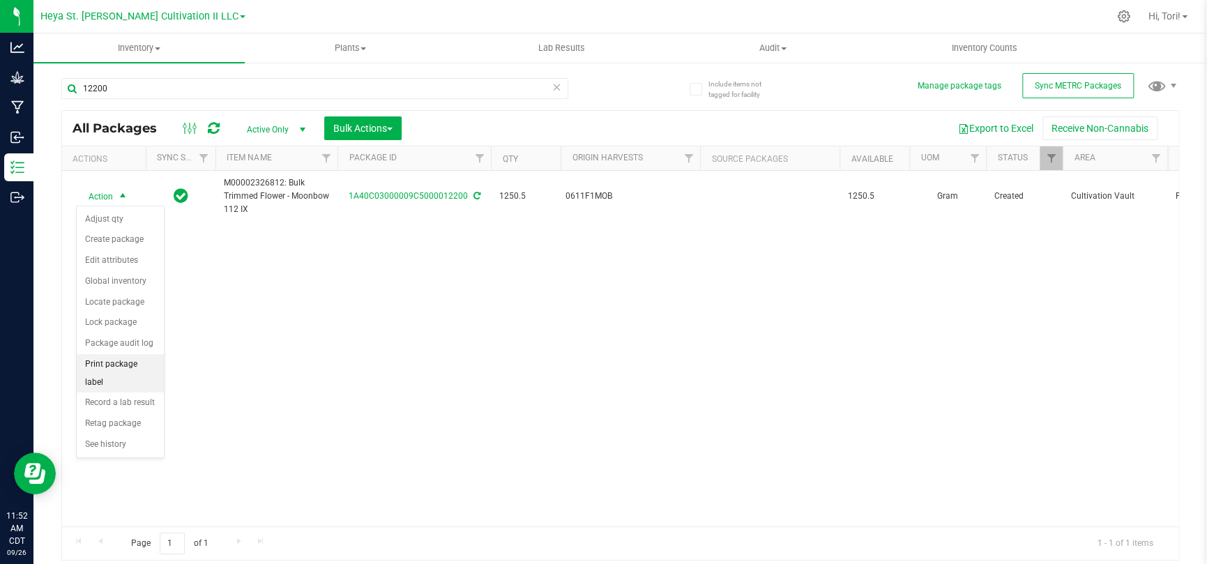
click at [124, 370] on li "Print package label" at bounding box center [120, 373] width 87 height 38
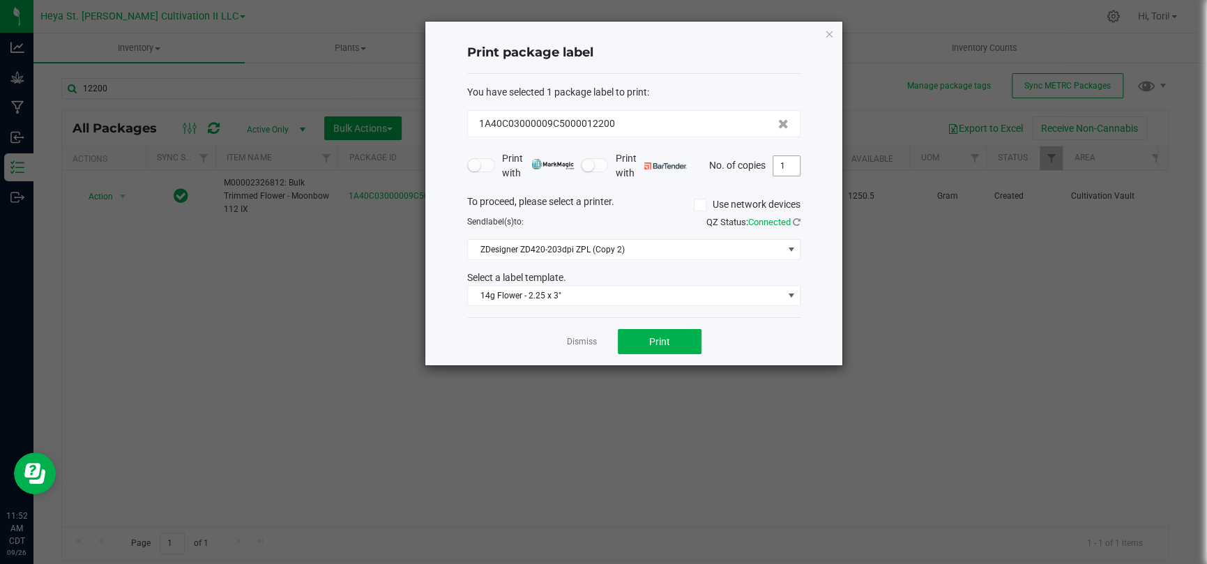
click at [789, 169] on input "1" at bounding box center [786, 166] width 26 height 20
click at [584, 340] on link "Dismiss" at bounding box center [582, 342] width 30 height 12
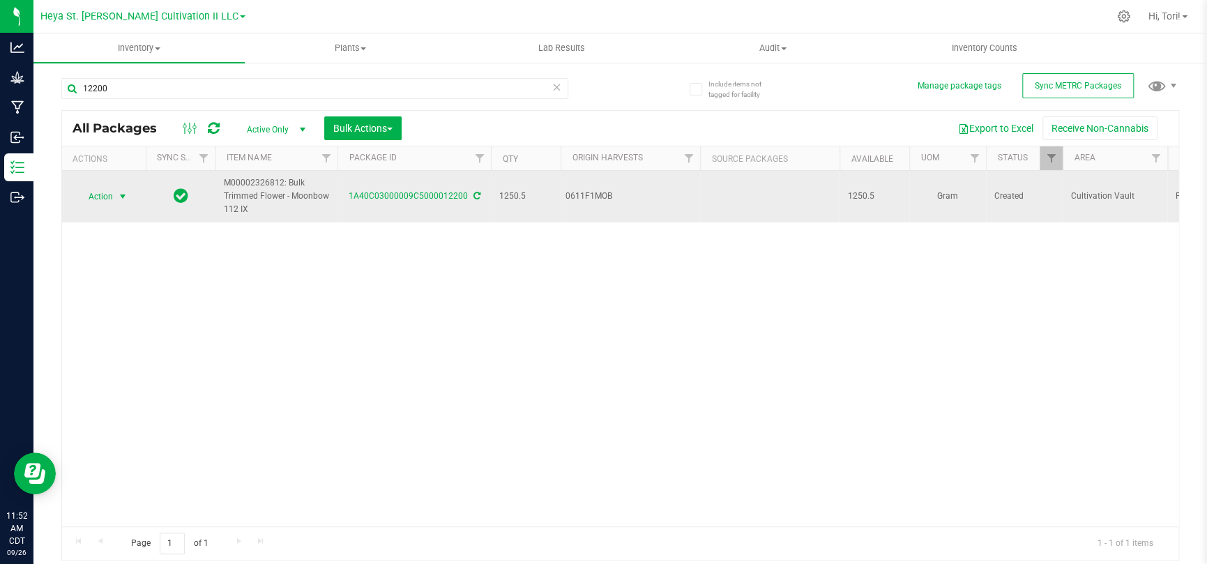
click at [311, 190] on span "M00002326812: Bulk Trimmed Flower - Moonbow 112 IX" at bounding box center [276, 196] width 105 height 40
click at [127, 196] on span "select" at bounding box center [122, 196] width 11 height 11
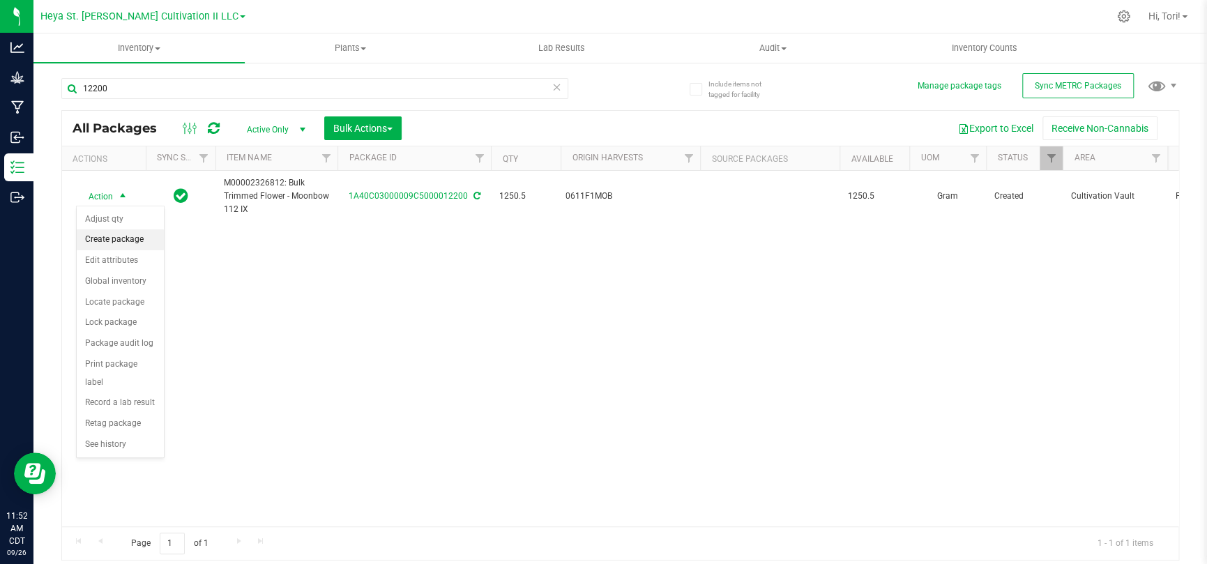
click at [125, 240] on li "Create package" at bounding box center [120, 239] width 87 height 21
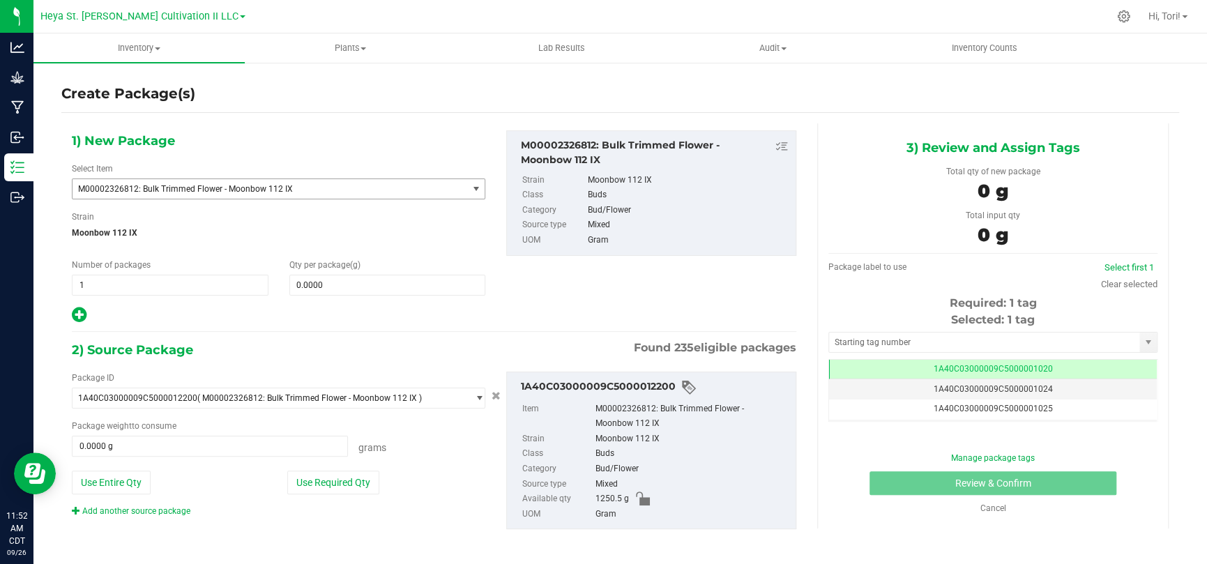
click at [326, 187] on span "M00002326812: Bulk Trimmed Flower - Moonbow 112 IX" at bounding box center [262, 189] width 368 height 10
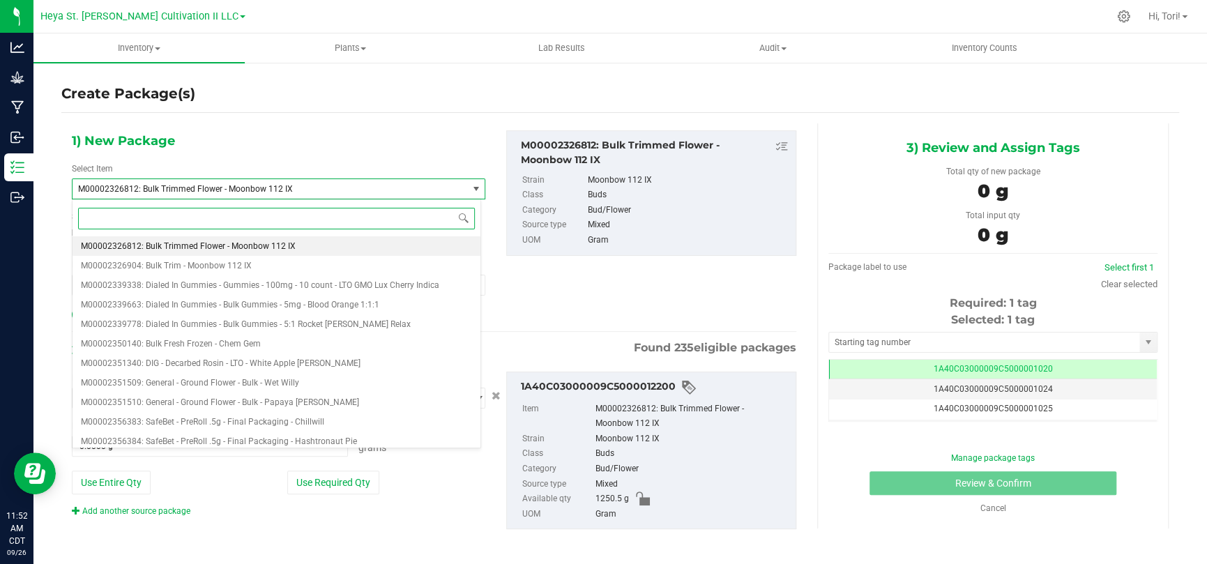
paste input "M00001963504"
type input "M00001963504"
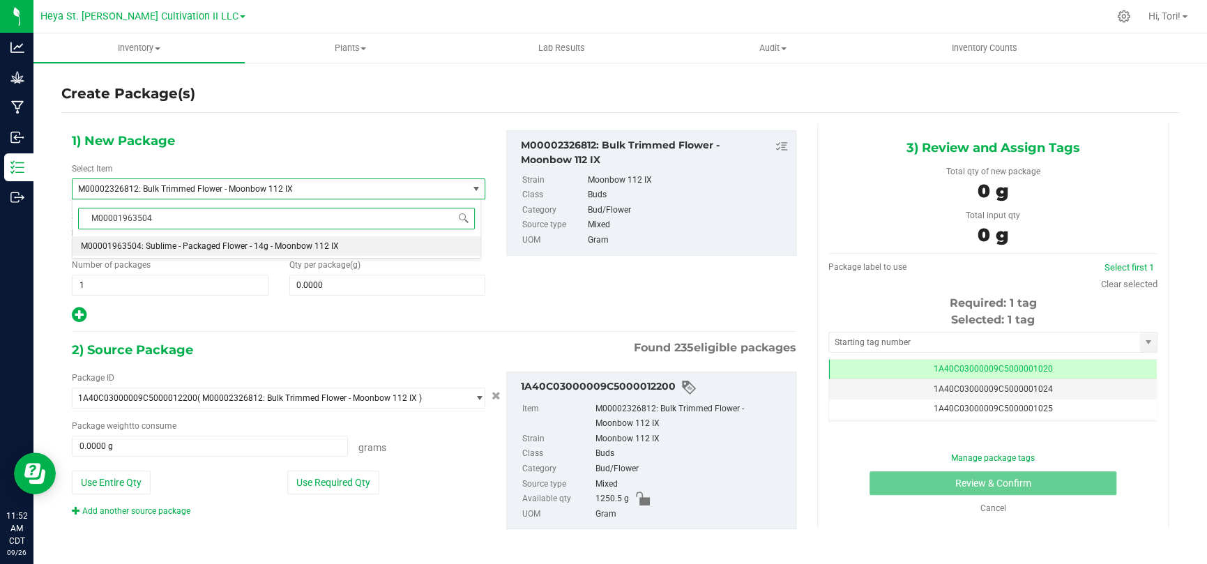
click at [303, 244] on span "M00001963504: Sublime - Packaged Flower - 14g - Moonbow 112 IX" at bounding box center [210, 246] width 258 height 10
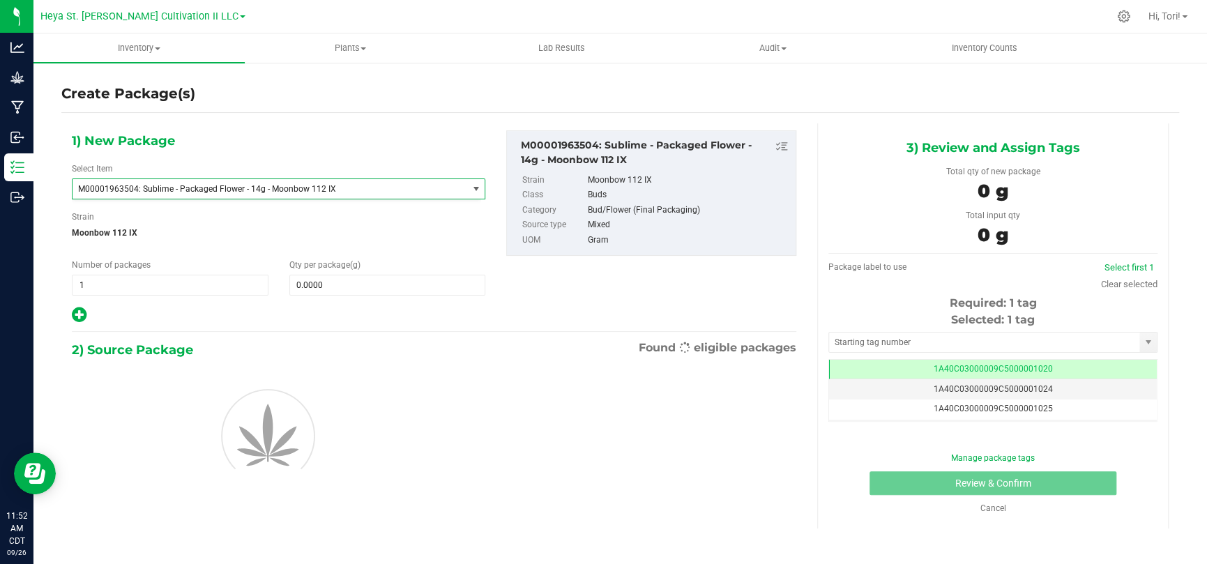
type input "0.0000"
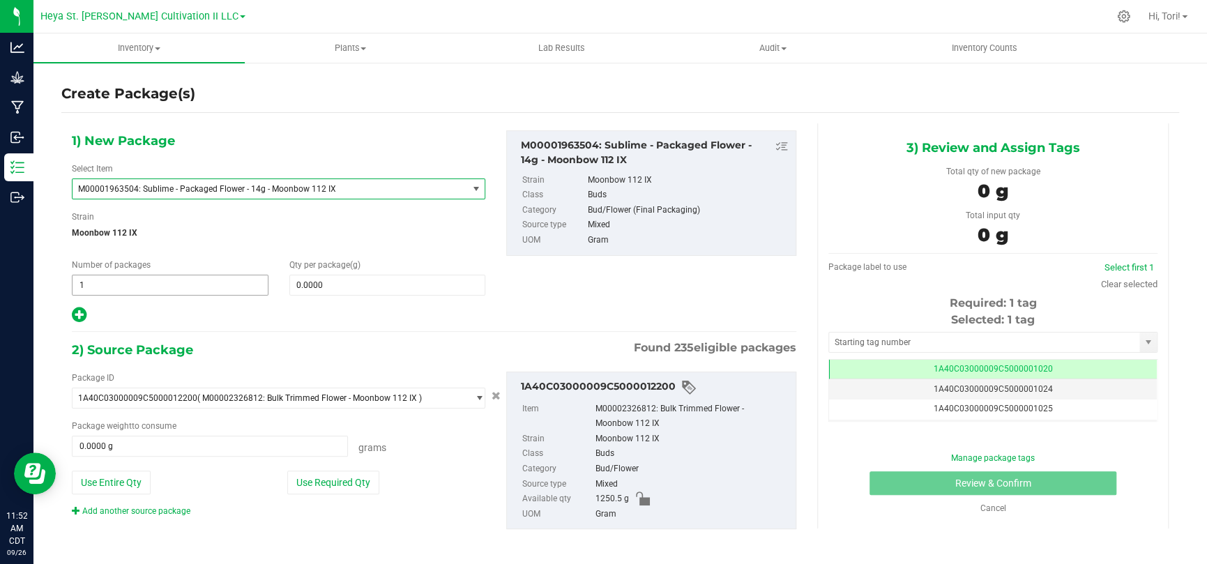
click at [103, 280] on span "1 1" at bounding box center [170, 285] width 197 height 21
click at [270, 308] on div at bounding box center [278, 315] width 413 height 18
click at [303, 281] on span "0.0000 0" at bounding box center [387, 285] width 197 height 21
click at [303, 281] on input "text" at bounding box center [387, 285] width 195 height 20
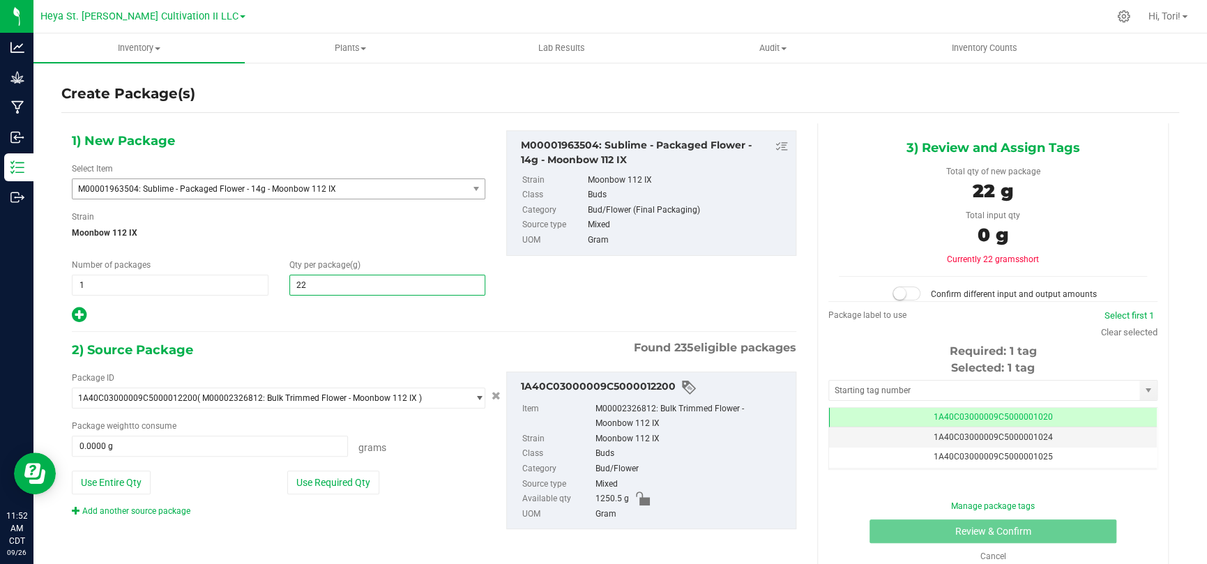
type input "224"
type input "224.0000"
click at [312, 318] on div at bounding box center [278, 315] width 413 height 18
click at [959, 390] on input "text" at bounding box center [984, 391] width 310 height 20
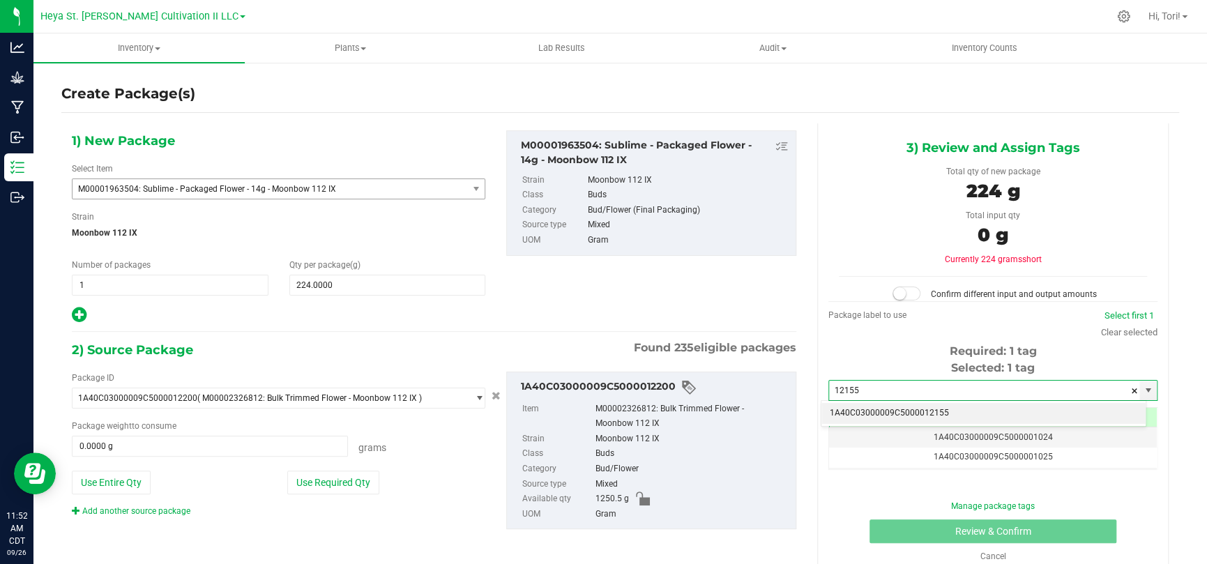
click at [964, 409] on li "1A40C03000009C5000012155" at bounding box center [983, 413] width 324 height 21
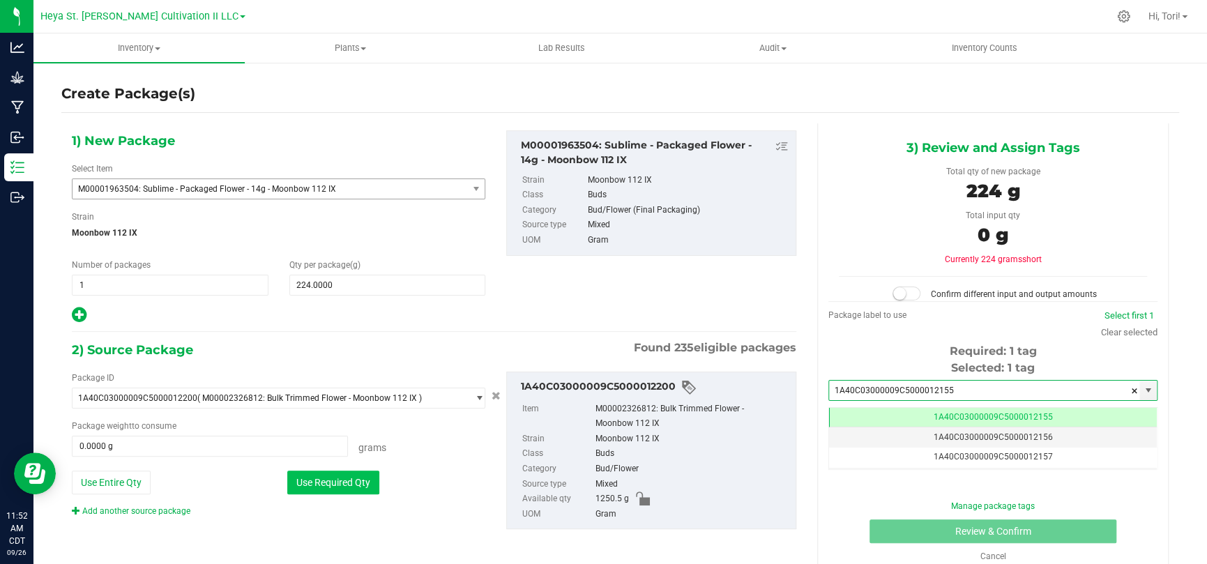
type input "1A40C03000009C5000012155"
click at [357, 487] on button "Use Required Qty" at bounding box center [333, 483] width 92 height 24
type input "224.0000 g"
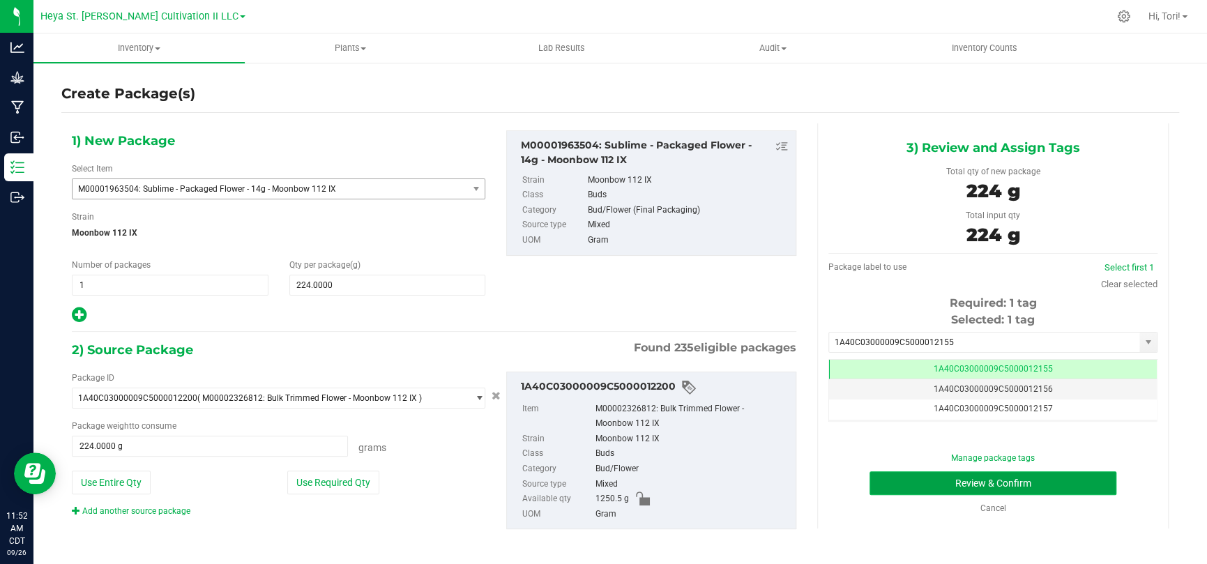
click at [954, 480] on button "Review & Confirm" at bounding box center [992, 483] width 247 height 24
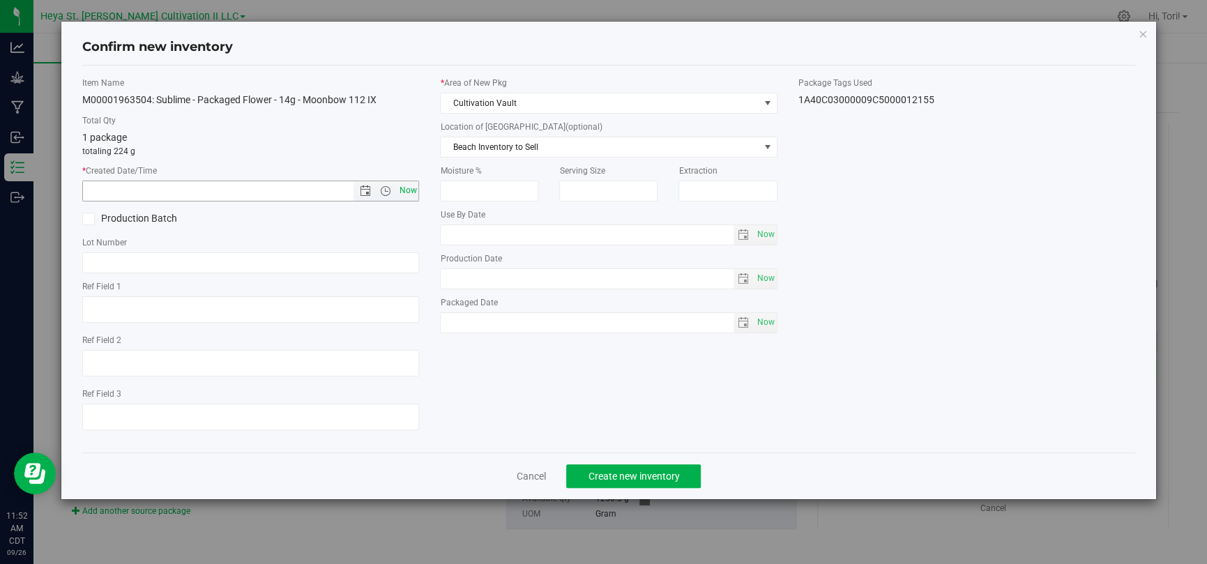
click at [406, 188] on span "Now" at bounding box center [408, 191] width 24 height 20
type input "9/26/2025 11:52 AM"
click at [641, 473] on span "Create new inventory" at bounding box center [633, 476] width 91 height 11
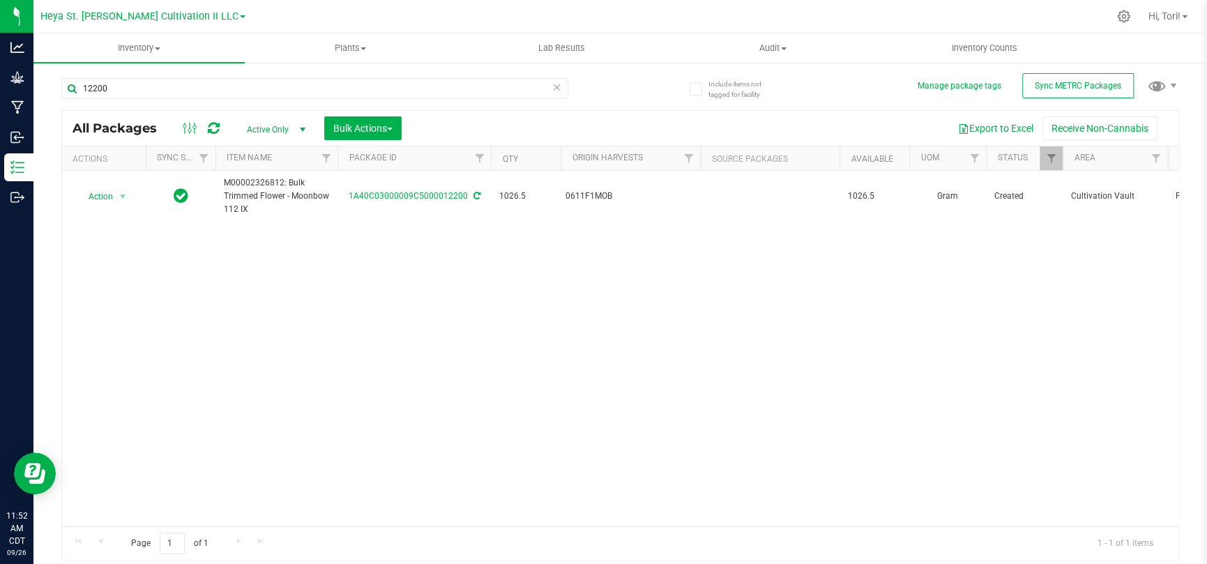
click at [557, 84] on icon at bounding box center [557, 86] width 10 height 17
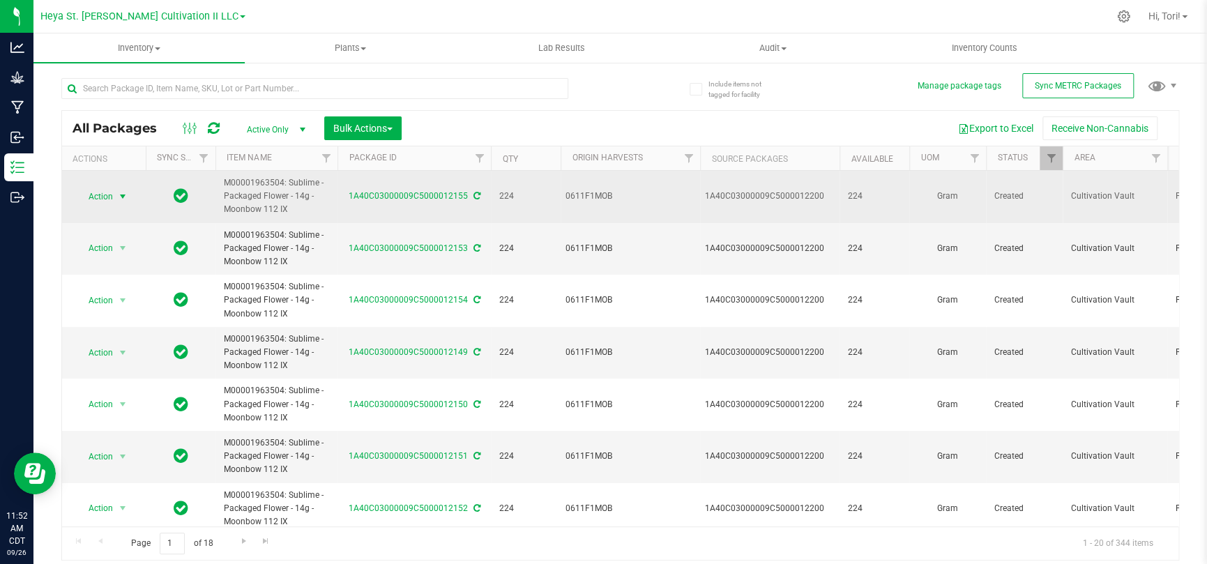
click at [121, 192] on span "select" at bounding box center [122, 196] width 11 height 11
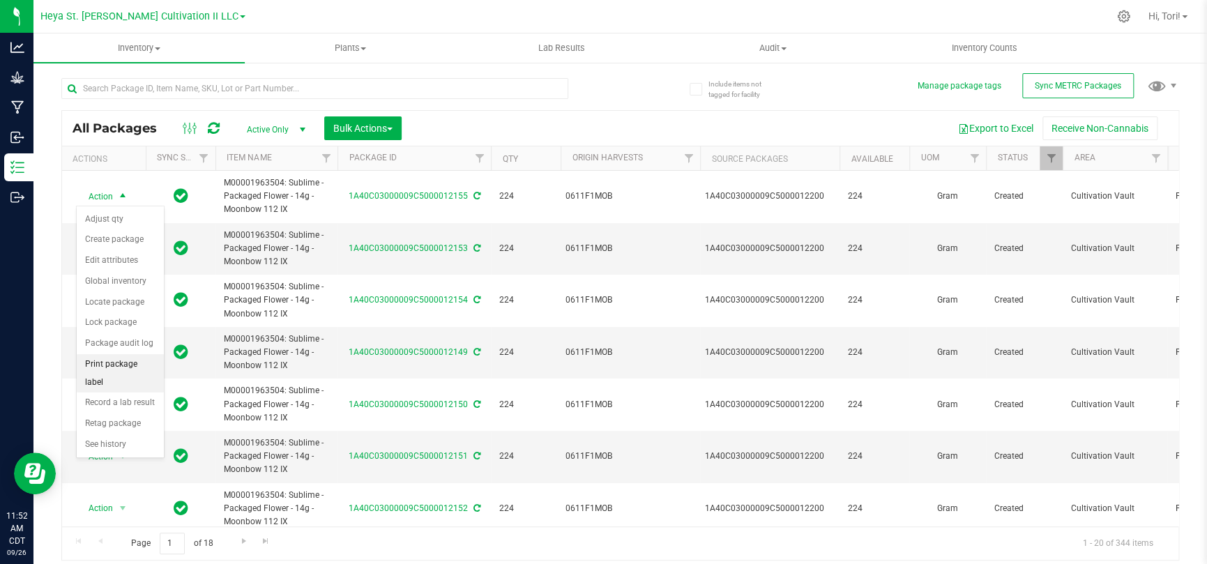
click at [124, 365] on li "Print package label" at bounding box center [120, 373] width 87 height 38
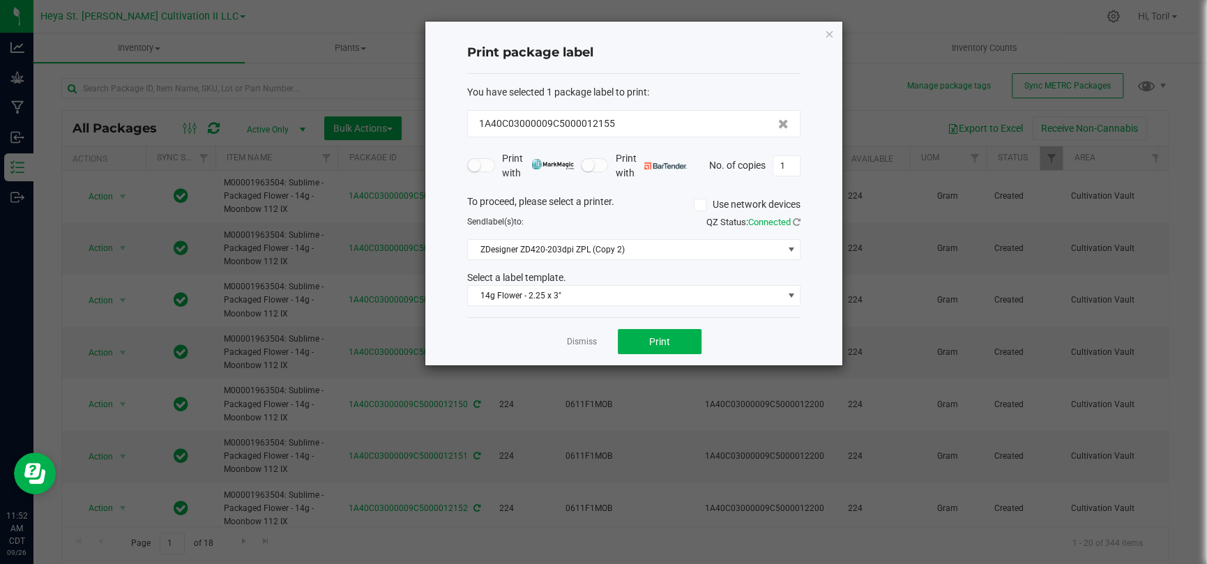
click at [800, 162] on div "No. of copies 1" at bounding box center [754, 165] width 91 height 21
click at [789, 162] on input "1" at bounding box center [786, 166] width 26 height 20
type input "16"
click at [813, 186] on div "Print package label You have selected 1 package label to print : 1A40C03000009C…" at bounding box center [633, 194] width 417 height 344
click at [693, 332] on button "Print" at bounding box center [660, 341] width 84 height 25
